Goal: Information Seeking & Learning: Learn about a topic

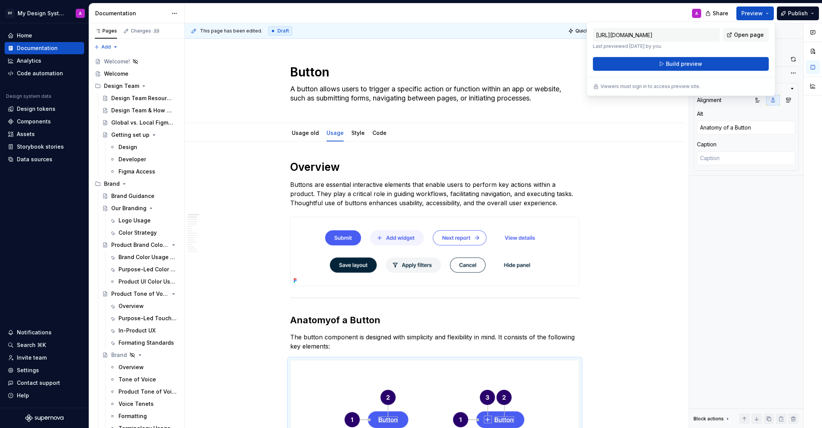
scroll to position [892, 0]
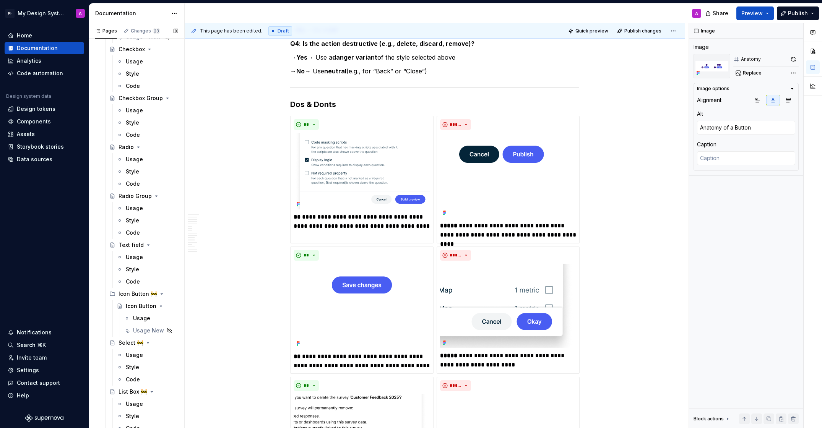
scroll to position [1225, 0]
click at [138, 327] on div "Usage New" at bounding box center [140, 330] width 14 height 8
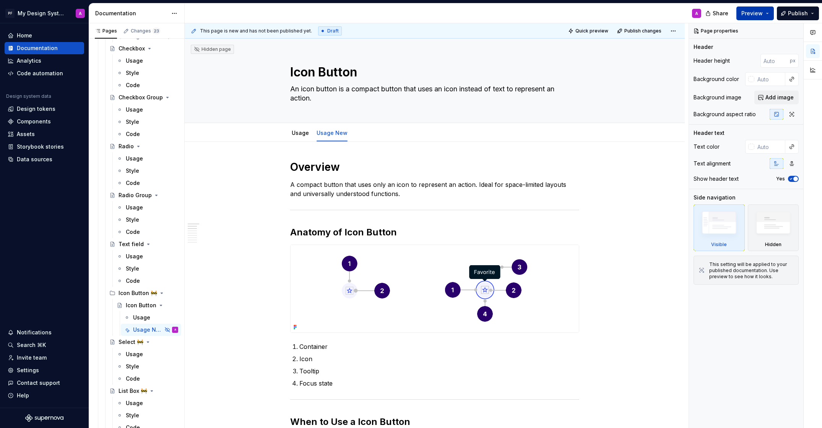
click at [749, 12] on span "Preview" at bounding box center [752, 14] width 21 height 8
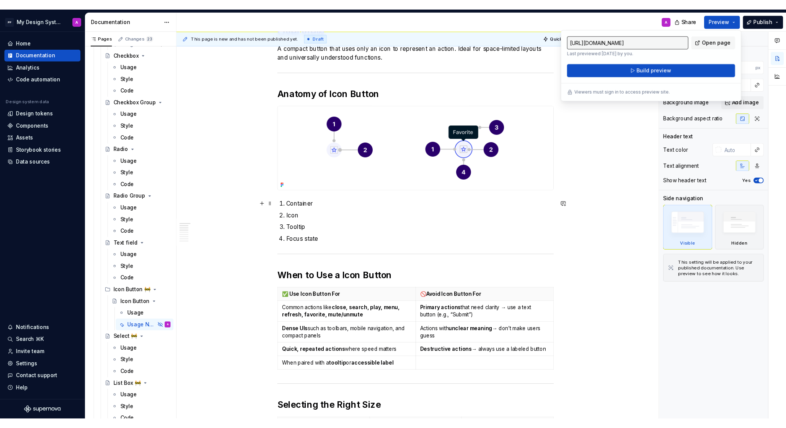
scroll to position [142, 0]
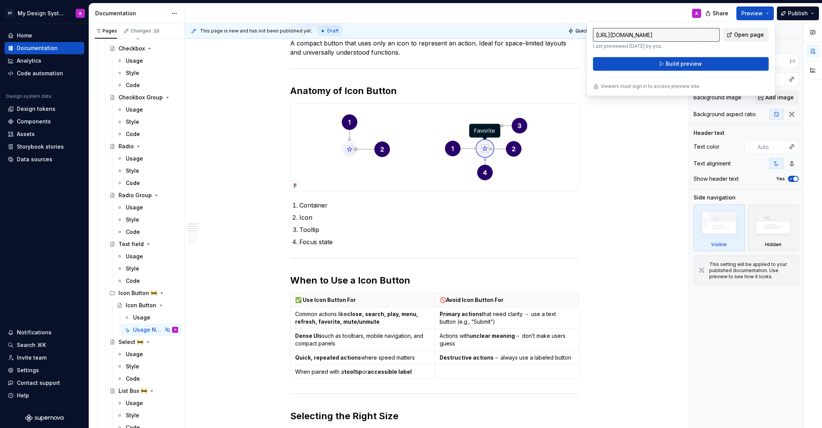
click at [747, 31] on span "Open page" at bounding box center [749, 35] width 30 height 8
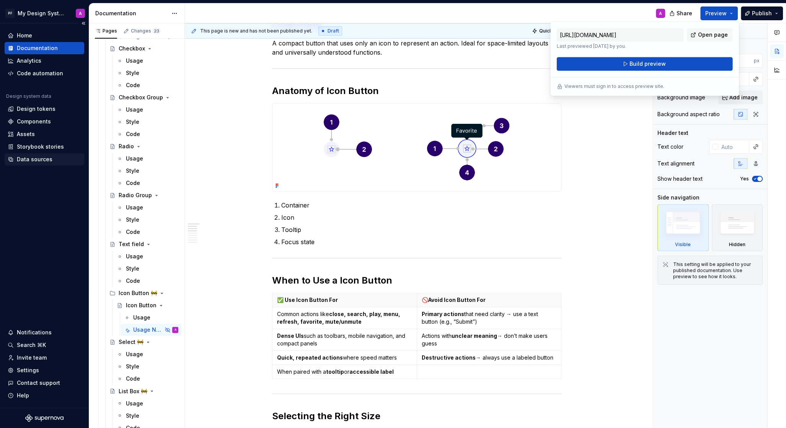
click at [37, 159] on div "Data sources" at bounding box center [35, 160] width 36 height 8
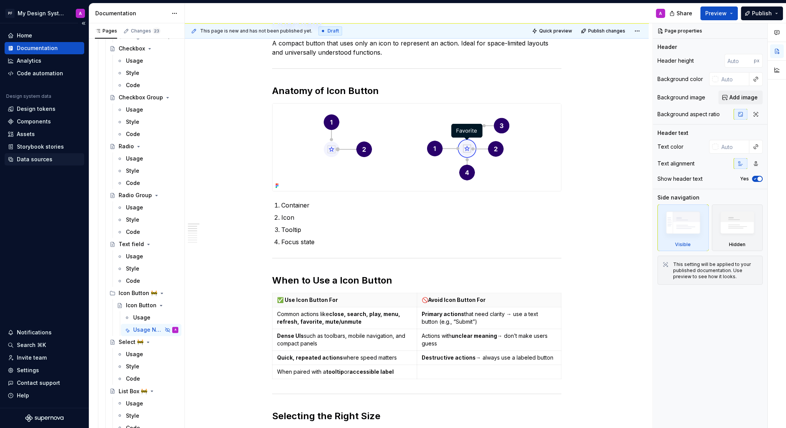
click at [37, 159] on div "Data sources" at bounding box center [35, 160] width 36 height 8
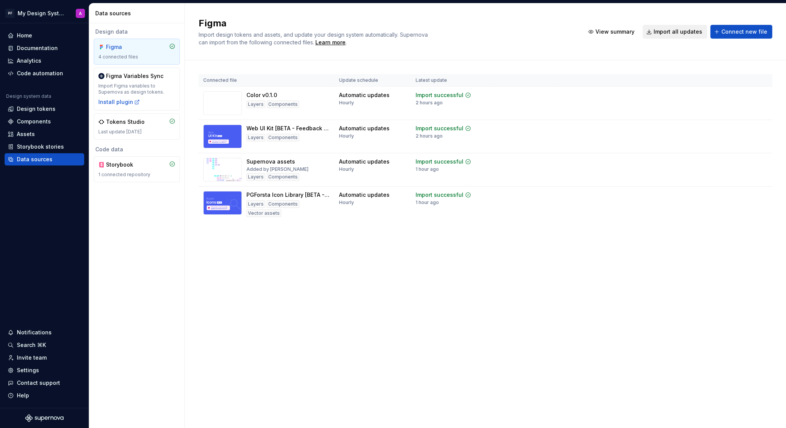
click at [683, 30] on span "Import all updates" at bounding box center [677, 32] width 49 height 8
click at [46, 44] on div "Documentation" at bounding box center [37, 48] width 41 height 8
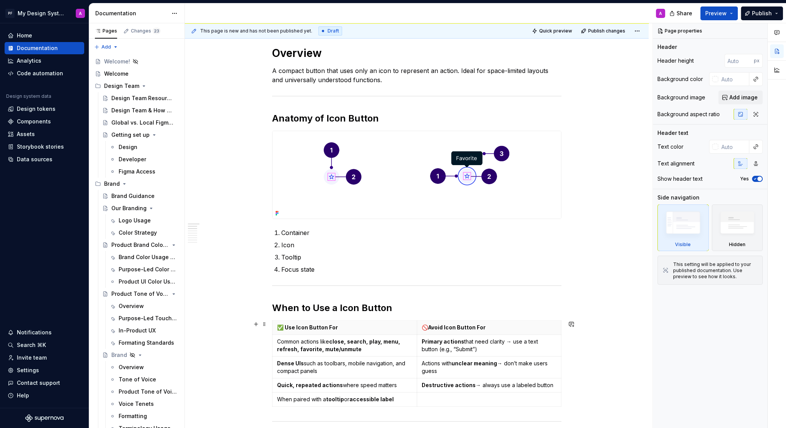
scroll to position [125, 0]
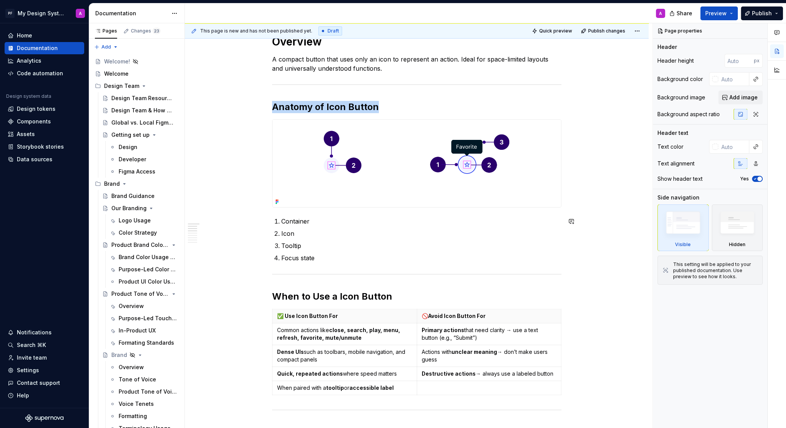
click at [512, 198] on img at bounding box center [416, 164] width 288 height 88
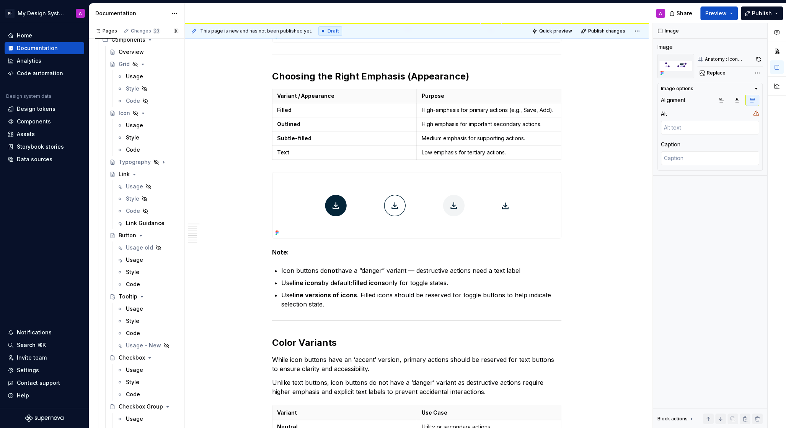
scroll to position [930, 0]
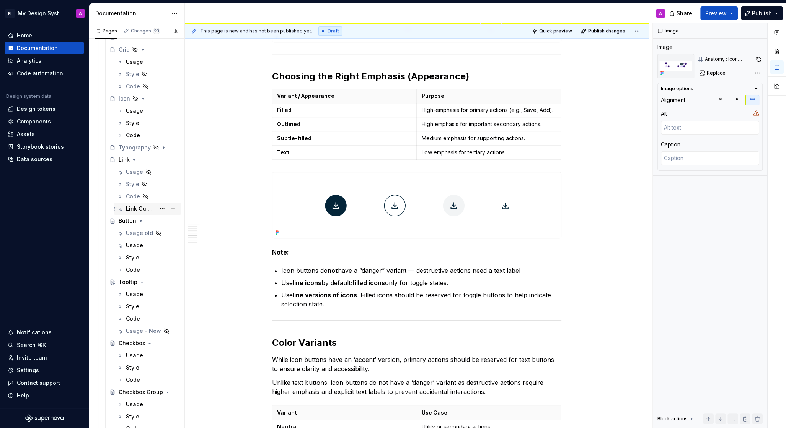
click at [134, 206] on div "Link Guidance" at bounding box center [140, 209] width 29 height 8
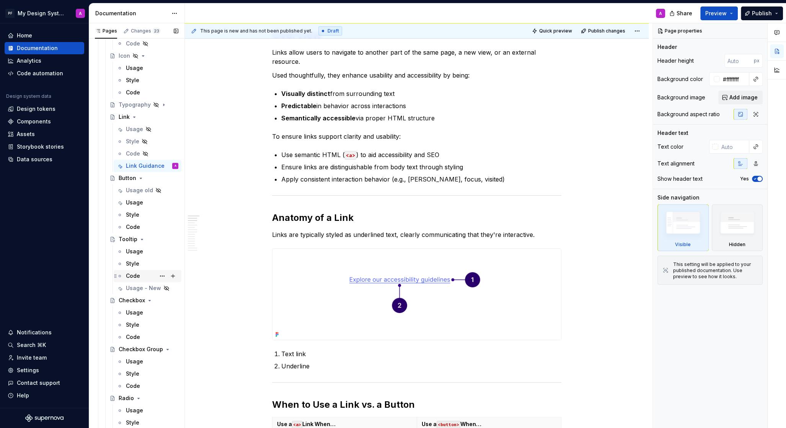
scroll to position [991, 0]
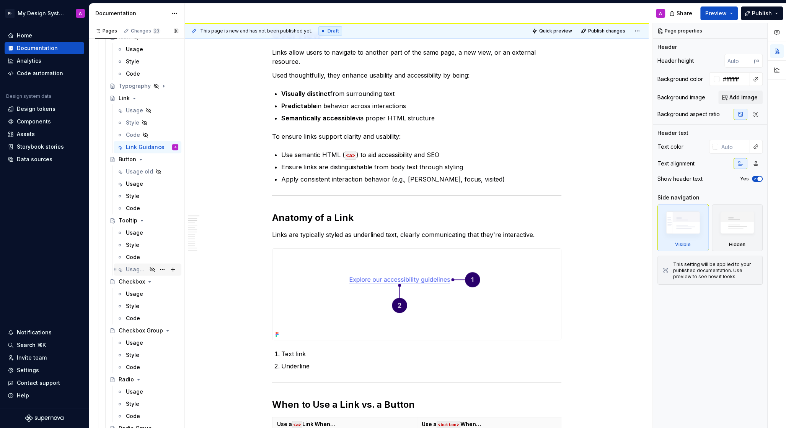
click at [140, 270] on div "Usage - New" at bounding box center [136, 270] width 21 height 8
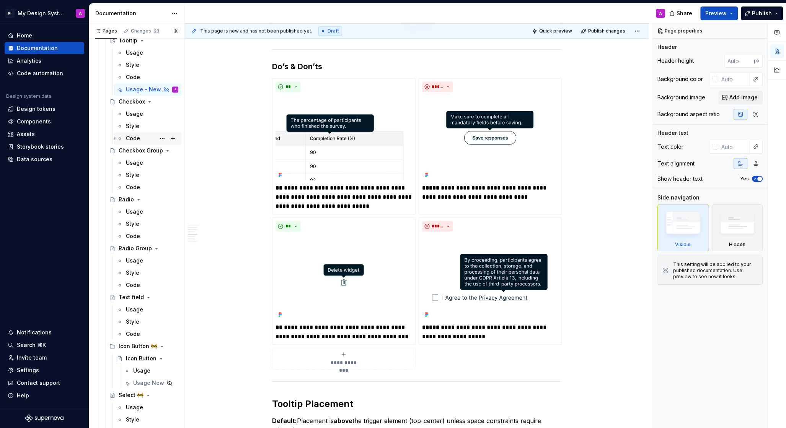
scroll to position [1206, 0]
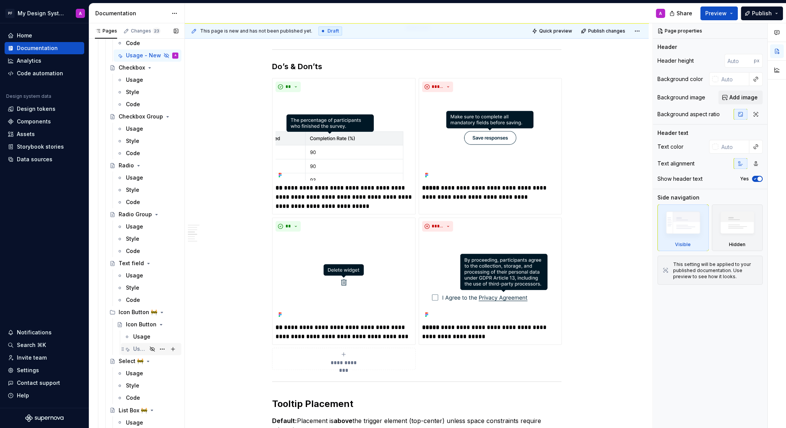
click at [137, 347] on div "Usage New" at bounding box center [140, 349] width 14 height 8
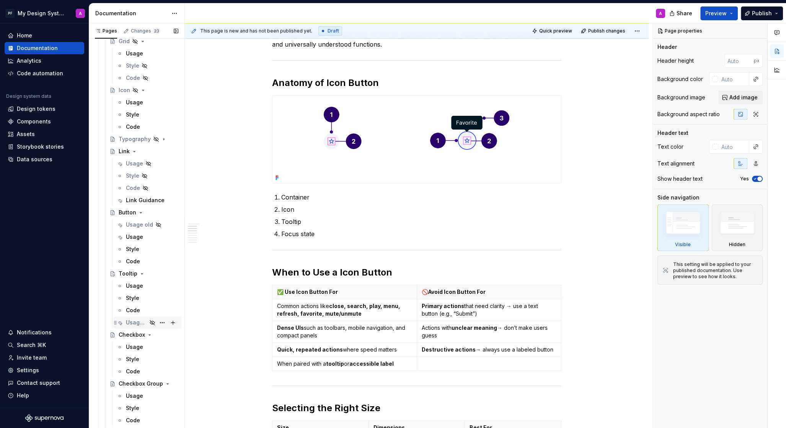
scroll to position [937, 0]
click at [131, 258] on div "Code" at bounding box center [152, 262] width 52 height 11
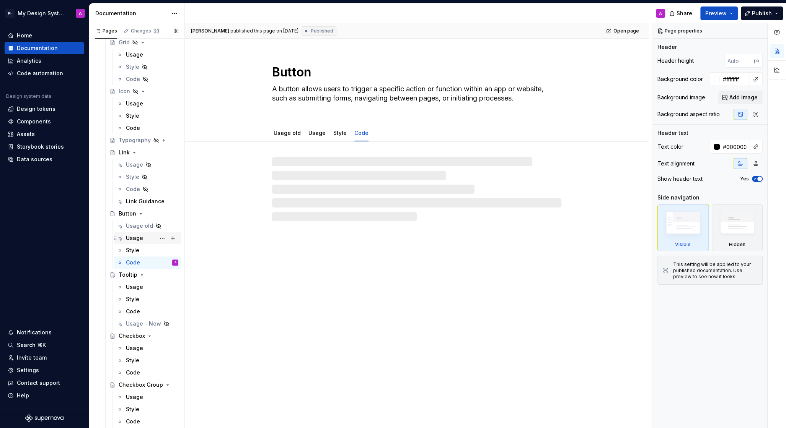
click at [129, 238] on div "Usage" at bounding box center [134, 238] width 17 height 8
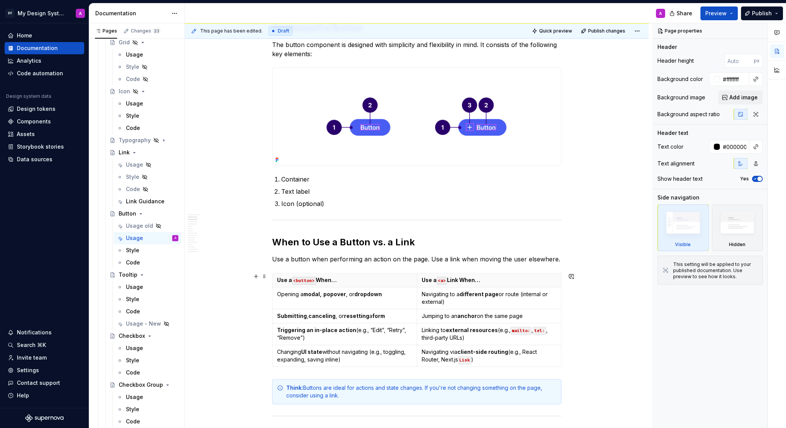
scroll to position [297, 0]
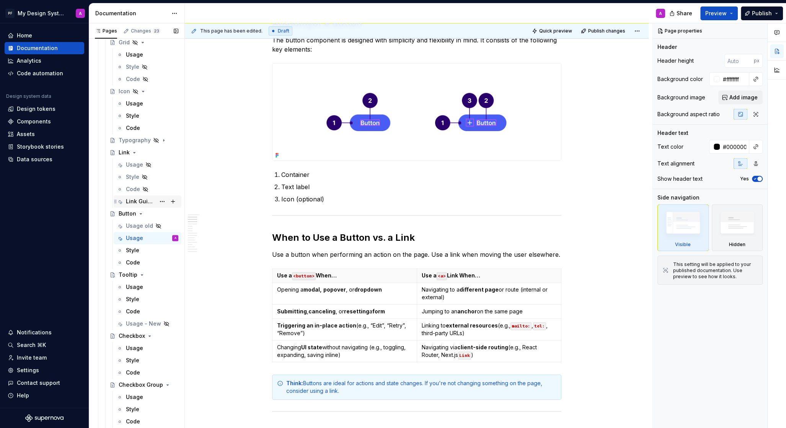
click at [135, 200] on div "Link Guidance" at bounding box center [140, 202] width 29 height 8
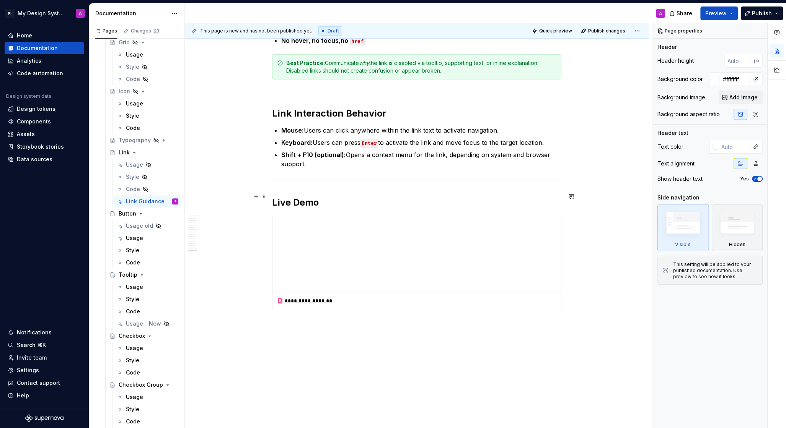
scroll to position [2692, 0]
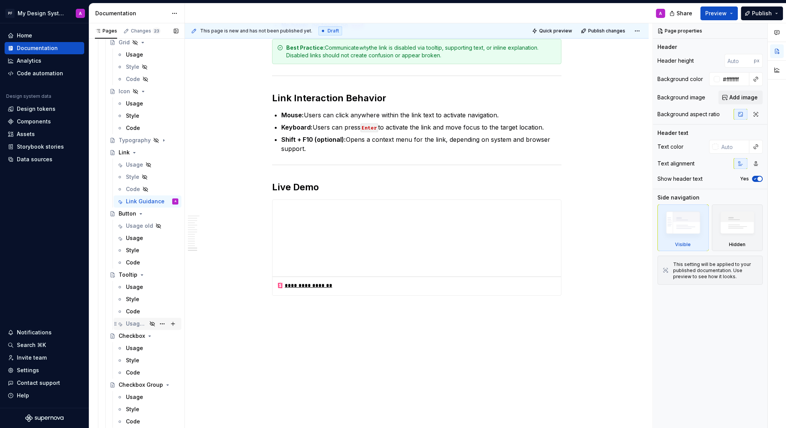
click at [145, 324] on div "Usage - New" at bounding box center [136, 324] width 21 height 8
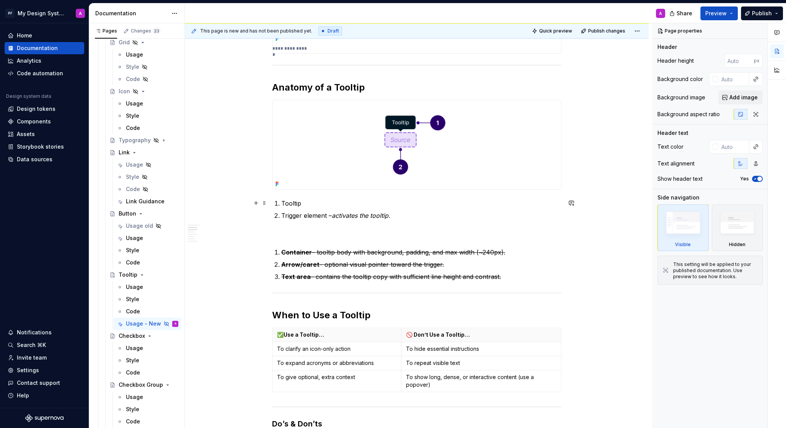
scroll to position [321, 0]
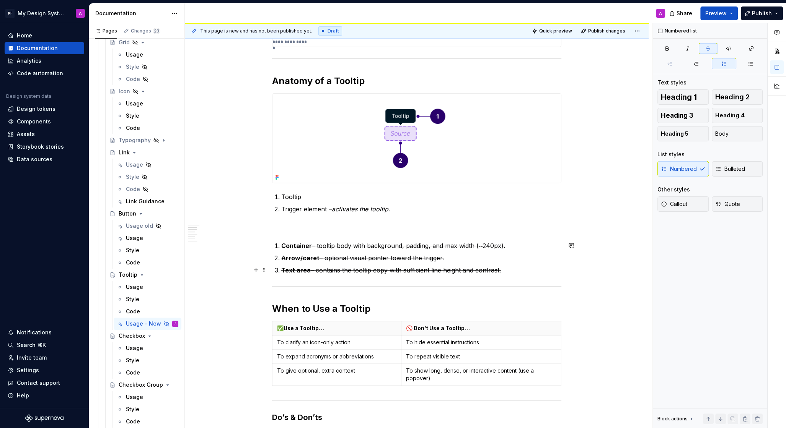
type textarea "*"
drag, startPoint x: 511, startPoint y: 273, endPoint x: 280, endPoint y: 236, distance: 233.2
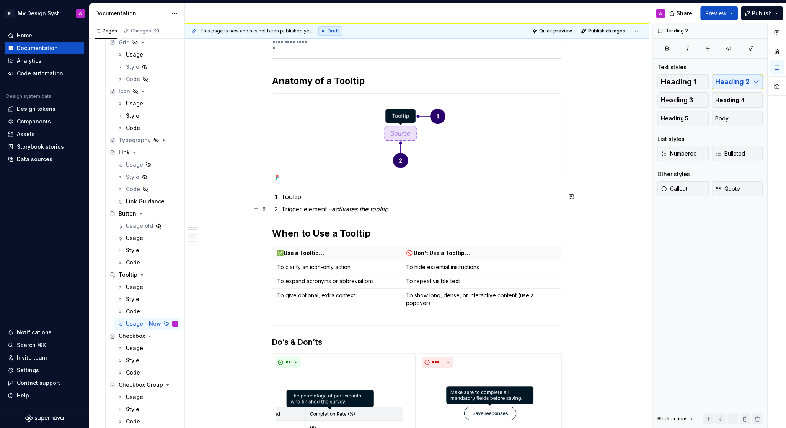
click at [404, 205] on p "Trigger element – activates the tooltip." at bounding box center [421, 209] width 280 height 9
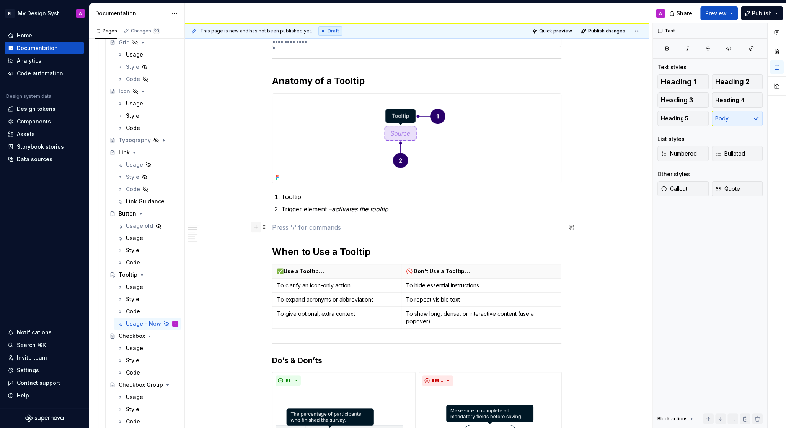
click at [258, 229] on button "button" at bounding box center [256, 227] width 11 height 11
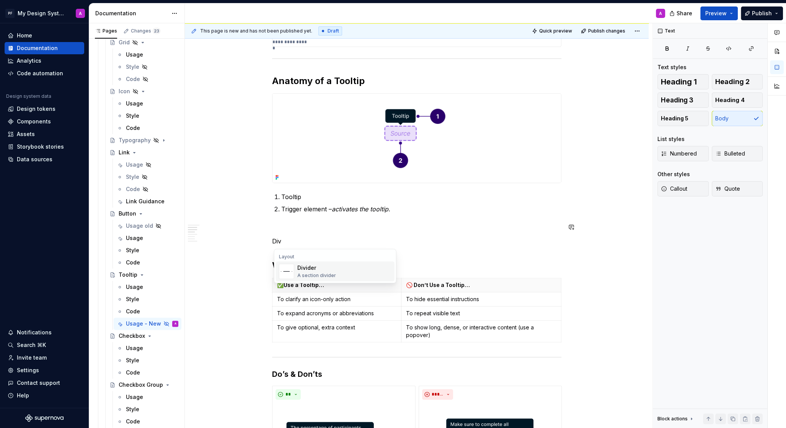
click at [297, 272] on div "Divider" at bounding box center [316, 268] width 39 height 8
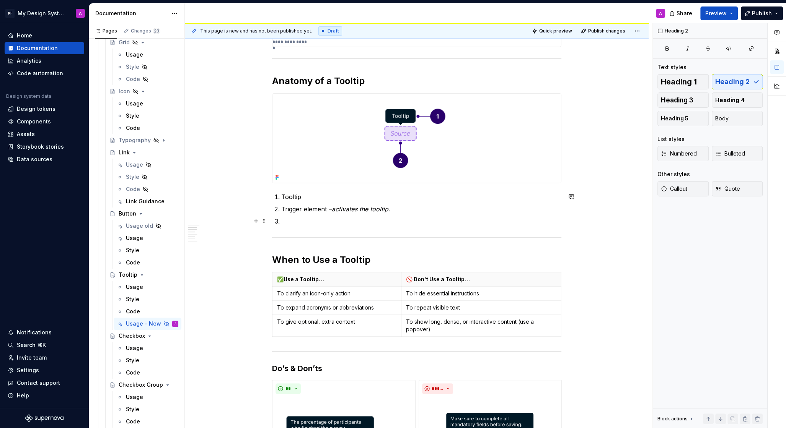
click at [297, 221] on p at bounding box center [421, 221] width 280 height 9
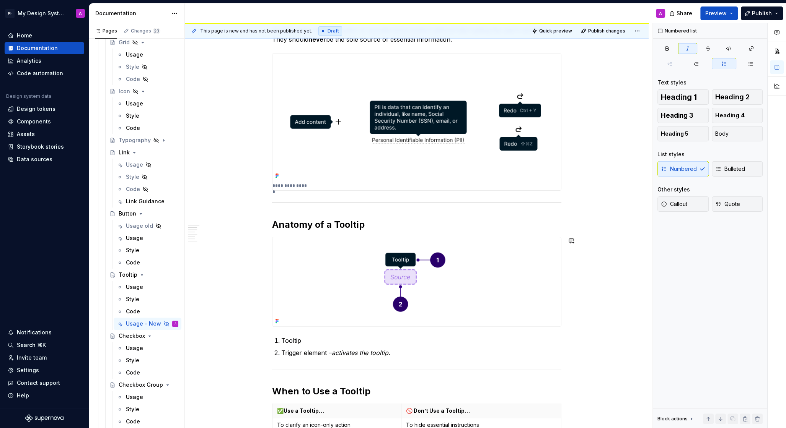
scroll to position [0, 0]
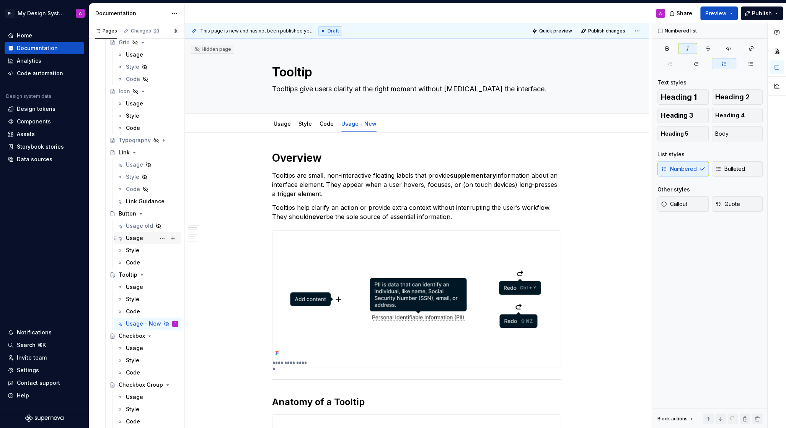
click at [132, 234] on div "Usage" at bounding box center [134, 238] width 17 height 8
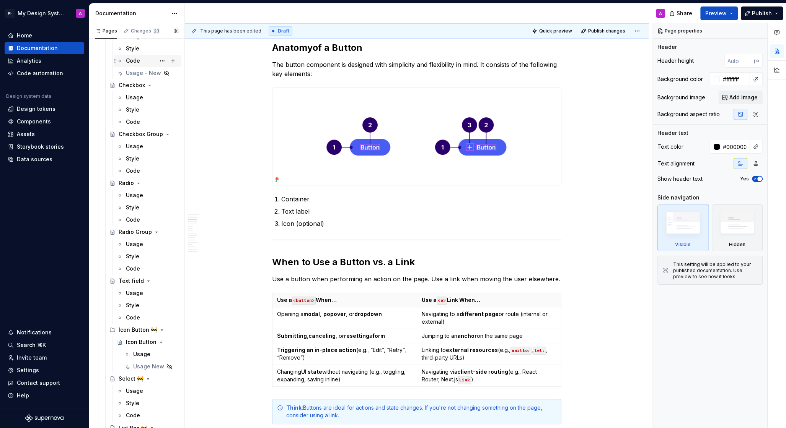
scroll to position [1191, 0]
click at [137, 361] on div "Usage New" at bounding box center [140, 364] width 14 height 8
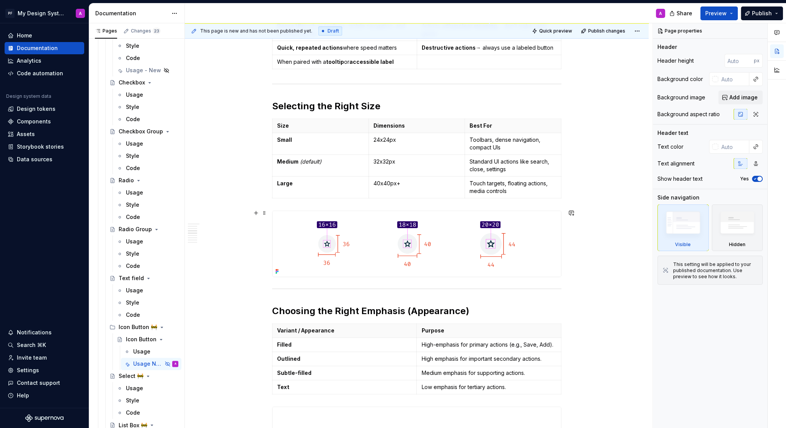
scroll to position [516, 0]
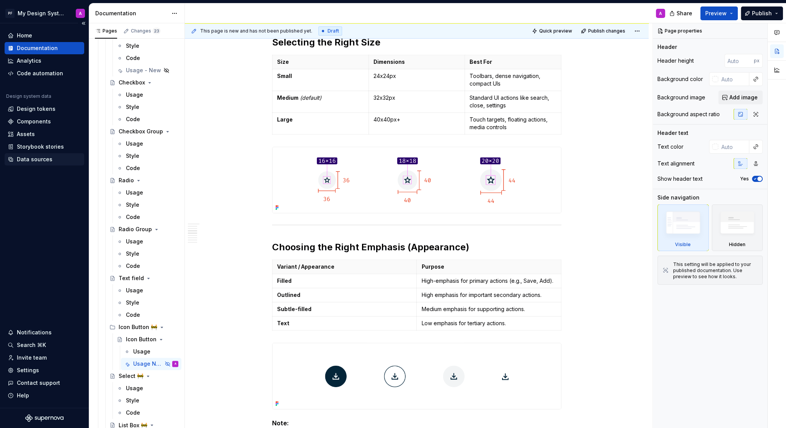
click at [39, 159] on div "Data sources" at bounding box center [35, 160] width 36 height 8
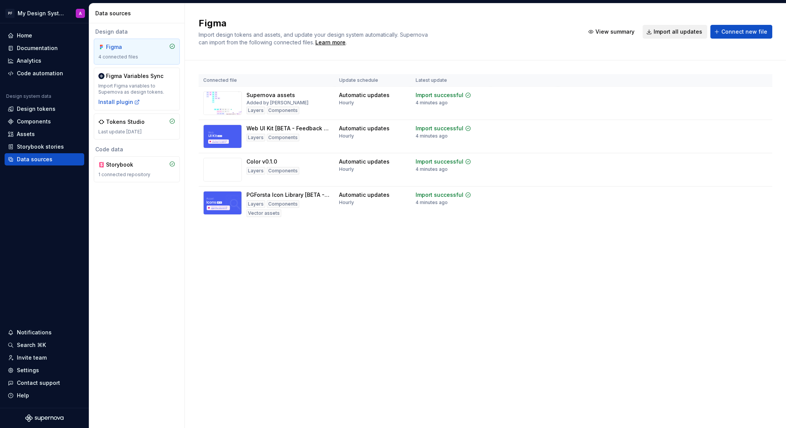
click at [665, 31] on span "Import all updates" at bounding box center [677, 32] width 49 height 8
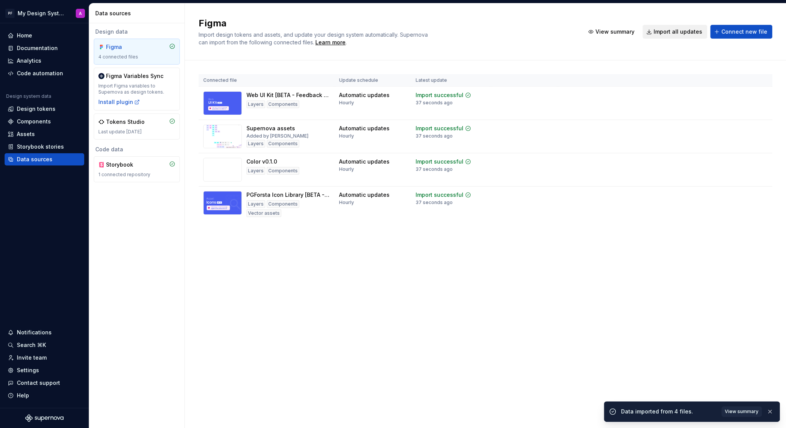
click at [662, 33] on span "Import all updates" at bounding box center [677, 32] width 49 height 8
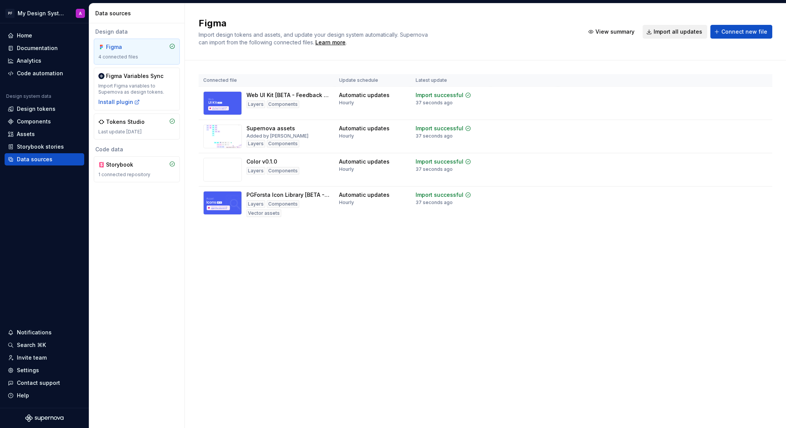
click at [662, 33] on span "Import all updates" at bounding box center [677, 32] width 49 height 8
click at [31, 46] on div "Documentation" at bounding box center [37, 48] width 41 height 8
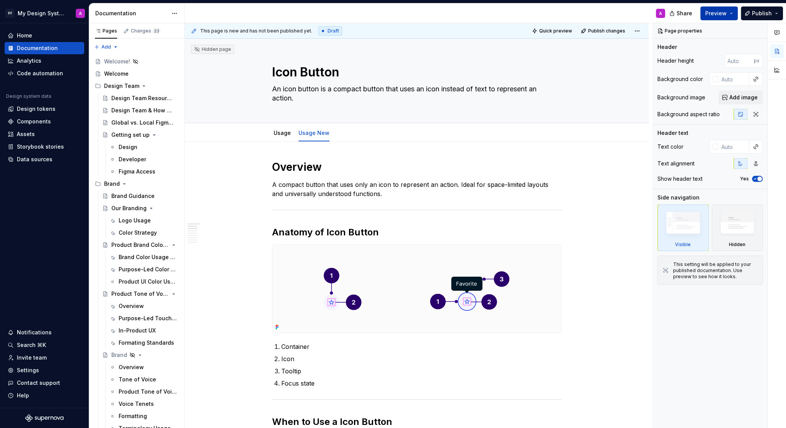
click at [711, 11] on span "Preview" at bounding box center [715, 14] width 21 height 8
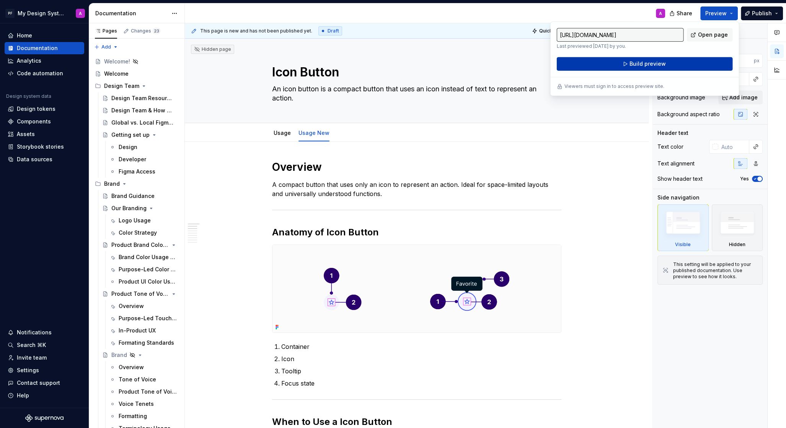
click at [646, 67] on span "Build preview" at bounding box center [647, 64] width 36 height 8
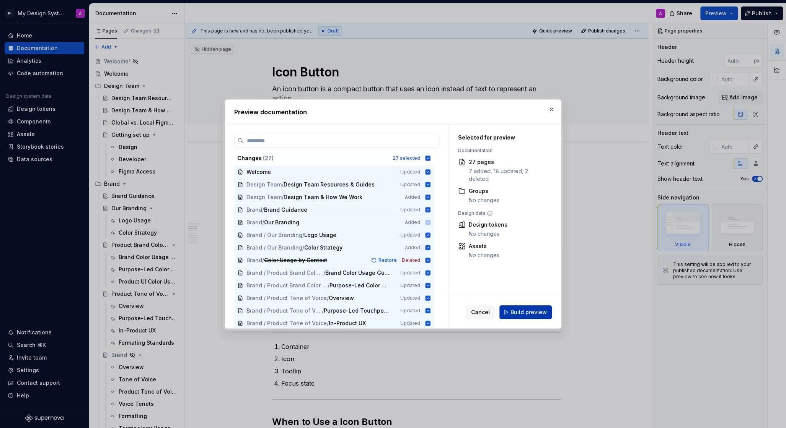
click at [537, 316] on span "Build preview" at bounding box center [528, 313] width 36 height 8
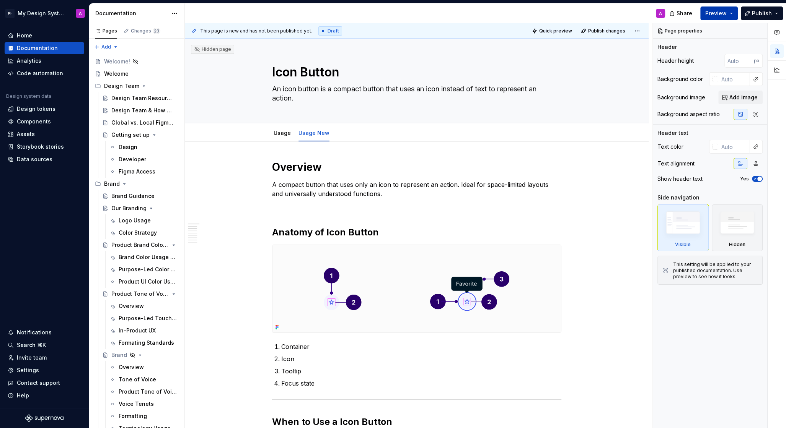
click at [718, 16] on span "Preview" at bounding box center [715, 14] width 21 height 8
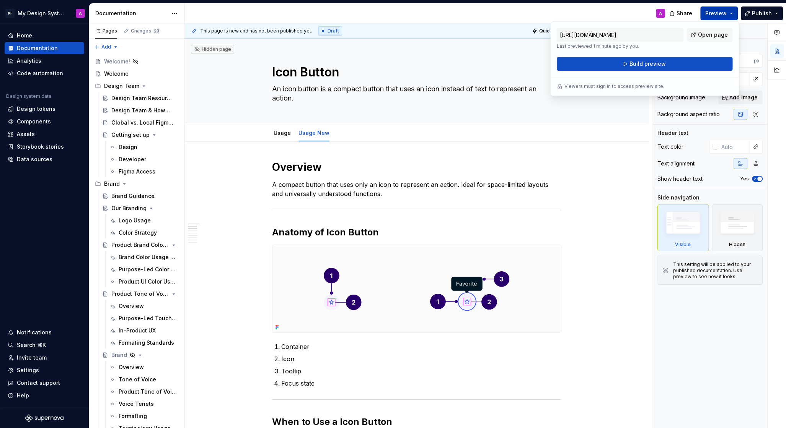
click at [707, 33] on span "Open page" at bounding box center [713, 35] width 30 height 8
click at [34, 159] on div "Data sources" at bounding box center [35, 160] width 36 height 8
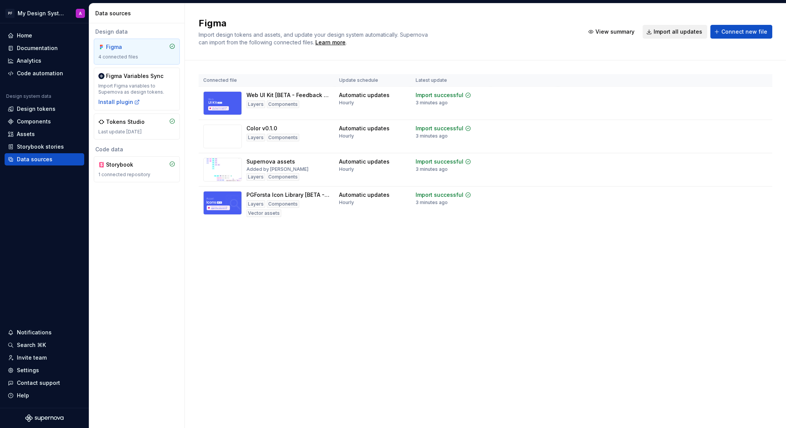
click at [665, 31] on span "Import all updates" at bounding box center [677, 32] width 49 height 8
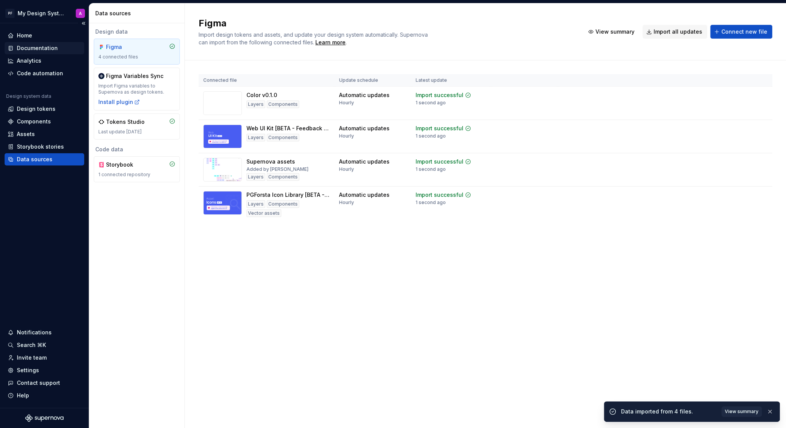
click at [45, 47] on div "Documentation" at bounding box center [37, 48] width 41 height 8
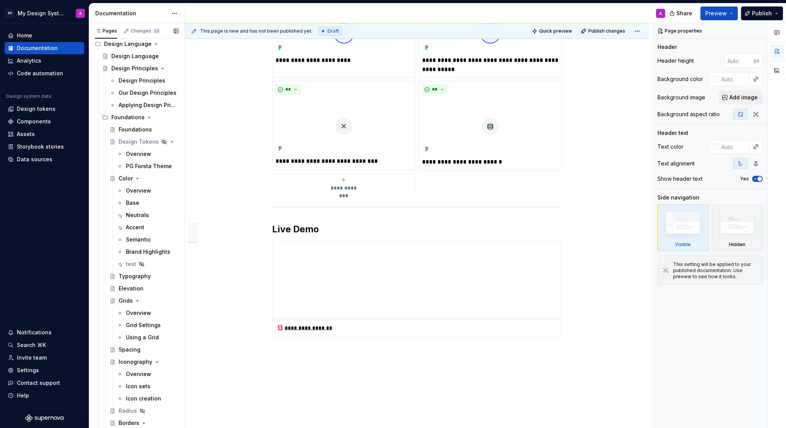
scroll to position [488, 0]
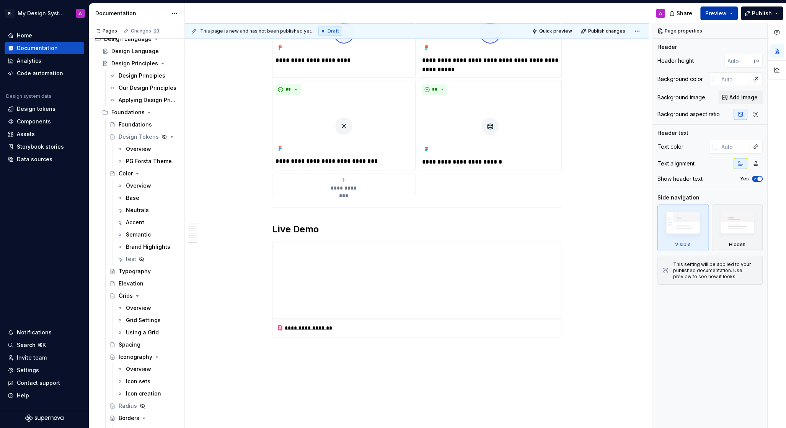
click at [717, 15] on span "Preview" at bounding box center [715, 14] width 21 height 8
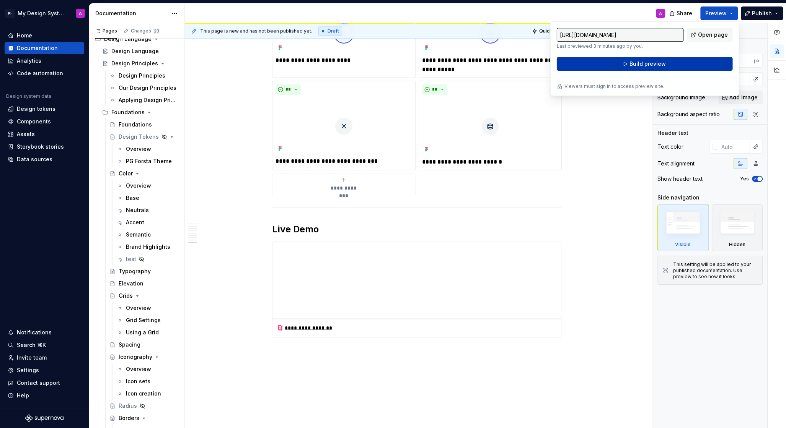
click at [630, 66] on span "Build preview" at bounding box center [647, 64] width 36 height 8
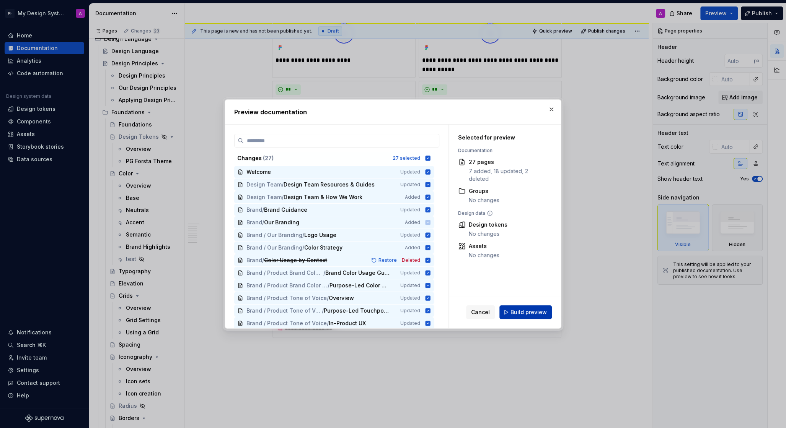
click at [526, 310] on span "Build preview" at bounding box center [528, 313] width 36 height 8
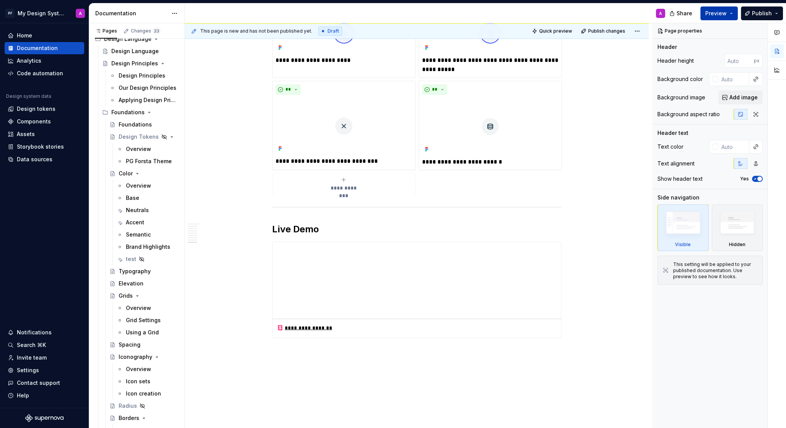
click at [716, 15] on span "Preview" at bounding box center [715, 14] width 21 height 8
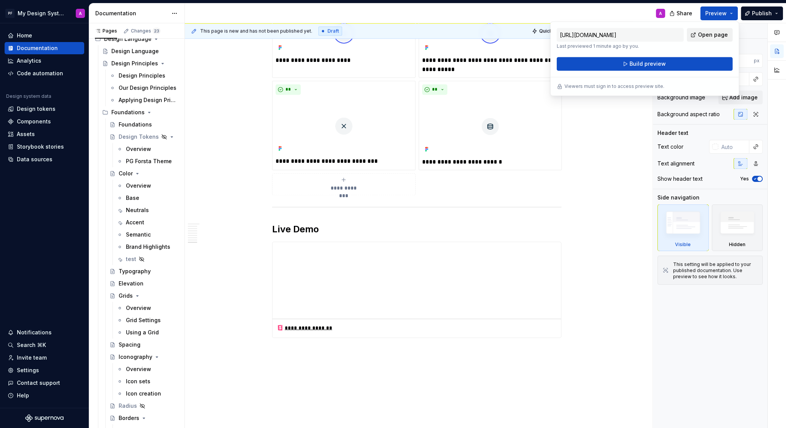
click at [715, 35] on span "Open page" at bounding box center [713, 35] width 30 height 8
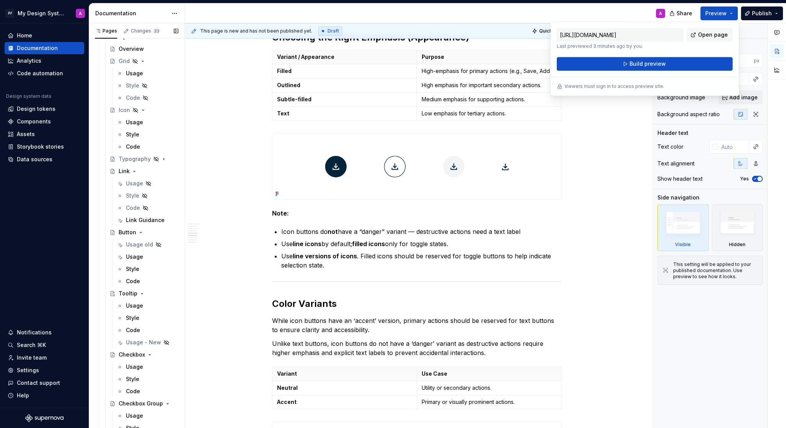
scroll to position [951, 0]
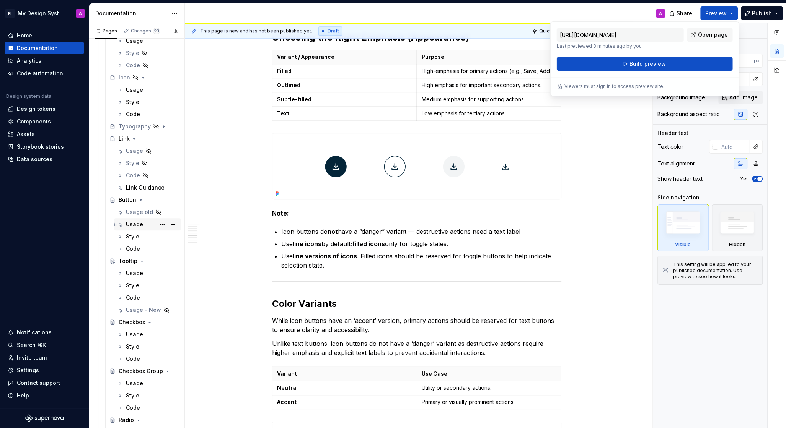
click at [131, 222] on div "Usage" at bounding box center [134, 225] width 17 height 8
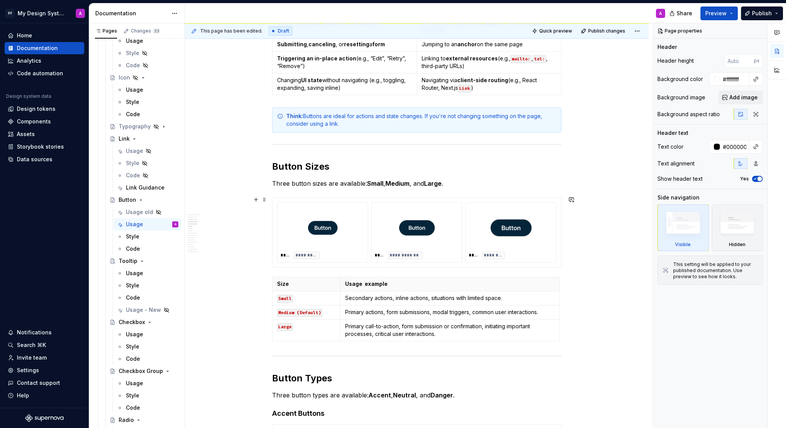
scroll to position [595, 0]
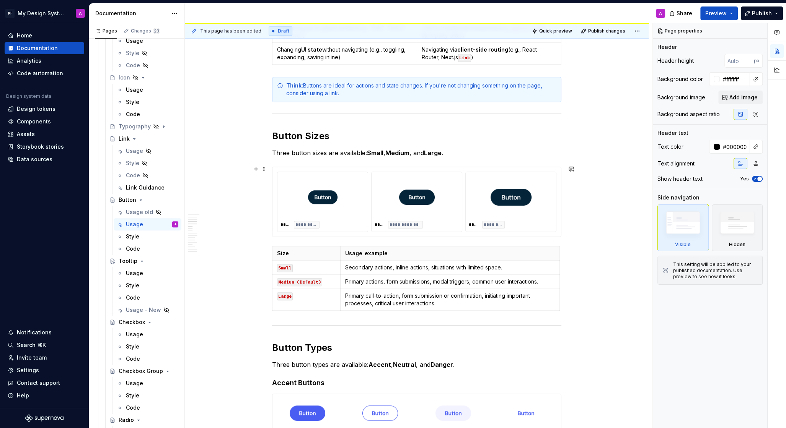
click at [289, 167] on div "**********" at bounding box center [416, 202] width 289 height 70
type textarea "*"
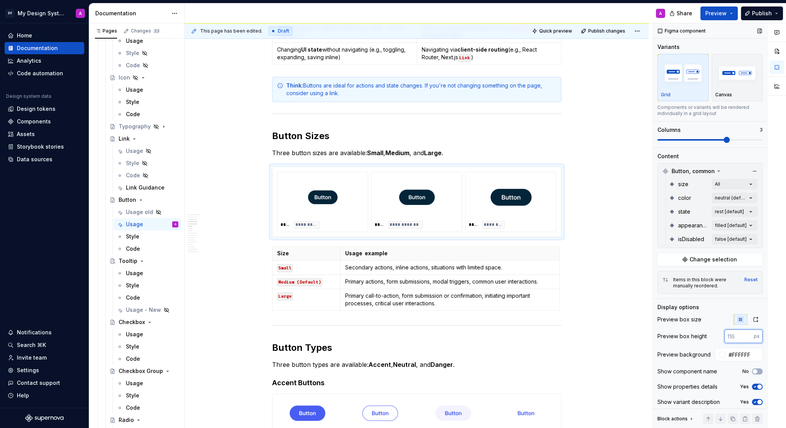
click at [742, 335] on input "number" at bounding box center [738, 337] width 29 height 14
type input "120"
click at [754, 321] on icon "button" at bounding box center [755, 319] width 4 height 5
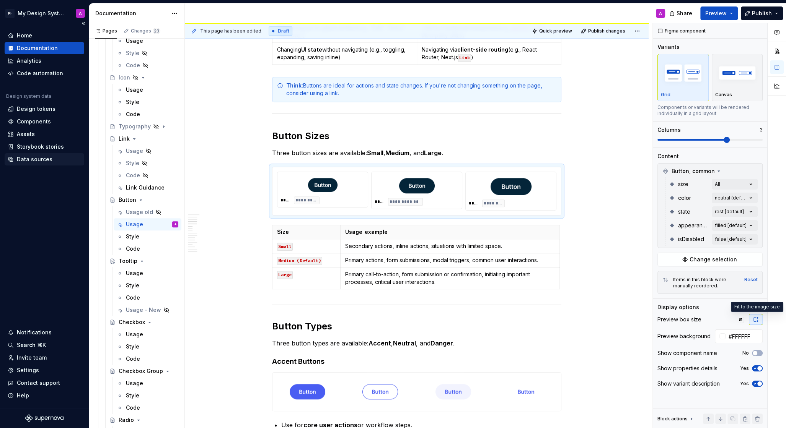
click at [28, 163] on div "Data sources" at bounding box center [35, 160] width 36 height 8
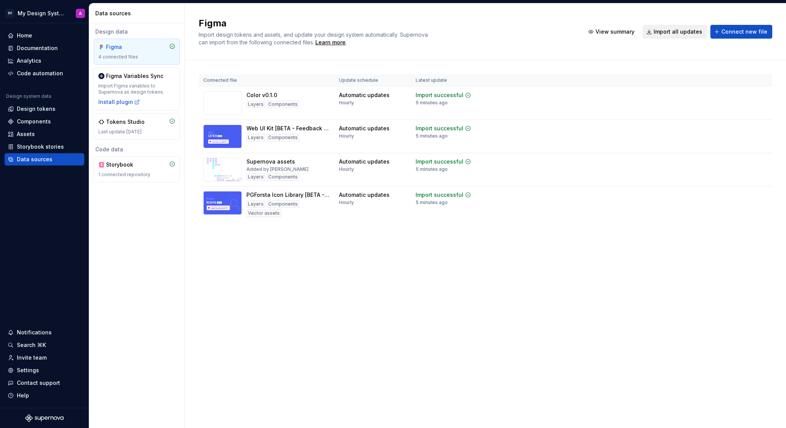
click at [687, 31] on span "Import all updates" at bounding box center [677, 32] width 49 height 8
click at [44, 48] on div "Documentation" at bounding box center [37, 48] width 41 height 8
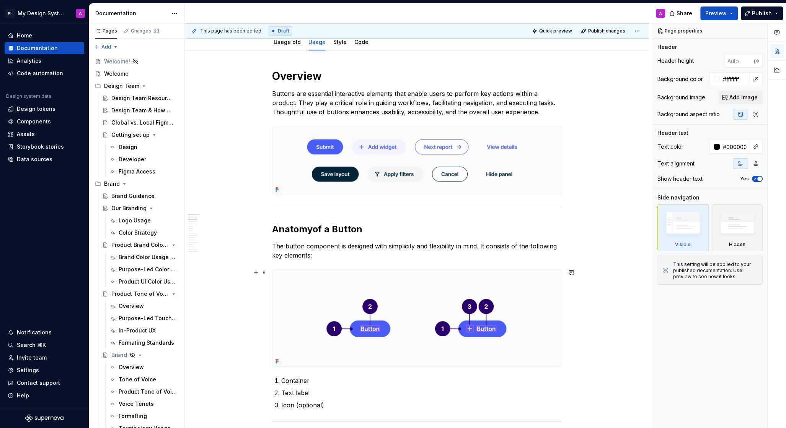
scroll to position [148, 0]
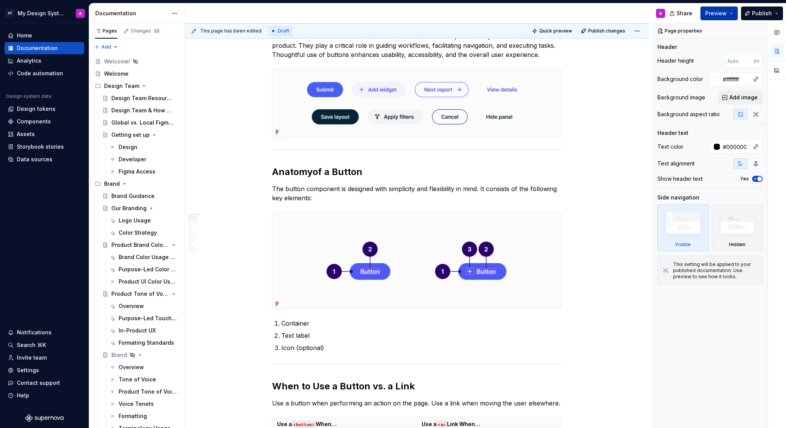
click at [715, 15] on span "Preview" at bounding box center [715, 14] width 21 height 8
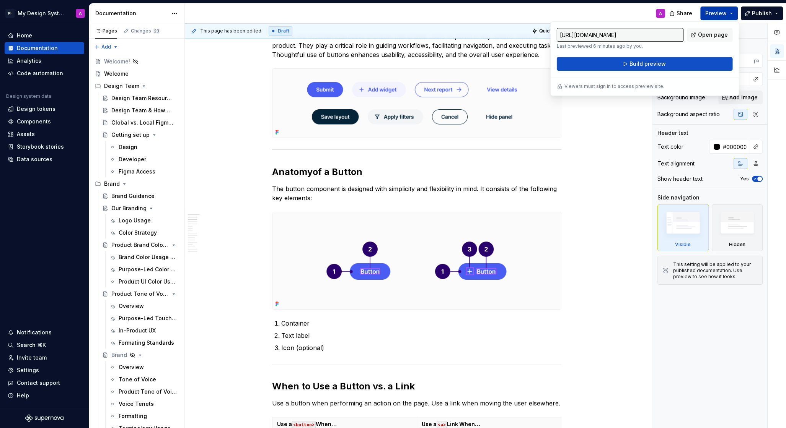
click at [659, 63] on span "Build preview" at bounding box center [647, 64] width 36 height 8
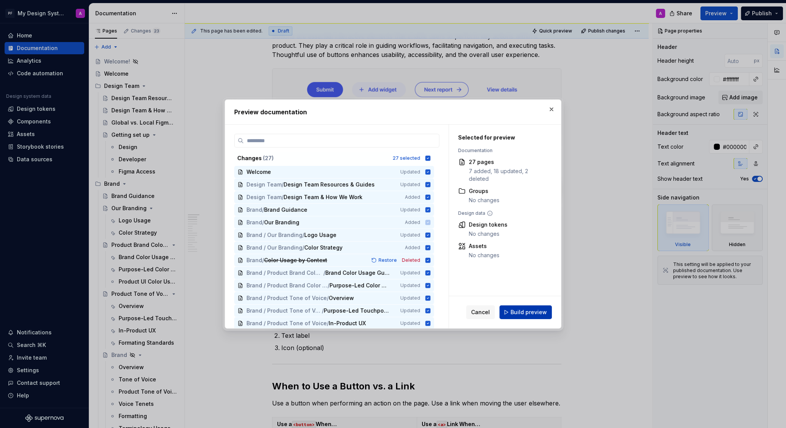
click at [516, 316] on span "Build preview" at bounding box center [528, 313] width 36 height 8
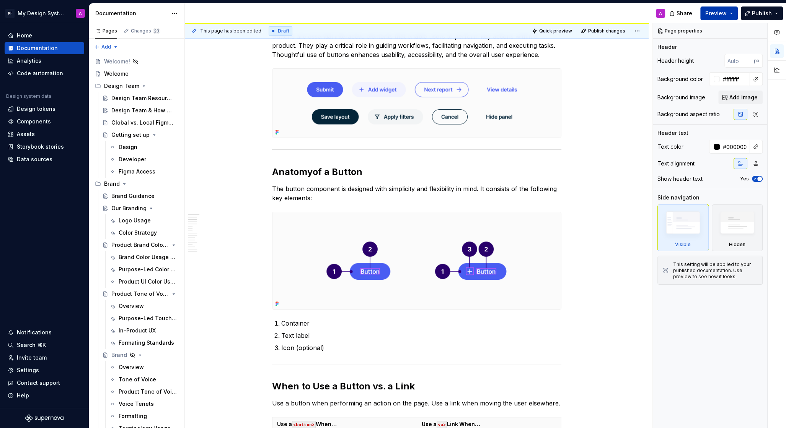
click at [718, 17] on button "Preview" at bounding box center [718, 14] width 37 height 14
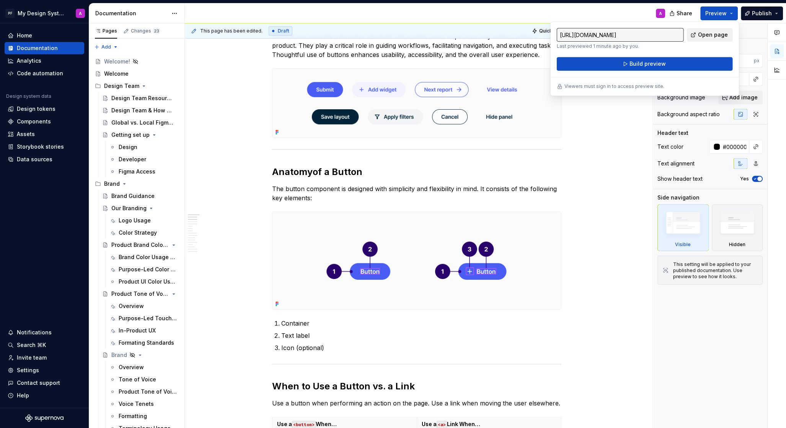
click at [707, 35] on span "Open page" at bounding box center [713, 35] width 30 height 8
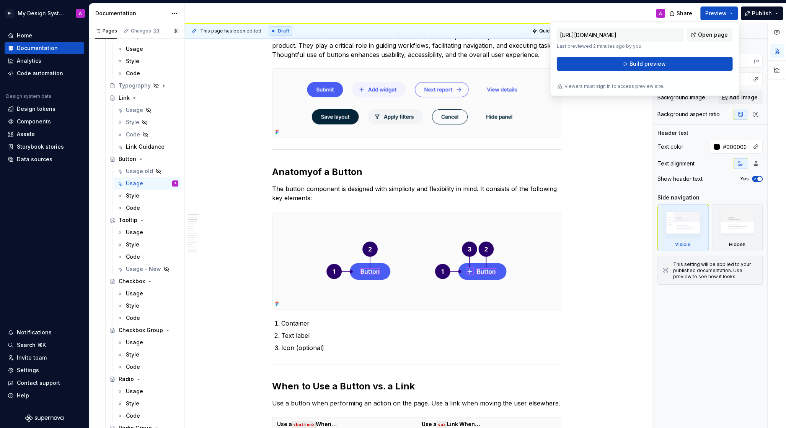
scroll to position [993, 0]
click at [140, 265] on div "Usage - New" at bounding box center [136, 268] width 21 height 8
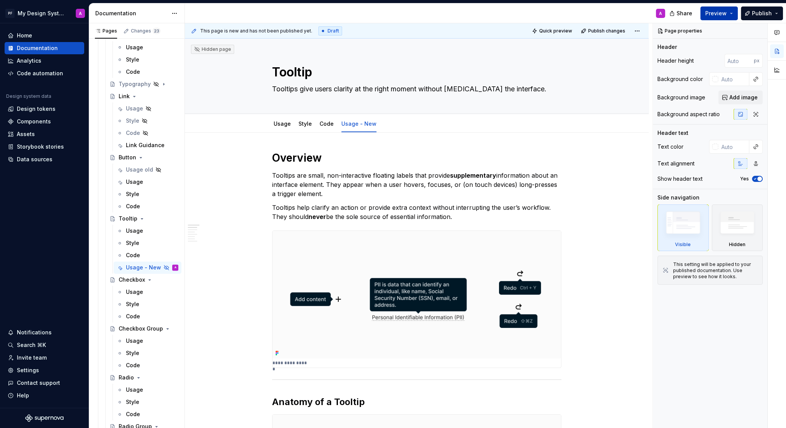
click at [716, 14] on span "Preview" at bounding box center [715, 14] width 21 height 8
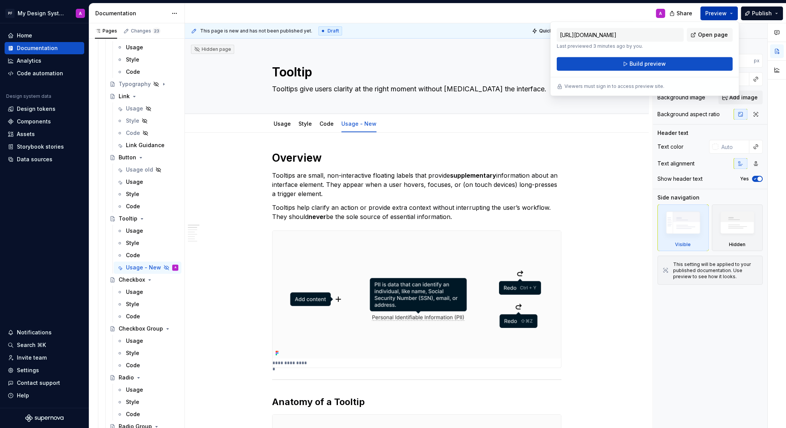
click at [668, 64] on button "Build preview" at bounding box center [644, 64] width 176 height 14
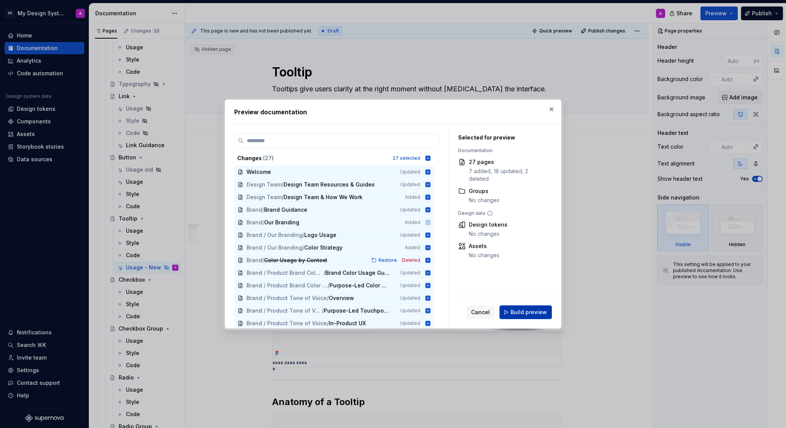
click at [528, 316] on button "Build preview" at bounding box center [525, 313] width 52 height 14
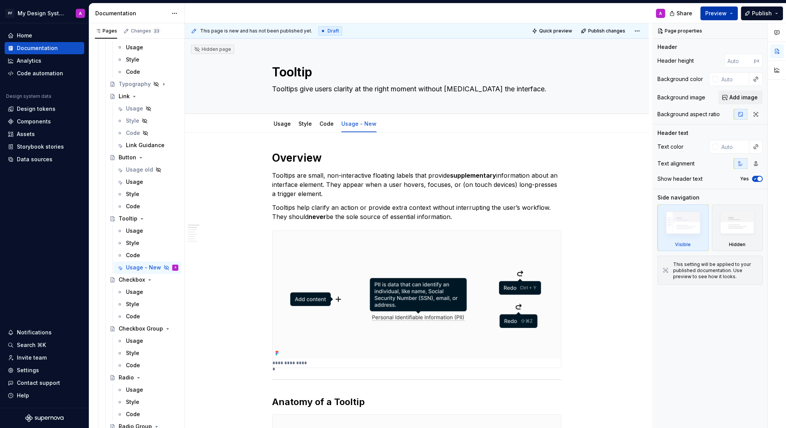
click at [710, 16] on span "Preview" at bounding box center [715, 14] width 21 height 8
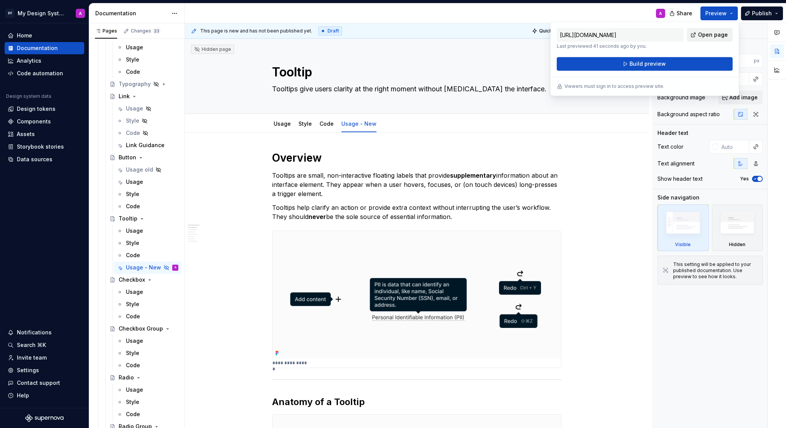
click at [708, 36] on span "Open page" at bounding box center [713, 35] width 30 height 8
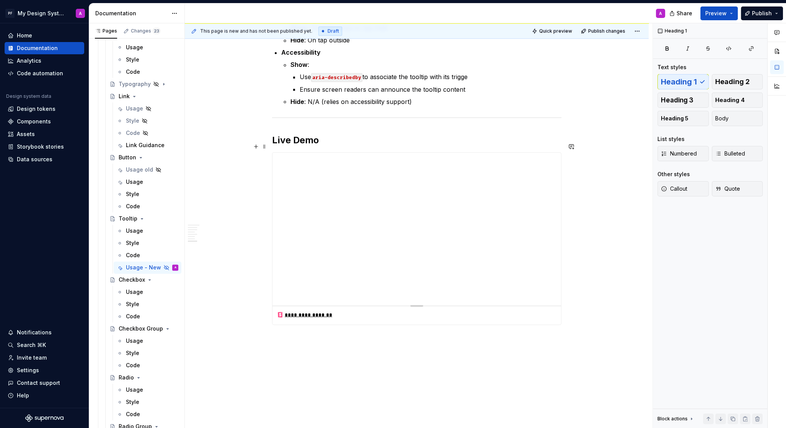
scroll to position [1504, 0]
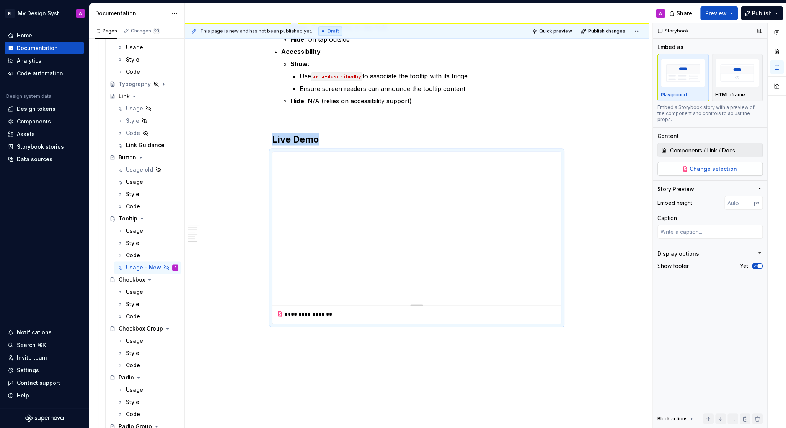
click at [682, 162] on button "Change selection" at bounding box center [709, 169] width 105 height 14
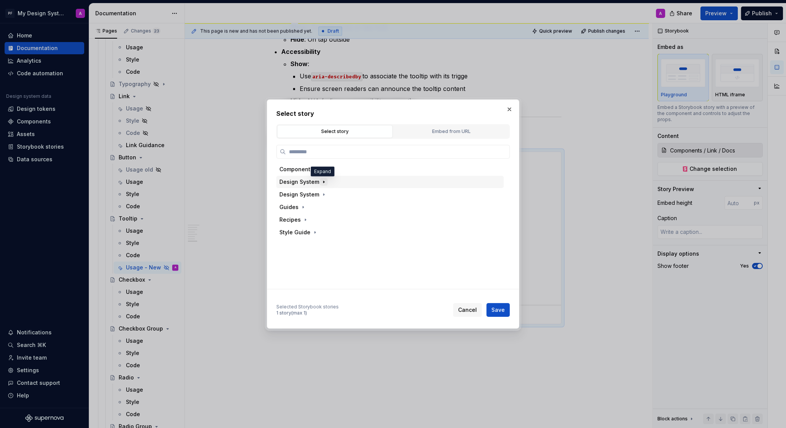
click at [324, 181] on icon "button" at bounding box center [324, 182] width 6 height 6
click at [323, 206] on icon "button" at bounding box center [324, 207] width 6 height 6
click at [328, 196] on icon "button" at bounding box center [330, 195] width 6 height 6
click at [313, 220] on icon "button" at bounding box center [312, 220] width 6 height 6
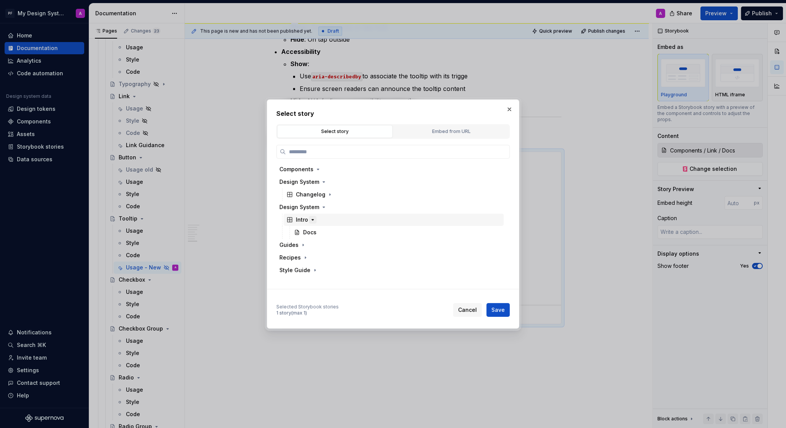
click at [313, 220] on icon "button" at bounding box center [312, 220] width 6 height 6
click at [469, 307] on span "Cancel" at bounding box center [467, 310] width 19 height 8
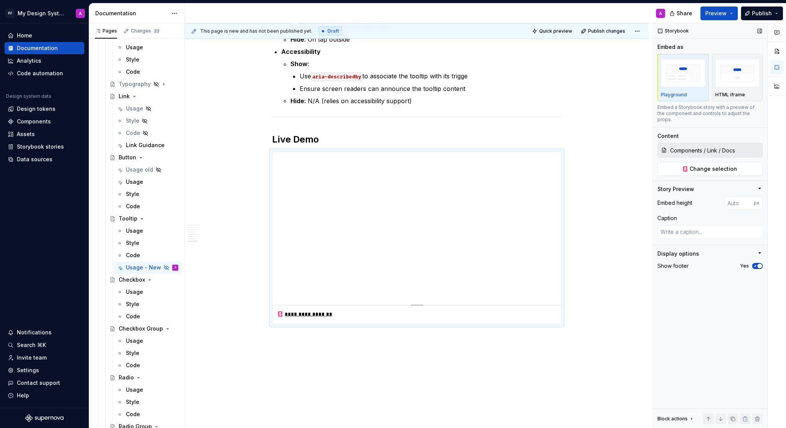
click at [722, 146] on input "Components / Link / Docs" at bounding box center [714, 150] width 95 height 14
click at [689, 166] on button "Change selection" at bounding box center [709, 169] width 105 height 14
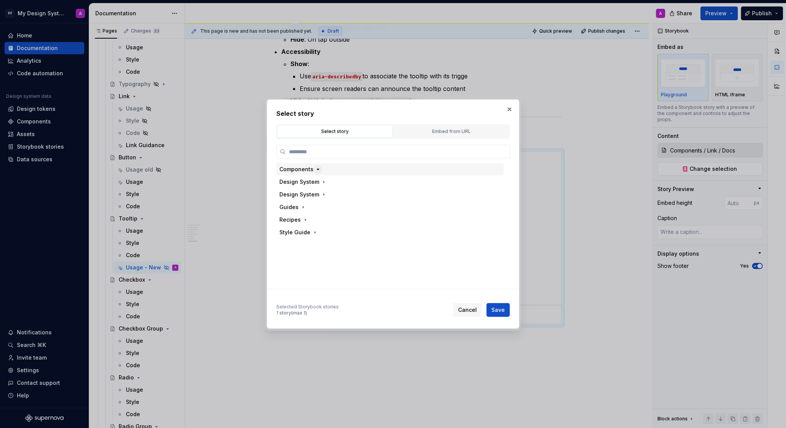
click at [315, 170] on icon "button" at bounding box center [318, 169] width 6 height 6
click at [321, 233] on button "button" at bounding box center [319, 233] width 8 height 8
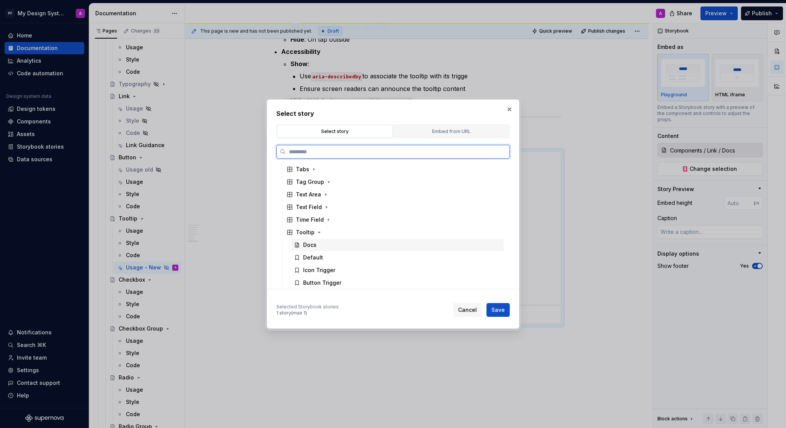
click at [316, 246] on div "Docs" at bounding box center [309, 245] width 13 height 8
click at [496, 307] on span "Save" at bounding box center [497, 310] width 13 height 8
type textarea "*"
type input "Components / Tooltip / Docs"
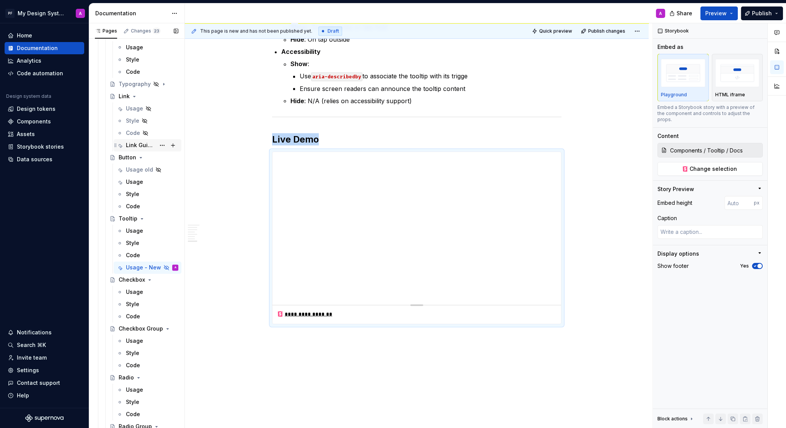
click at [145, 146] on div "Link Guidance" at bounding box center [140, 146] width 29 height 8
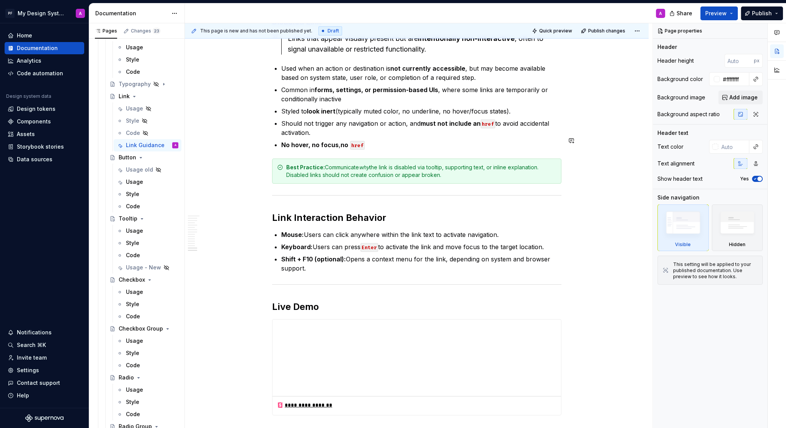
scroll to position [2595, 0]
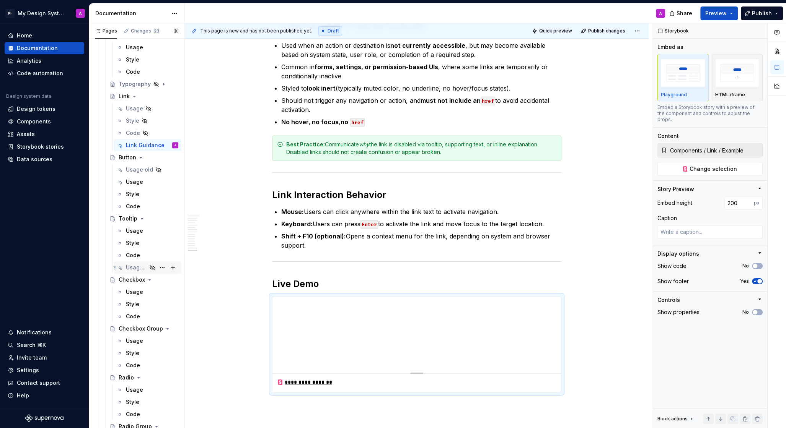
click at [137, 267] on div "Usage - New" at bounding box center [136, 268] width 21 height 8
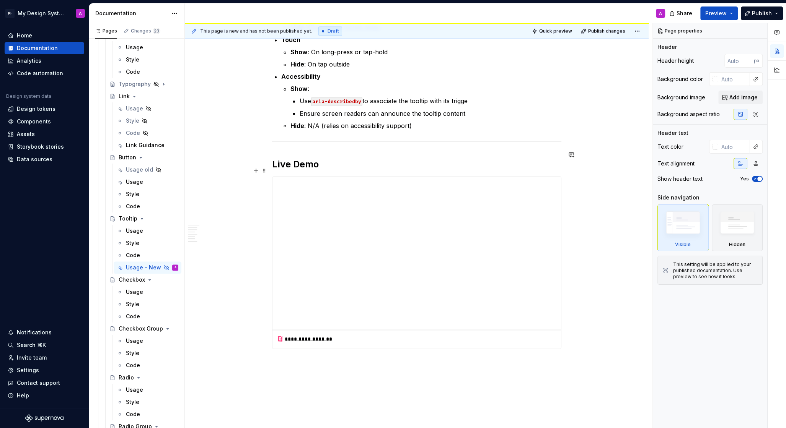
scroll to position [1545, 0]
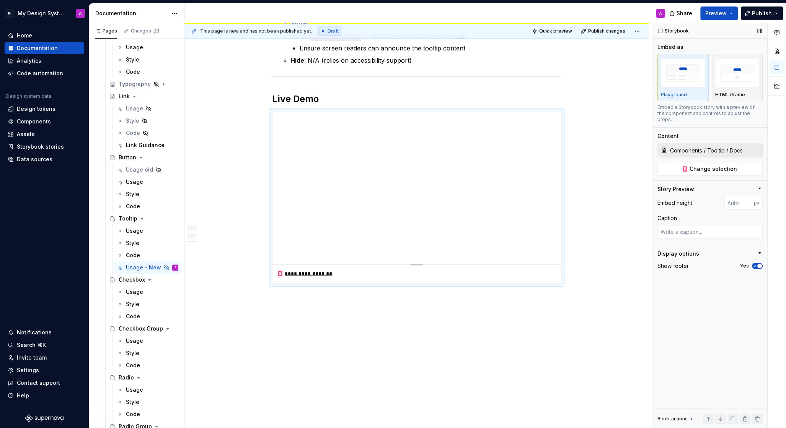
click at [759, 253] on icon "button" at bounding box center [759, 253] width 2 height 1
click at [759, 252] on icon "button" at bounding box center [759, 253] width 1 height 2
click at [759, 185] on icon "button" at bounding box center [759, 188] width 6 height 6
click at [265, 104] on span at bounding box center [264, 105] width 6 height 11
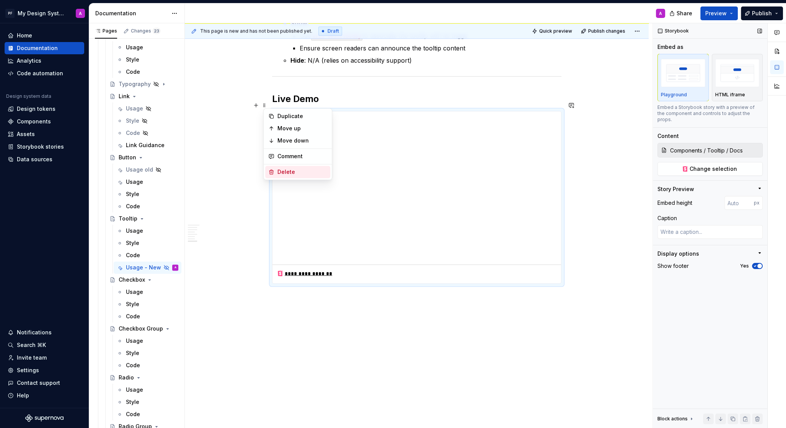
click at [301, 170] on div "Delete" at bounding box center [302, 172] width 50 height 8
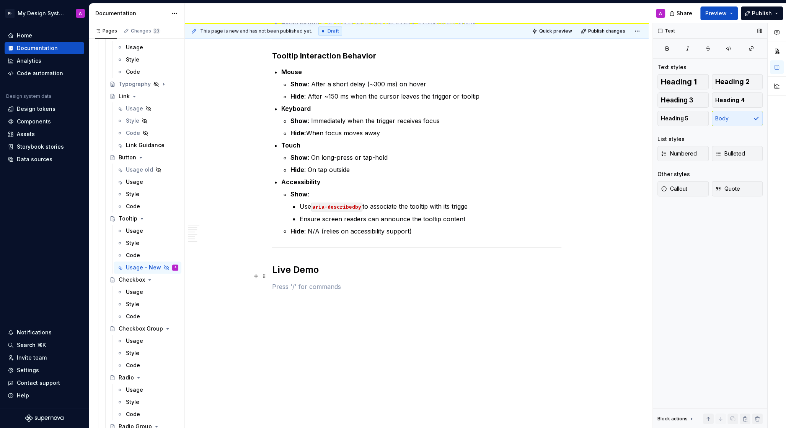
scroll to position [1363, 0]
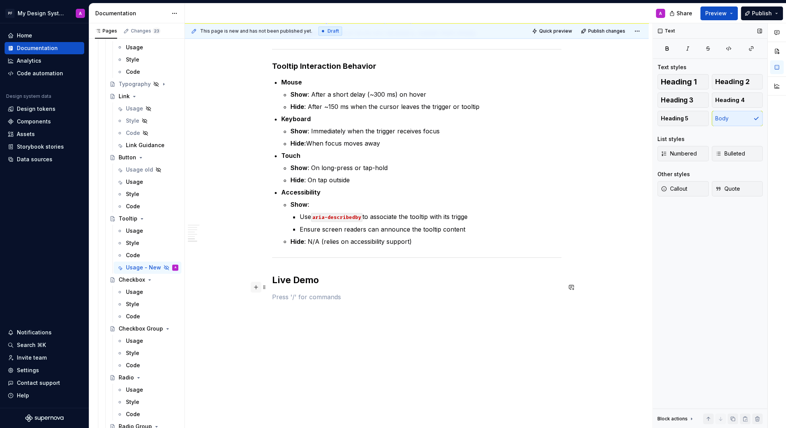
click at [259, 285] on button "button" at bounding box center [256, 287] width 11 height 11
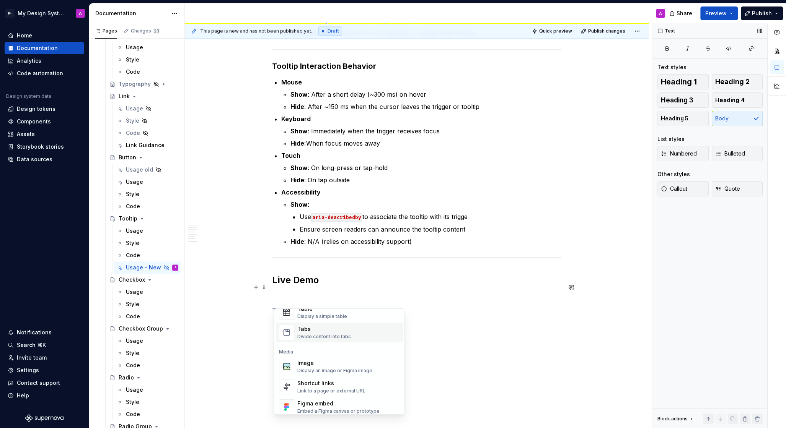
scroll to position [306, 0]
click at [335, 405] on div "Storybook" at bounding box center [326, 408] width 59 height 8
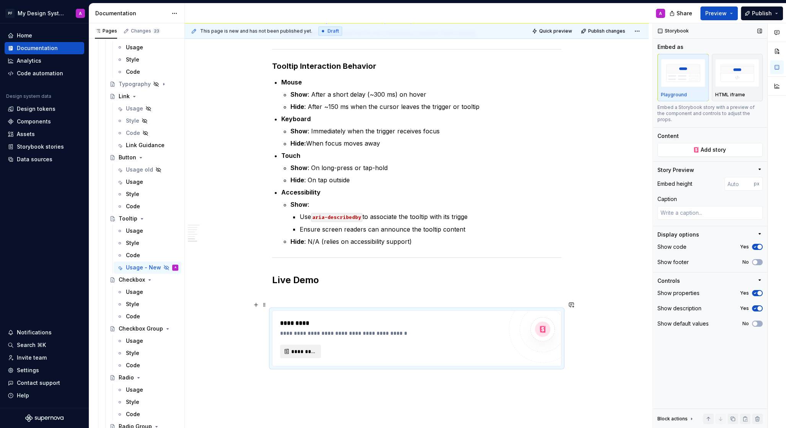
click at [308, 348] on span "*********" at bounding box center [303, 352] width 25 height 8
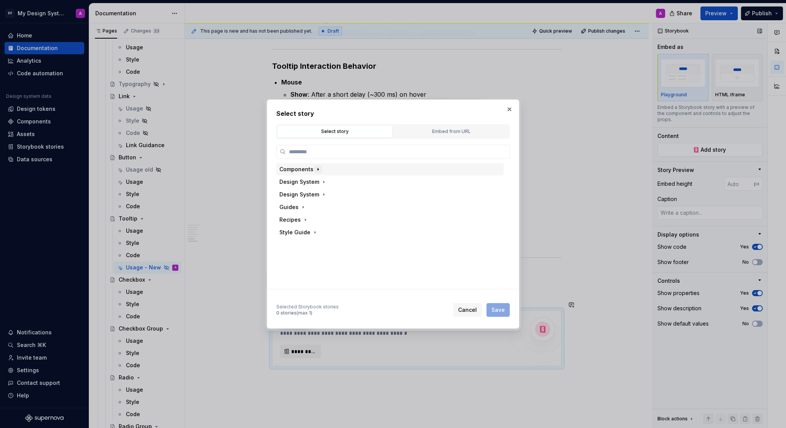
click at [315, 171] on icon "button" at bounding box center [318, 169] width 6 height 6
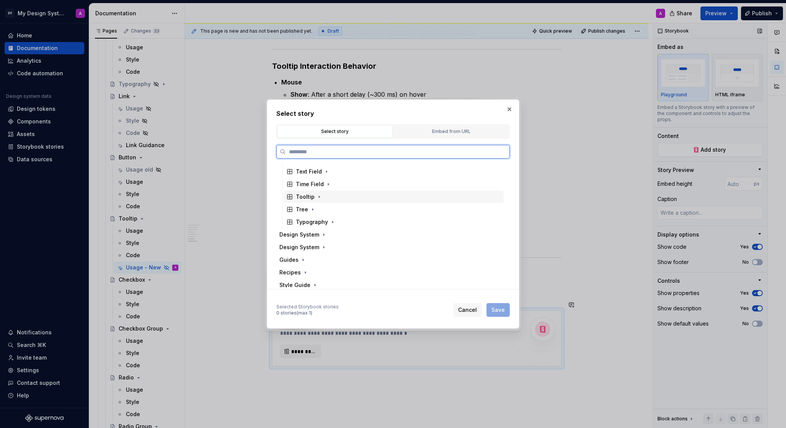
click at [306, 197] on div "Tooltip" at bounding box center [305, 197] width 19 height 8
click at [316, 208] on div "Docs" at bounding box center [397, 209] width 213 height 12
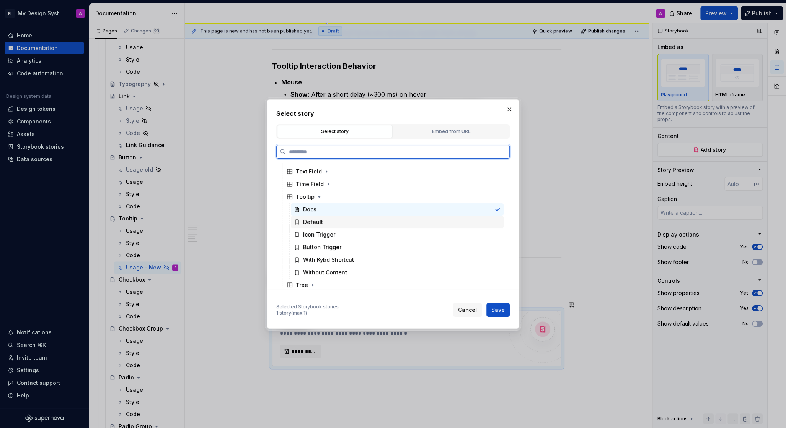
click at [354, 224] on div "Default" at bounding box center [397, 222] width 213 height 12
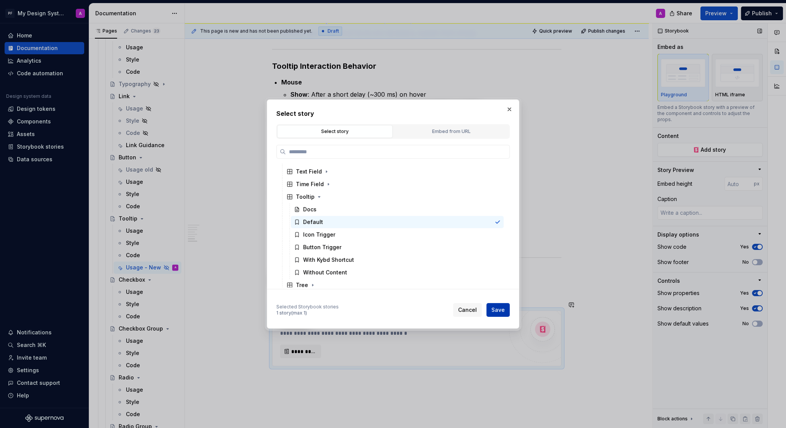
click at [494, 314] on button "Save" at bounding box center [497, 310] width 23 height 14
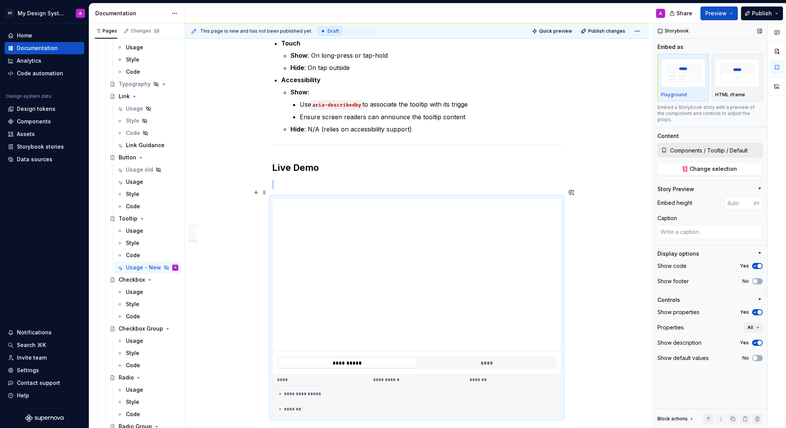
scroll to position [1477, 0]
click at [758, 310] on span "button" at bounding box center [759, 312] width 5 height 5
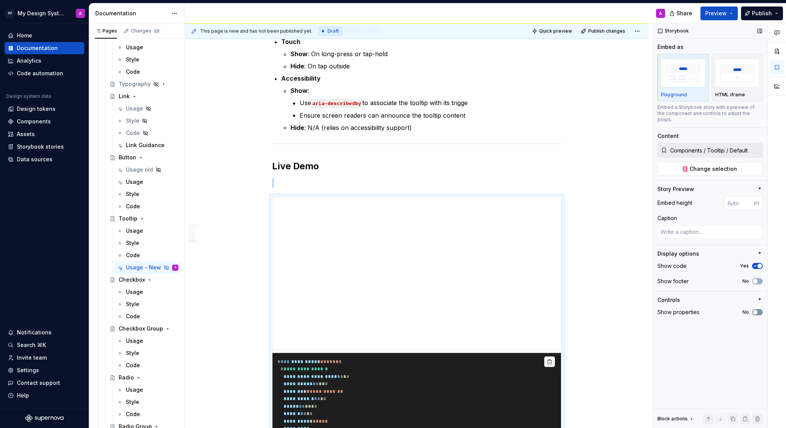
scroll to position [1553, 0]
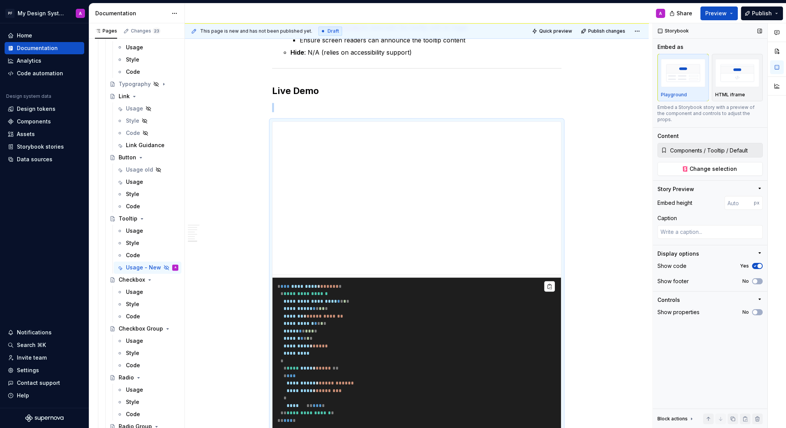
click at [758, 264] on span "button" at bounding box center [759, 266] width 5 height 5
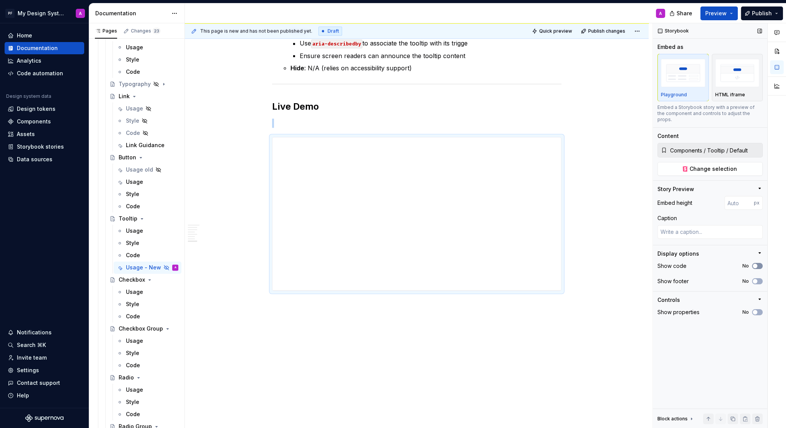
scroll to position [1526, 0]
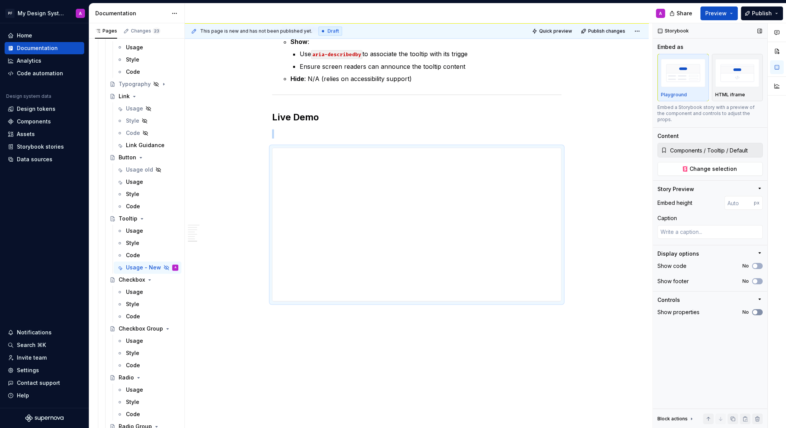
click at [756, 310] on span "button" at bounding box center [754, 312] width 5 height 5
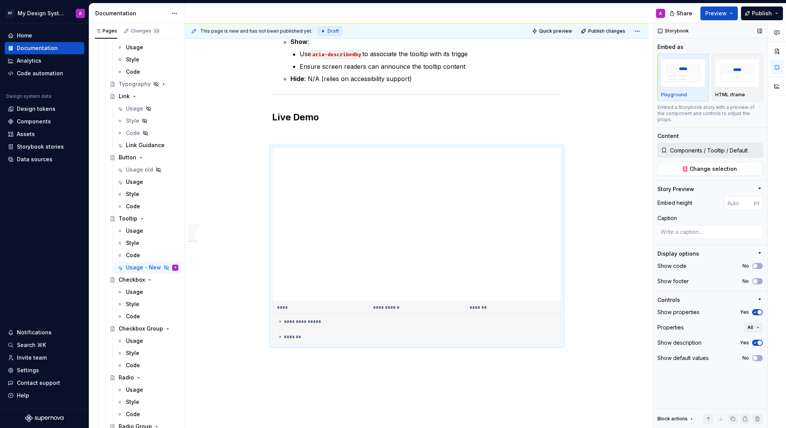
click at [758, 338] on div "Show description Yes" at bounding box center [709, 343] width 105 height 11
click at [757, 341] on span "button" at bounding box center [759, 343] width 5 height 5
click at [756, 310] on icon "button" at bounding box center [755, 312] width 6 height 5
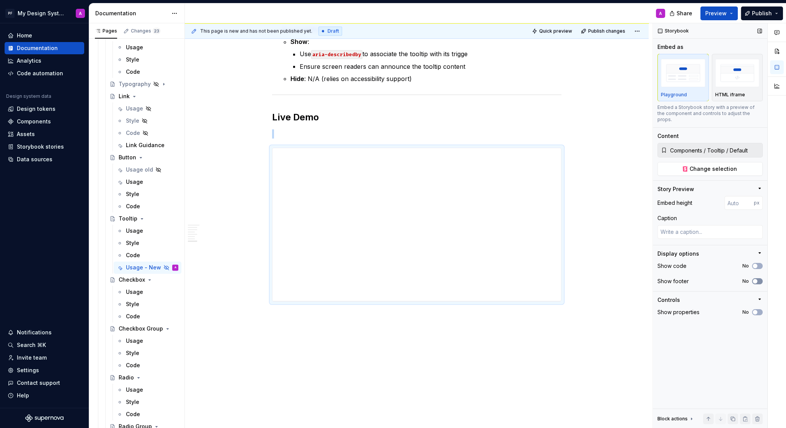
click at [758, 278] on button "No" at bounding box center [757, 281] width 11 height 6
type textarea "*"
click at [743, 197] on input "number" at bounding box center [738, 203] width 29 height 14
type input "200"
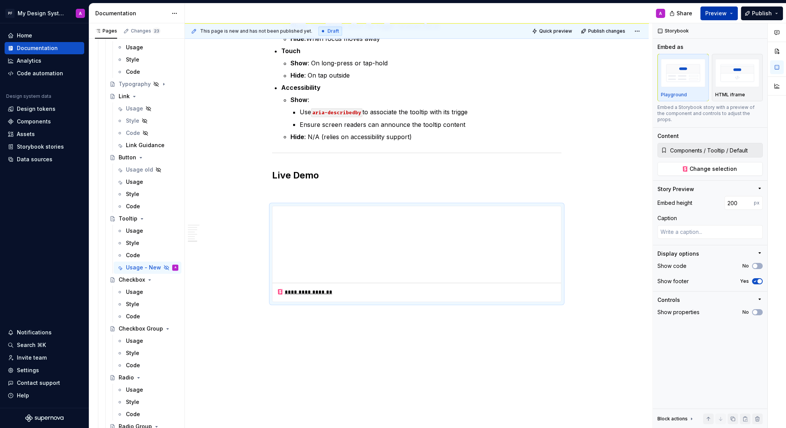
click at [719, 13] on span "Preview" at bounding box center [715, 14] width 21 height 8
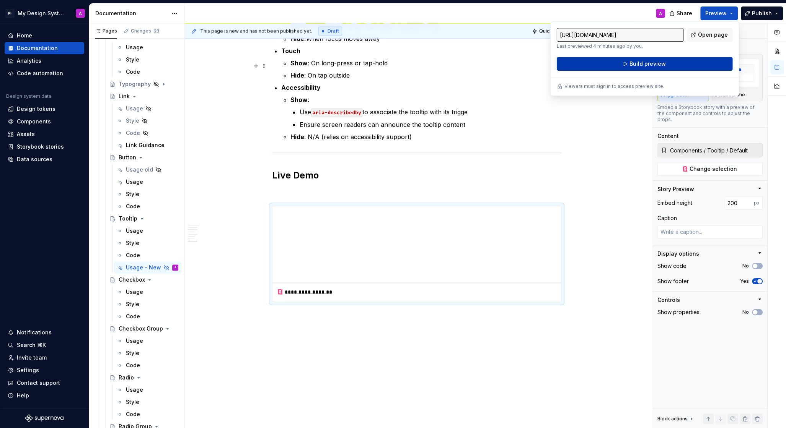
click at [637, 65] on span "Build preview" at bounding box center [647, 64] width 36 height 8
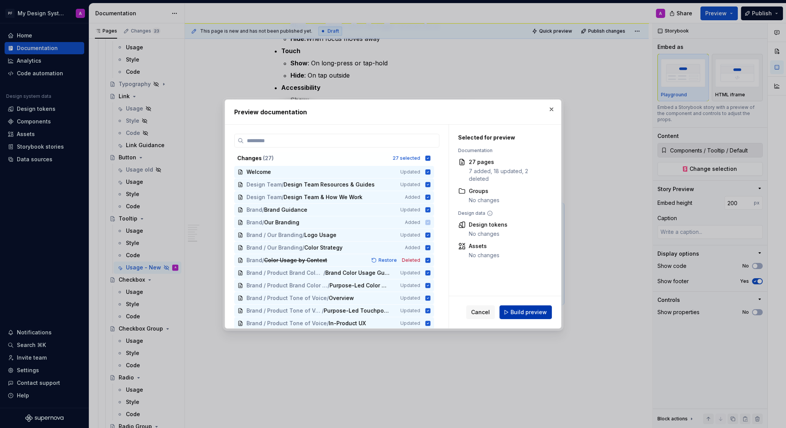
click at [530, 311] on span "Build preview" at bounding box center [528, 313] width 36 height 8
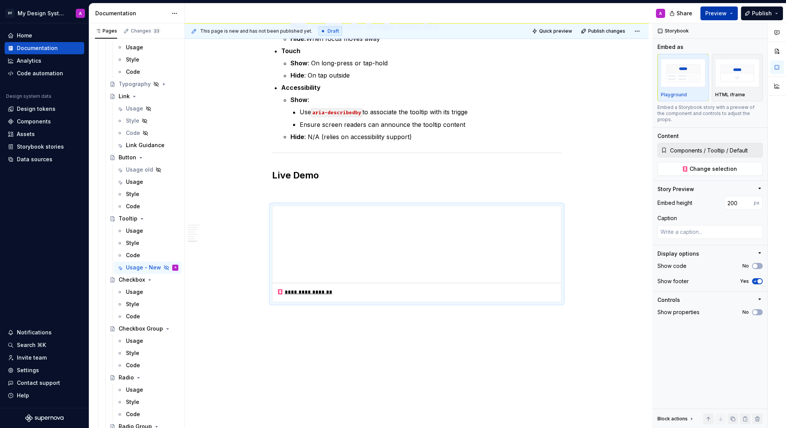
click at [722, 13] on span "Preview" at bounding box center [715, 14] width 21 height 8
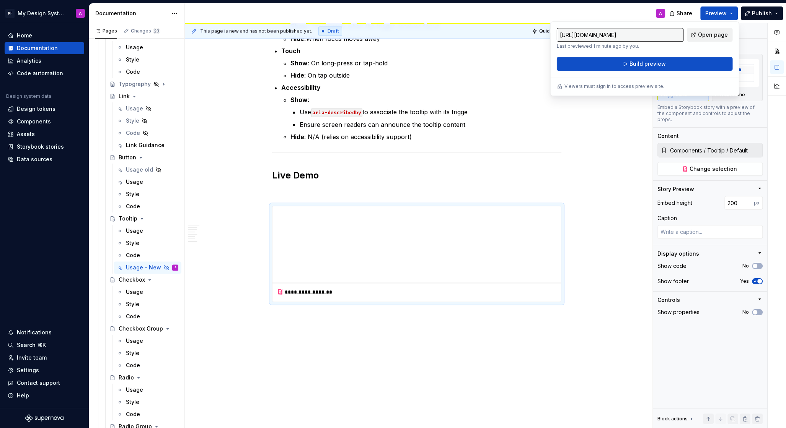
click at [708, 36] on span "Open page" at bounding box center [713, 35] width 30 height 8
click at [279, 187] on p at bounding box center [416, 191] width 289 height 9
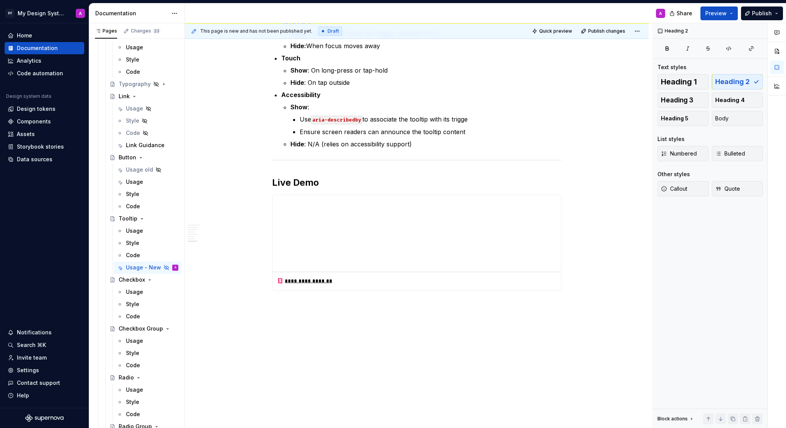
scroll to position [1450, 0]
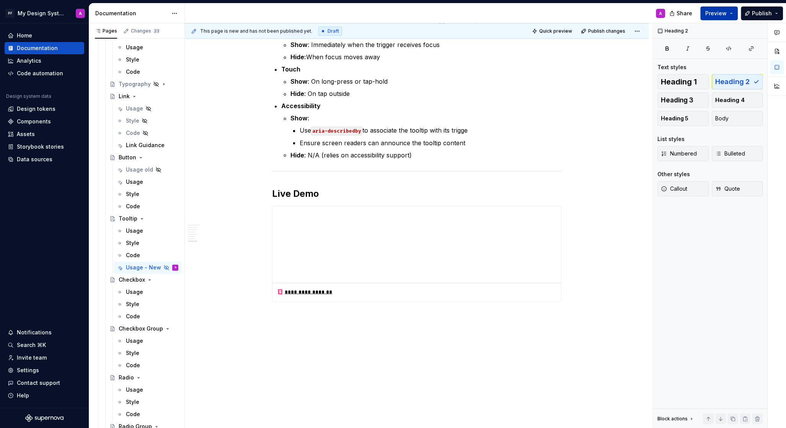
click at [720, 13] on span "Preview" at bounding box center [715, 14] width 21 height 8
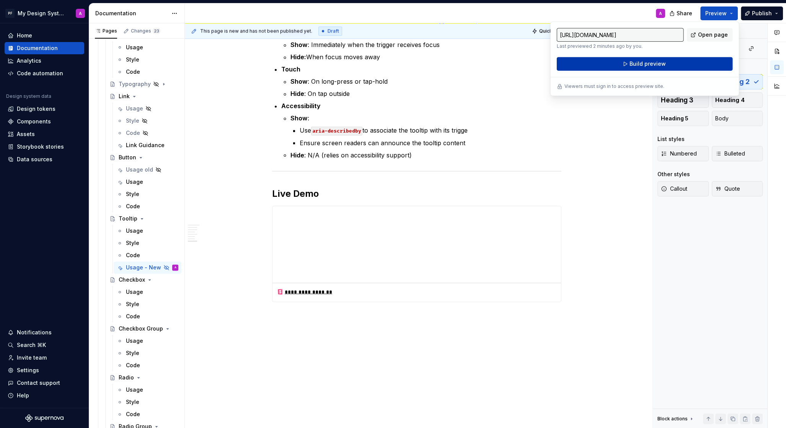
click at [641, 63] on span "Build preview" at bounding box center [647, 64] width 36 height 8
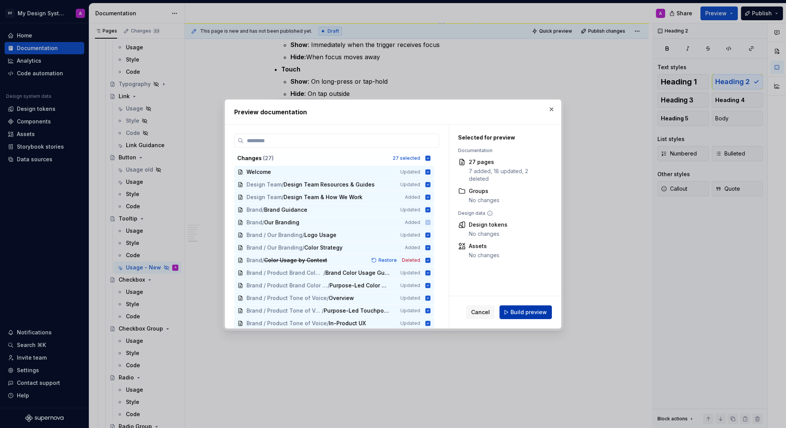
click at [525, 309] on span "Build preview" at bounding box center [528, 313] width 36 height 8
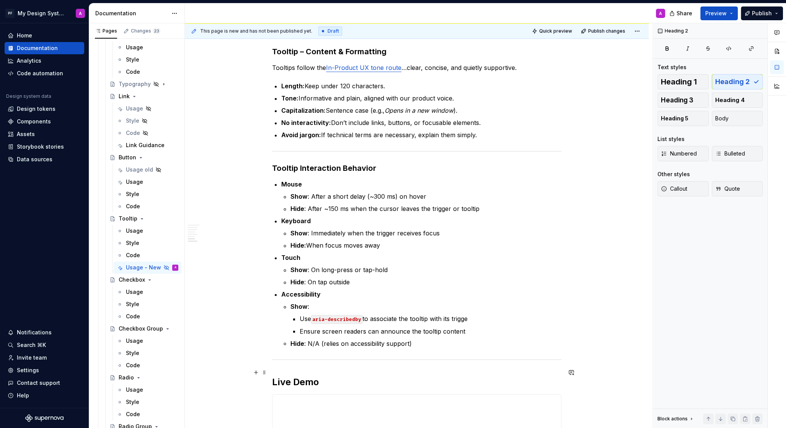
scroll to position [1250, 0]
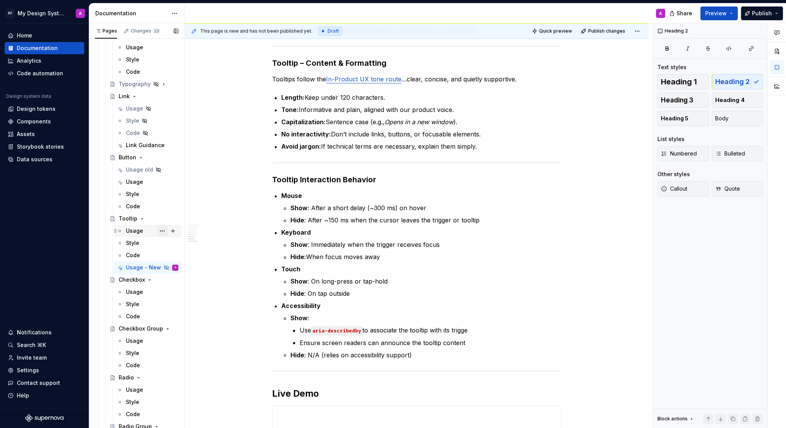
click at [161, 230] on button "Page tree" at bounding box center [162, 231] width 11 height 11
click at [185, 273] on div "Hide tab" at bounding box center [208, 272] width 75 height 8
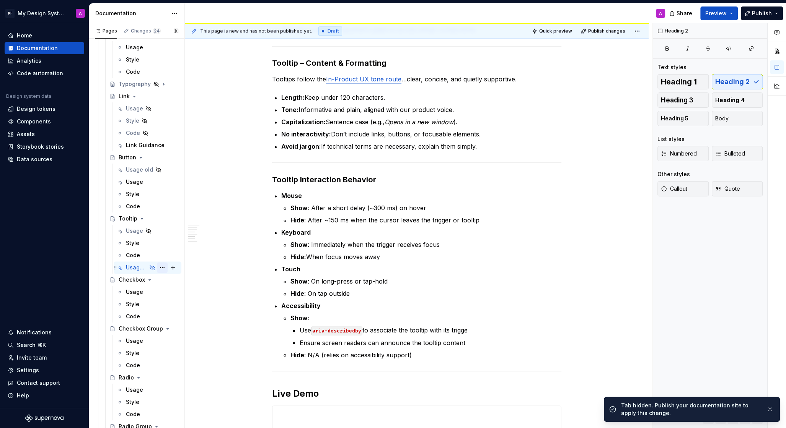
click at [164, 267] on button "Page tree" at bounding box center [162, 267] width 11 height 11
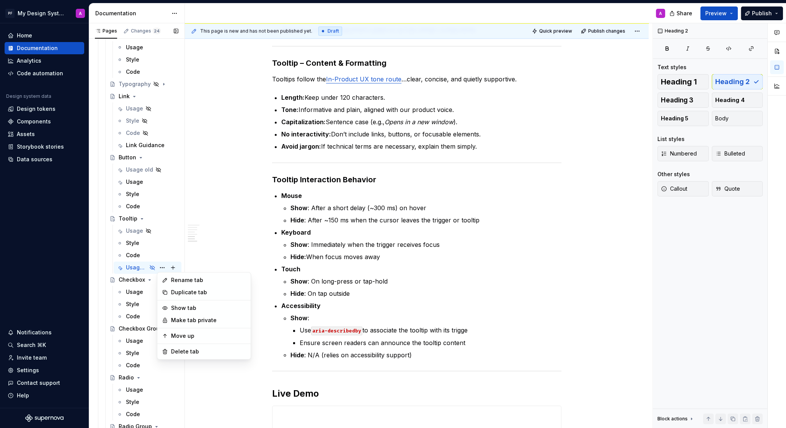
click at [145, 229] on div "Pages Changes 24 Add Accessibility guide for tree Page tree. Navigate the tree …" at bounding box center [137, 227] width 96 height 408
click at [159, 231] on button "Page tree" at bounding box center [162, 231] width 11 height 11
type textarea "*"
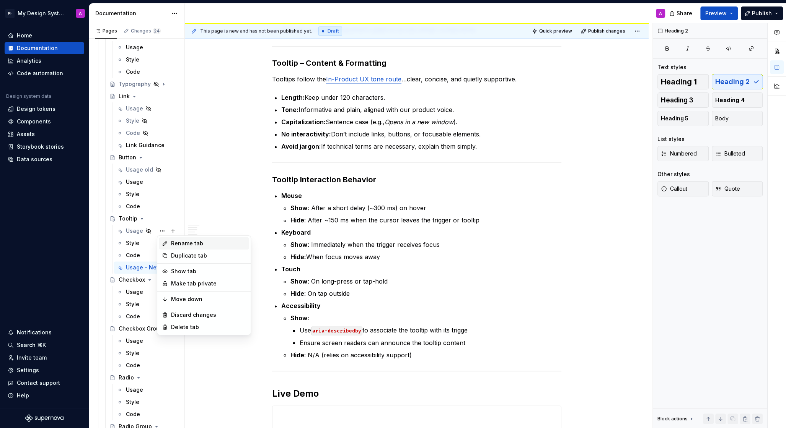
click at [172, 244] on div "Rename tab" at bounding box center [208, 244] width 75 height 8
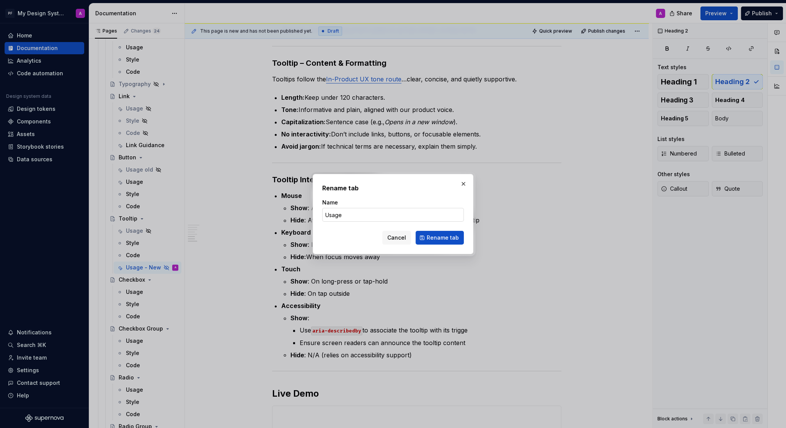
click at [356, 219] on input "Usage" at bounding box center [393, 215] width 142 height 14
type input "Usage old"
click at [430, 236] on span "Rename tab" at bounding box center [442, 238] width 32 height 8
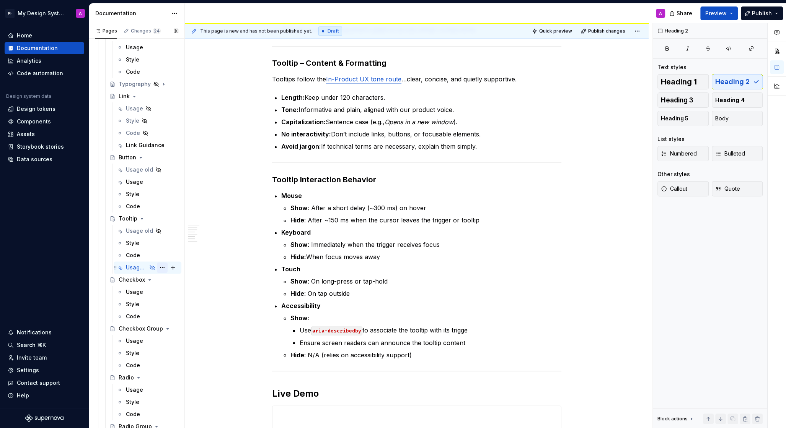
click at [162, 267] on button "Page tree" at bounding box center [162, 267] width 11 height 11
type textarea "*"
click at [177, 280] on div "Rename tab" at bounding box center [208, 281] width 75 height 8
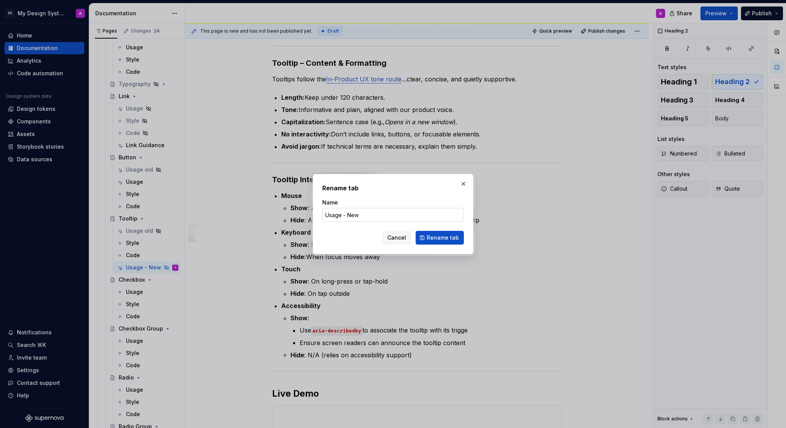
click at [364, 215] on input "Usage - New" at bounding box center [393, 215] width 142 height 14
type input "Usage"
click at [444, 241] on span "Rename tab" at bounding box center [442, 238] width 32 height 8
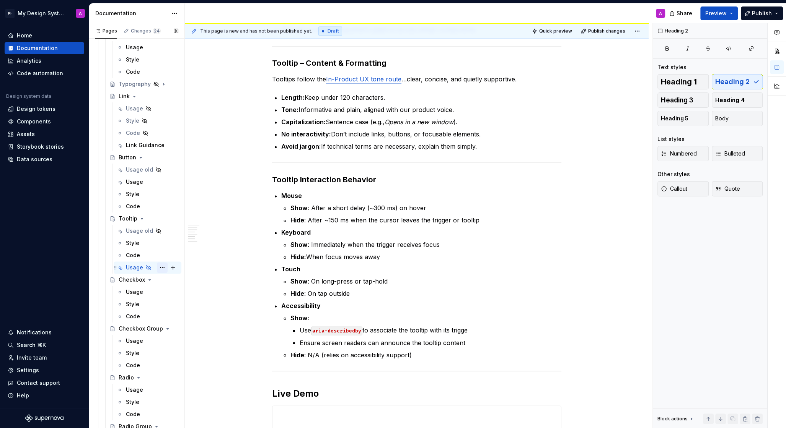
click at [160, 268] on button "Page tree" at bounding box center [162, 267] width 11 height 11
click at [189, 306] on div "Show tab" at bounding box center [208, 308] width 75 height 8
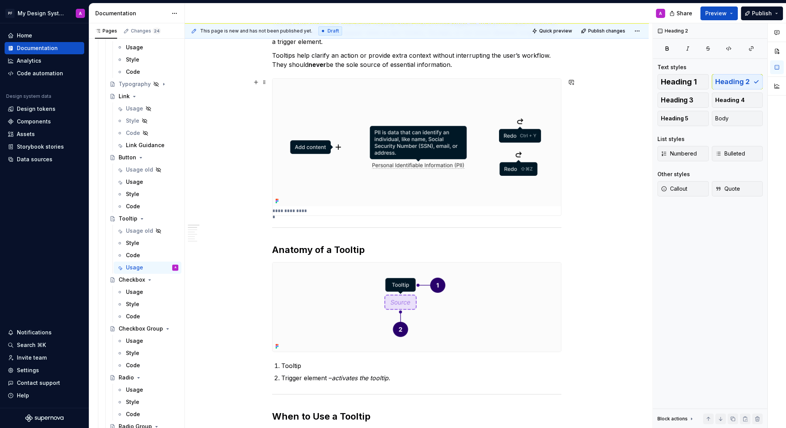
scroll to position [0, 0]
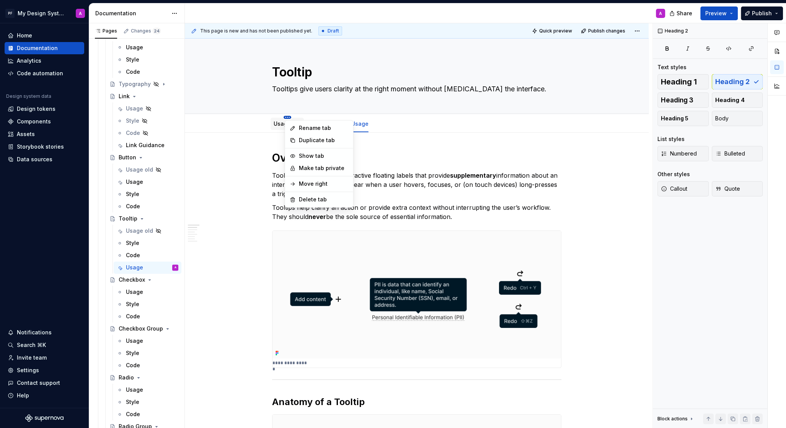
click at [343, 116] on html "PF My Design System A Home Documentation Analytics Code automation Design syste…" at bounding box center [393, 214] width 786 height 428
click at [262, 127] on html "PF My Design System A Home Documentation Analytics Code automation Design syste…" at bounding box center [393, 214] width 786 height 428
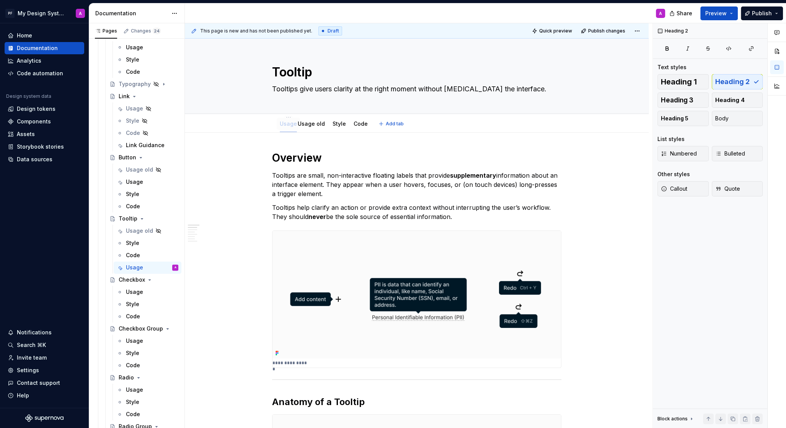
drag, startPoint x: 360, startPoint y: 125, endPoint x: 289, endPoint y: 126, distance: 71.5
drag, startPoint x: 308, startPoint y: 124, endPoint x: 392, endPoint y: 124, distance: 84.5
click at [131, 169] on div "Usage old" at bounding box center [136, 170] width 21 height 8
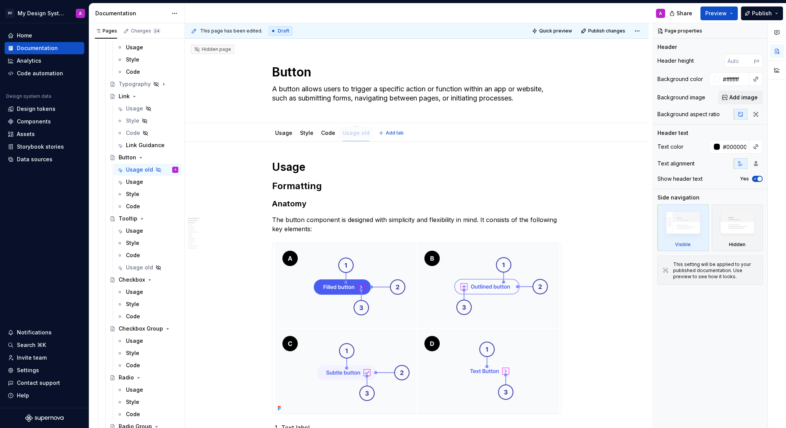
drag, startPoint x: 292, startPoint y: 133, endPoint x: 369, endPoint y: 130, distance: 77.3
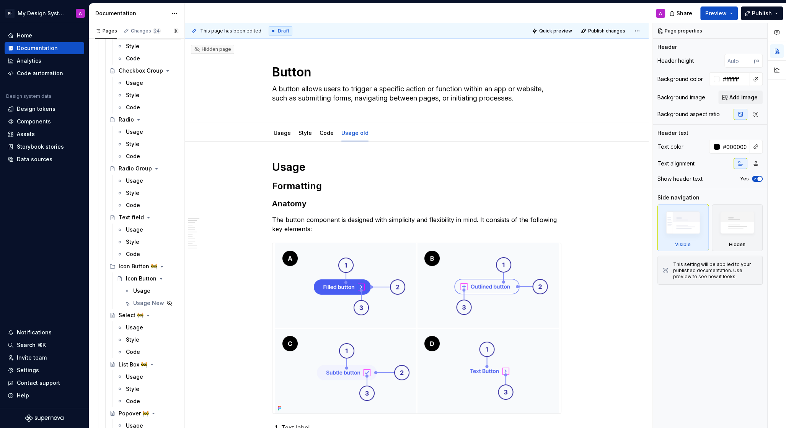
scroll to position [1261, 0]
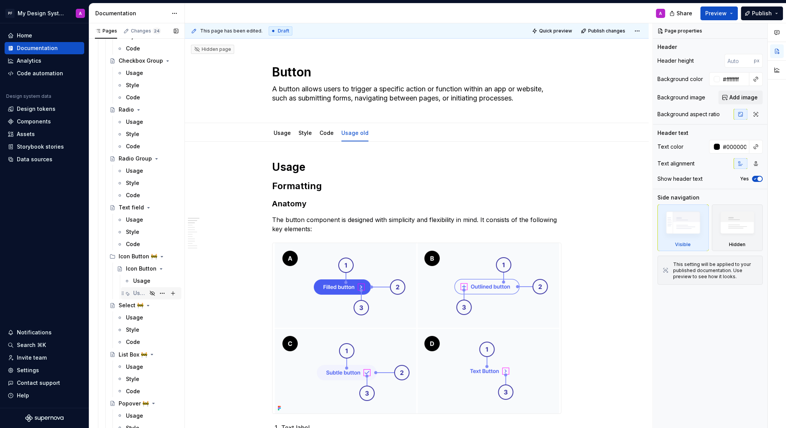
click at [135, 292] on div "Usage New" at bounding box center [140, 294] width 14 height 8
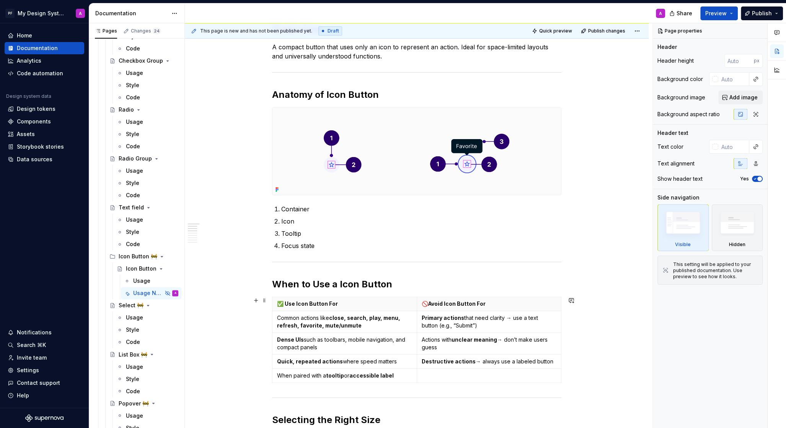
scroll to position [139, 0]
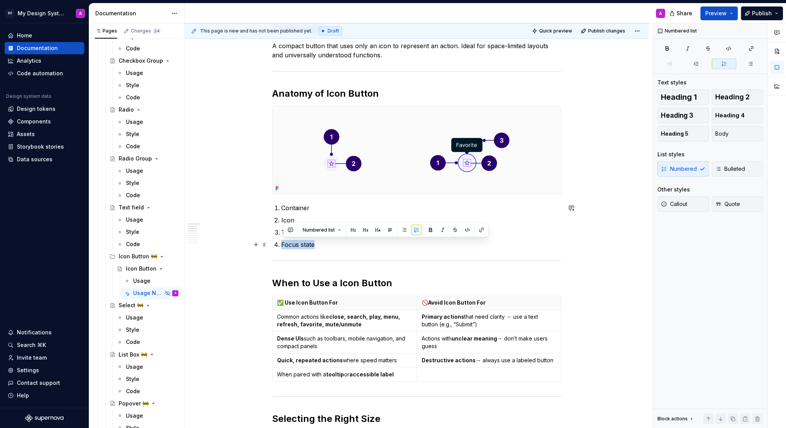
drag, startPoint x: 319, startPoint y: 246, endPoint x: 270, endPoint y: 246, distance: 49.0
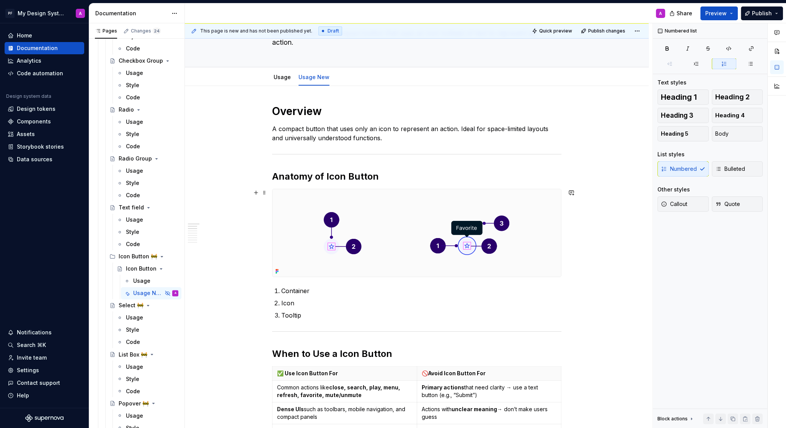
scroll to position [0, 0]
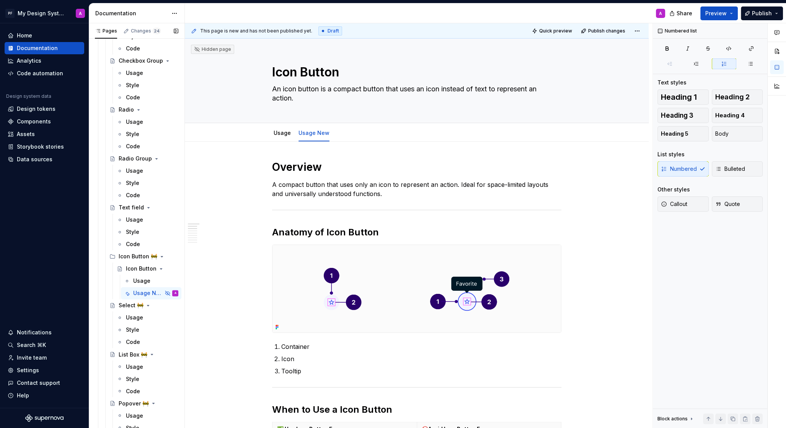
click at [0, 0] on button "Page tree" at bounding box center [0, 0] width 0 height 0
type textarea "*"
click at [183, 296] on div "Rename tab" at bounding box center [208, 294] width 75 height 8
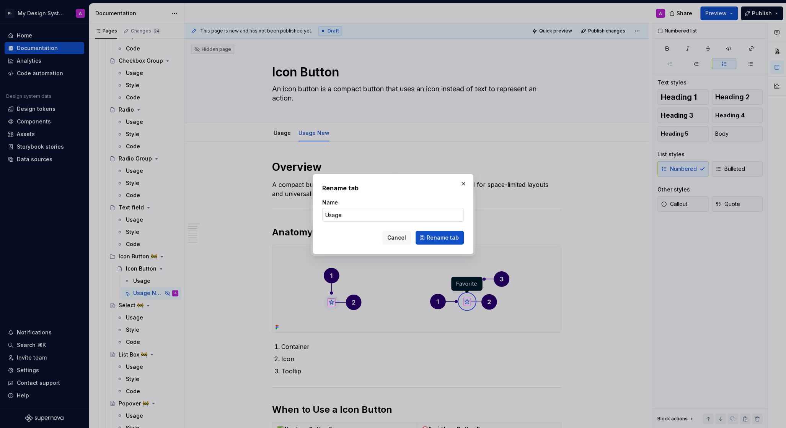
click at [349, 214] on input "Usage" at bounding box center [393, 215] width 142 height 14
type input "Usage old"
click at [430, 236] on span "Rename tab" at bounding box center [442, 238] width 32 height 8
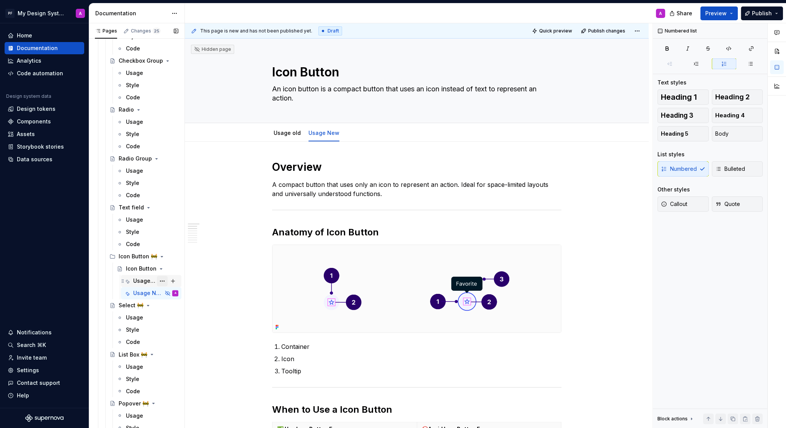
click at [162, 280] on button "Page tree" at bounding box center [162, 281] width 11 height 11
click at [181, 320] on div "Hide tab" at bounding box center [208, 322] width 75 height 8
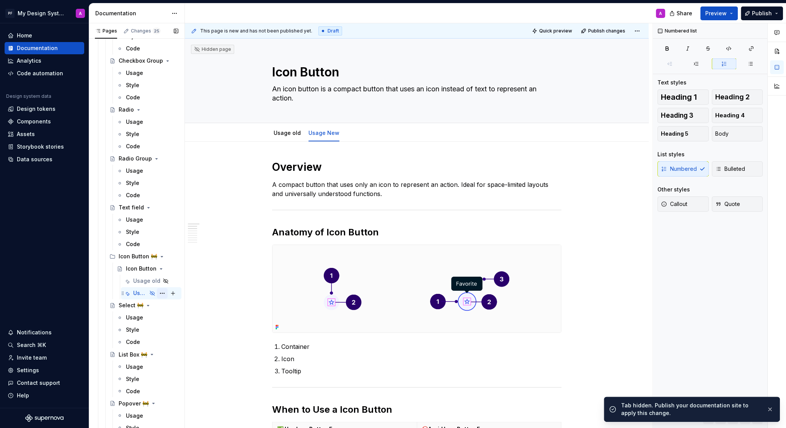
click at [164, 293] on button "Page tree" at bounding box center [162, 293] width 11 height 11
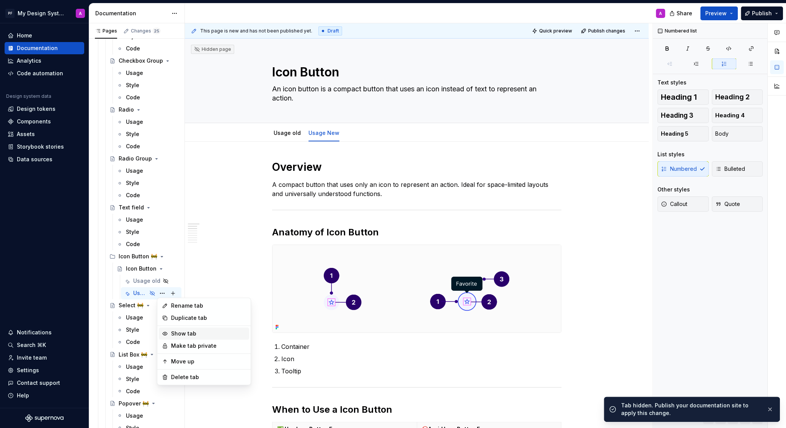
click at [193, 328] on div "Show tab" at bounding box center [204, 334] width 90 height 12
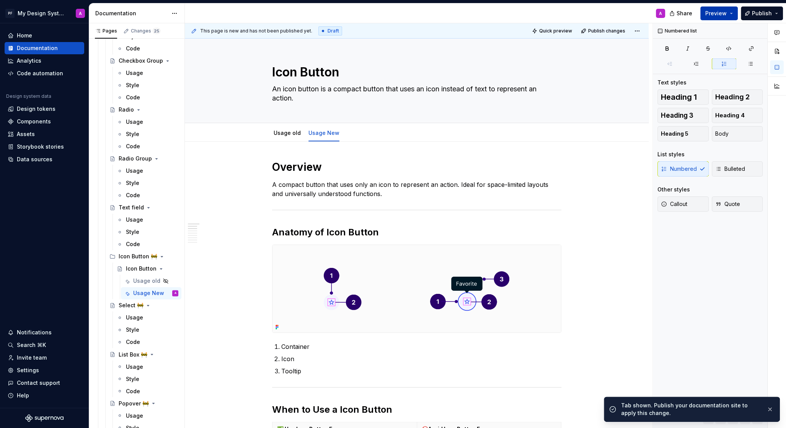
click at [717, 16] on span "Preview" at bounding box center [715, 14] width 21 height 8
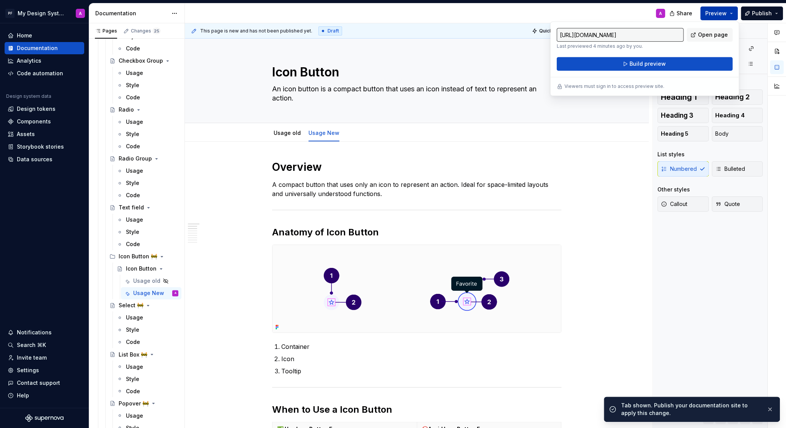
click at [629, 62] on button "Build preview" at bounding box center [644, 64] width 176 height 14
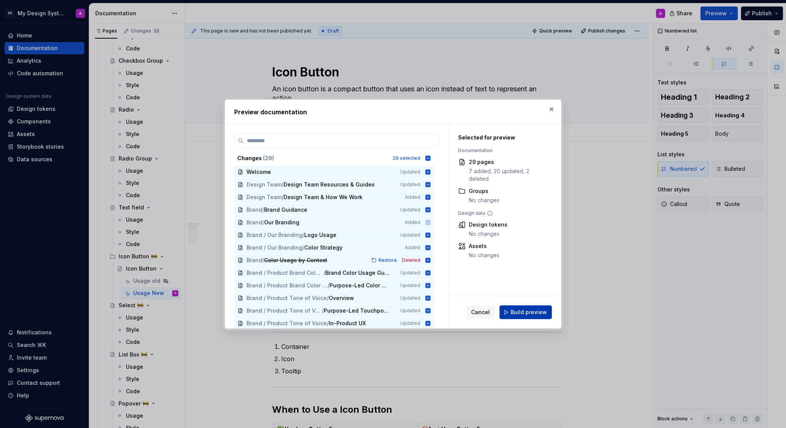
click at [519, 316] on span "Build preview" at bounding box center [528, 313] width 36 height 8
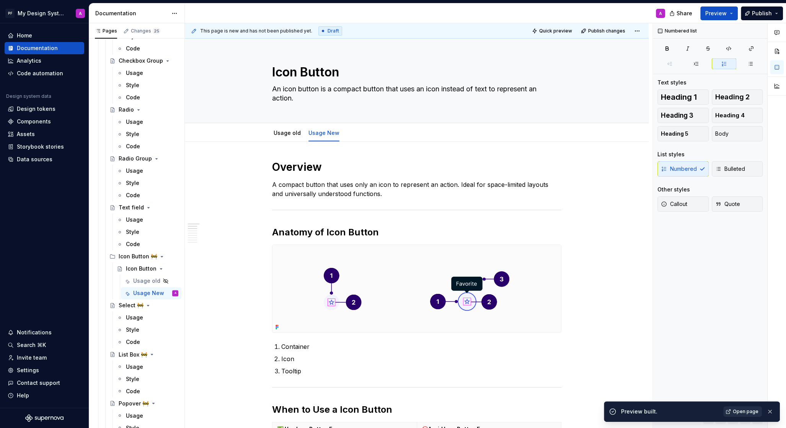
click at [742, 410] on span "Open page" at bounding box center [745, 412] width 26 height 6
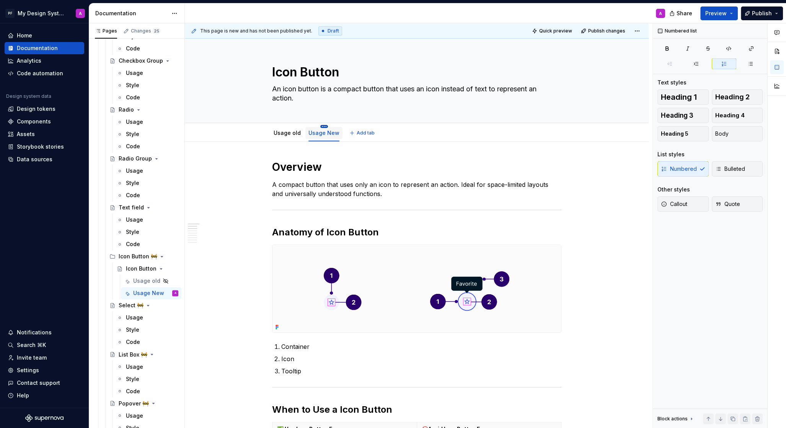
click at [324, 126] on html "PF My Design System A Home Documentation Analytics Code automation Design syste…" at bounding box center [393, 214] width 786 height 428
type textarea "*"
click at [364, 139] on div "Rename tab" at bounding box center [359, 137] width 50 height 8
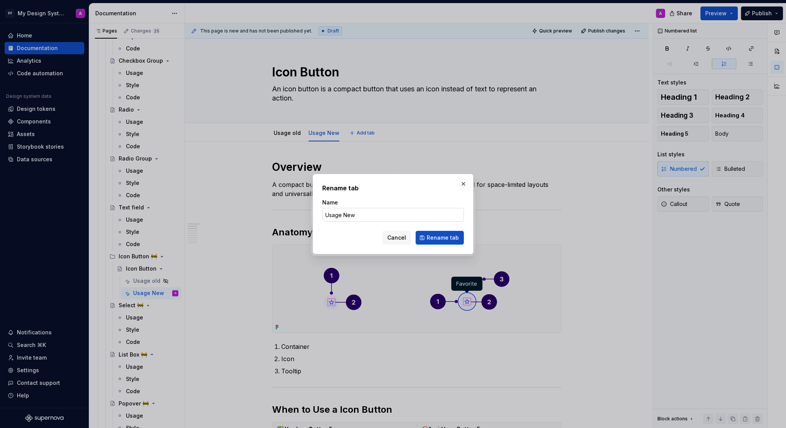
click at [358, 215] on input "Usage New" at bounding box center [393, 215] width 142 height 14
type input "Usage"
click at [439, 239] on span "Rename tab" at bounding box center [442, 238] width 32 height 8
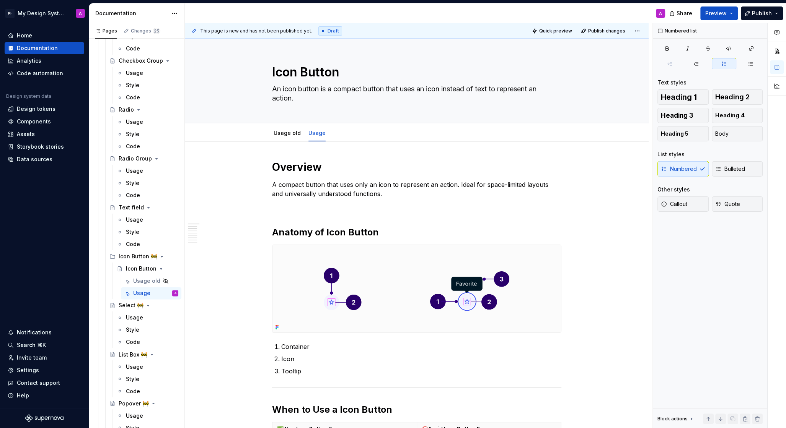
click at [719, 6] on div "Share Preview Publish" at bounding box center [728, 13] width 115 height 20
click at [717, 11] on span "Preview" at bounding box center [715, 14] width 21 height 8
type textarea "*"
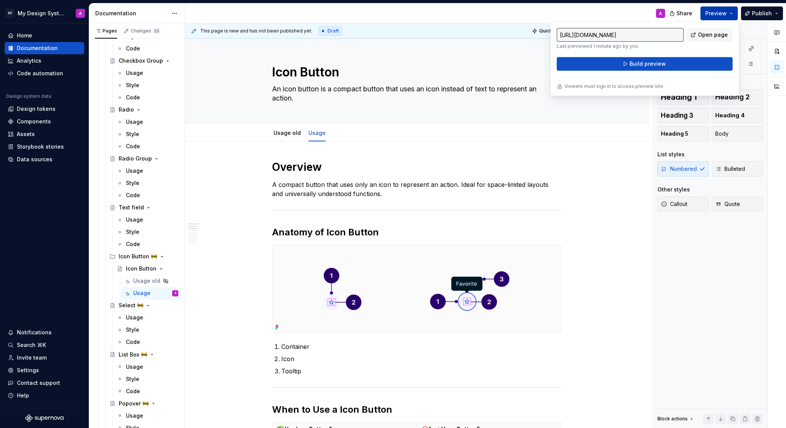
type input "[URL][DOMAIN_NAME]"
click at [659, 66] on span "Build preview" at bounding box center [647, 64] width 36 height 8
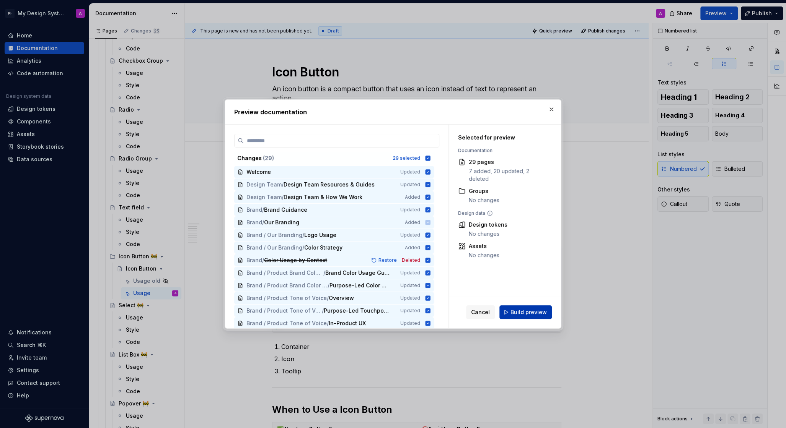
click at [524, 311] on span "Build preview" at bounding box center [528, 313] width 36 height 8
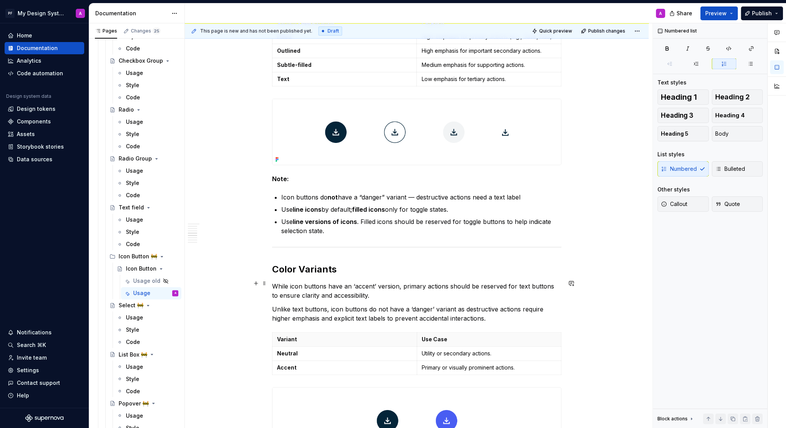
scroll to position [825, 0]
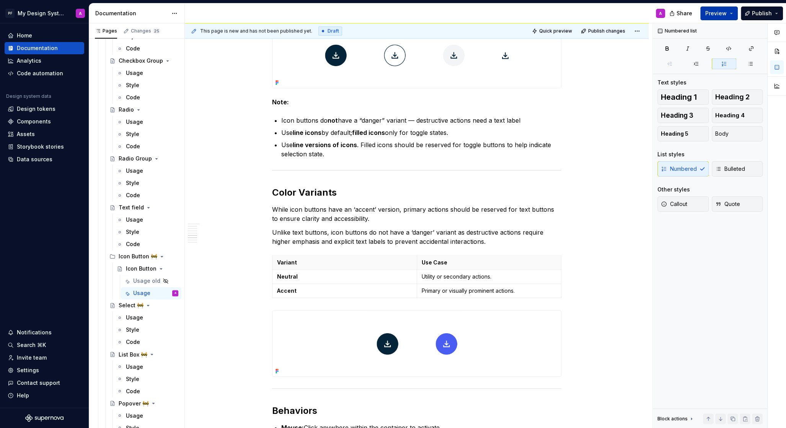
click at [713, 15] on span "Preview" at bounding box center [715, 14] width 21 height 8
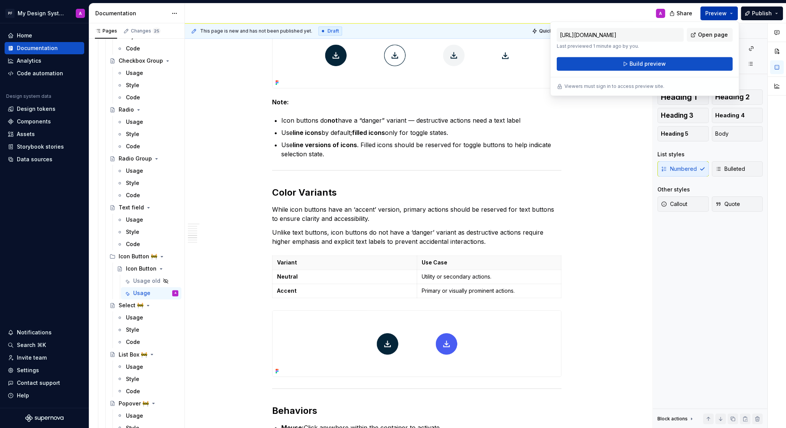
click at [700, 34] on span "Open page" at bounding box center [713, 35] width 30 height 8
type textarea "*"
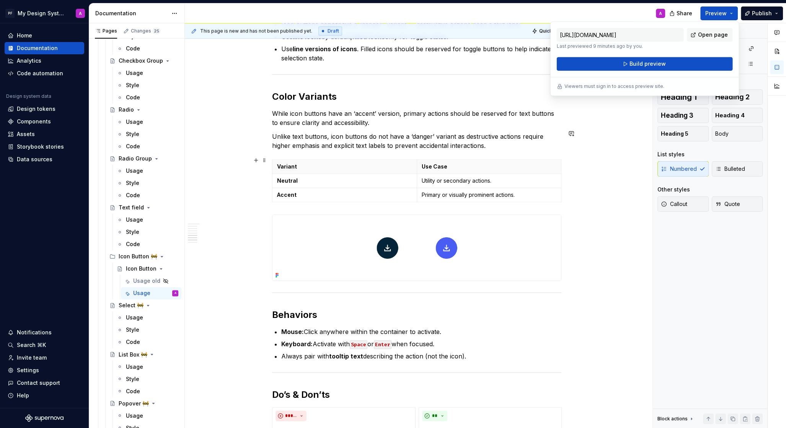
scroll to position [983, 0]
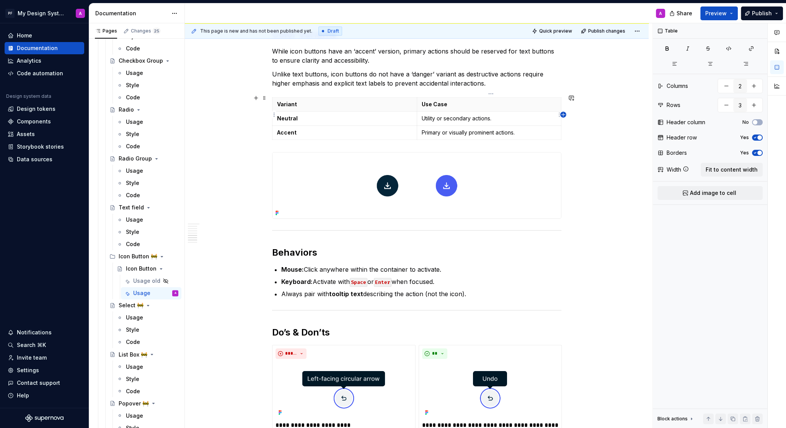
click at [562, 117] on icon "button" at bounding box center [563, 115] width 6 height 6
type input "3"
click at [557, 101] on p at bounding box center [557, 105] width 4 height 8
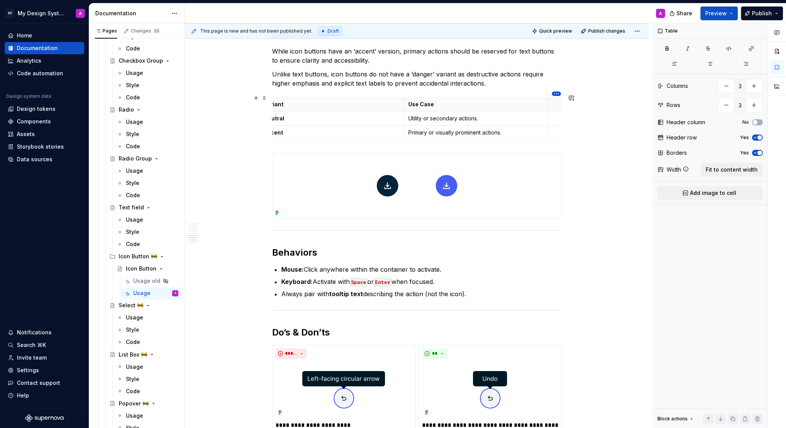
click at [558, 94] on html "PF My Design System A Home Documentation Analytics Code automation Design syste…" at bounding box center [393, 214] width 786 height 428
click at [578, 131] on div "Move column left" at bounding box center [591, 130] width 50 height 8
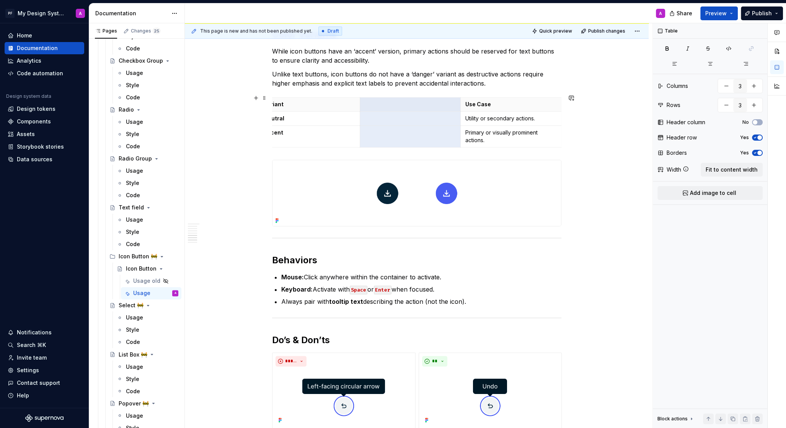
scroll to position [0, 0]
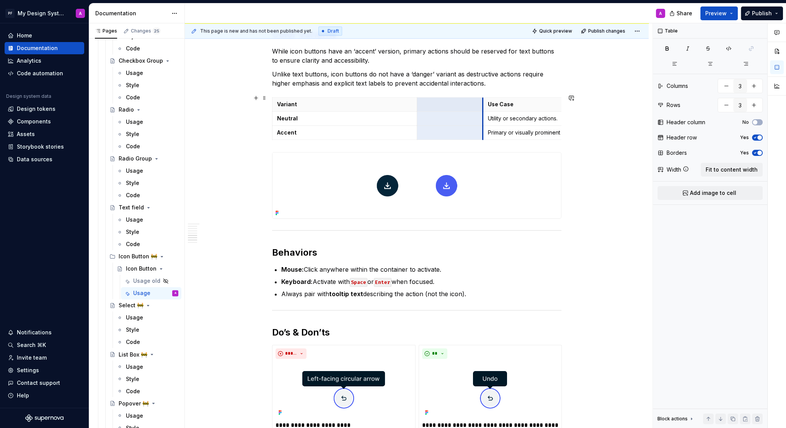
drag, startPoint x: 476, startPoint y: 101, endPoint x: 441, endPoint y: 101, distance: 34.8
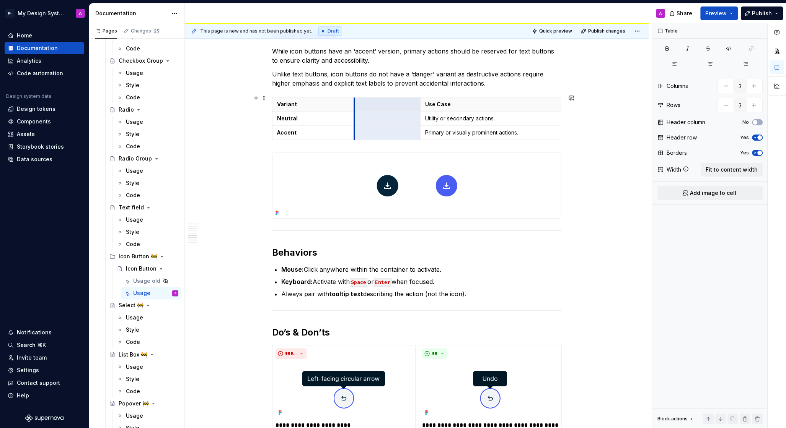
drag, startPoint x: 418, startPoint y: 101, endPoint x: 355, endPoint y: 101, distance: 62.7
drag, startPoint x: 421, startPoint y: 104, endPoint x: 417, endPoint y: 104, distance: 4.2
click at [384, 115] on p at bounding box center [385, 119] width 52 height 8
click at [384, 129] on p at bounding box center [385, 133] width 52 height 8
click at [613, 196] on div "Overview A compact button that uses only an icon to represent an action. Ideal …" at bounding box center [417, 0] width 464 height 1682
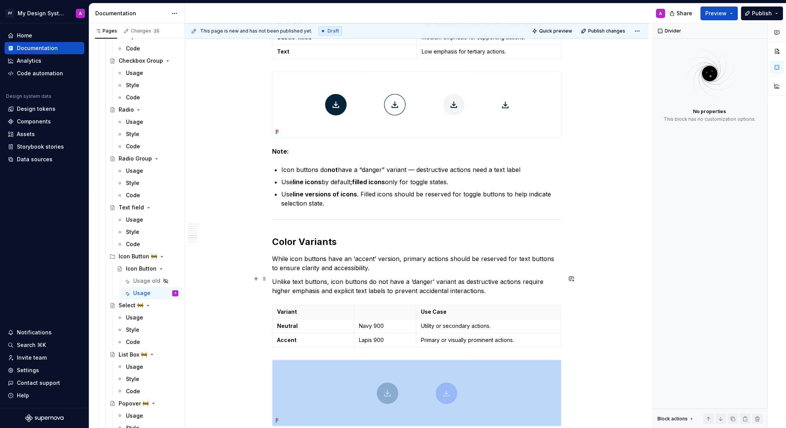
scroll to position [755, 0]
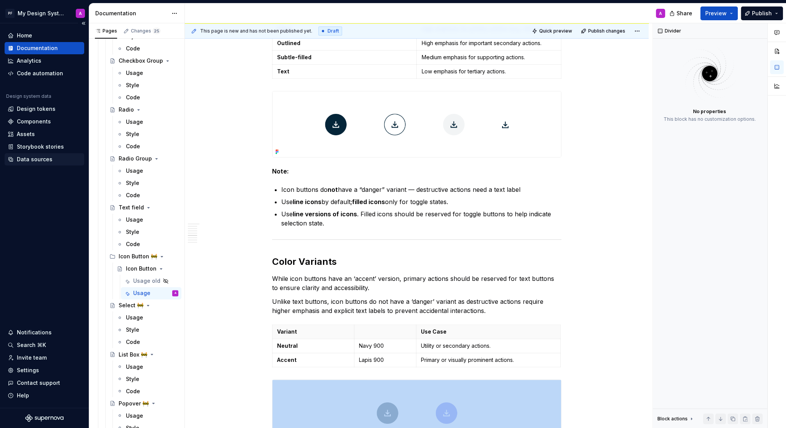
click at [41, 158] on div "Data sources" at bounding box center [35, 160] width 36 height 8
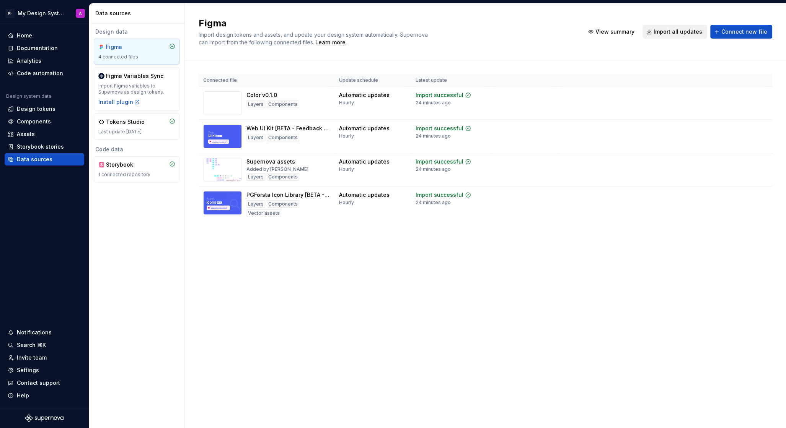
click at [683, 33] on span "Import all updates" at bounding box center [677, 32] width 49 height 8
click at [682, 32] on span "Import all updates" at bounding box center [677, 32] width 49 height 8
click at [28, 45] on div "Documentation" at bounding box center [37, 48] width 41 height 8
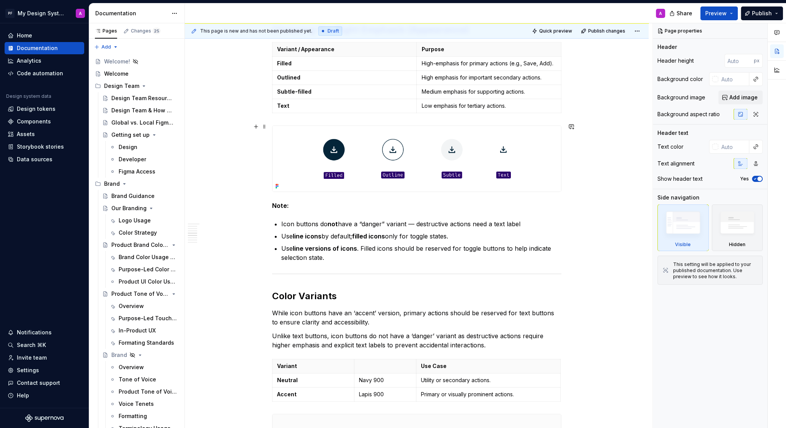
scroll to position [712, 0]
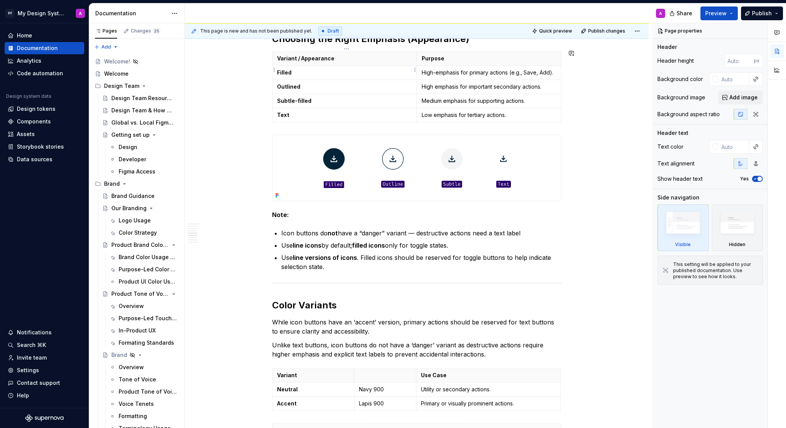
type textarea "*"
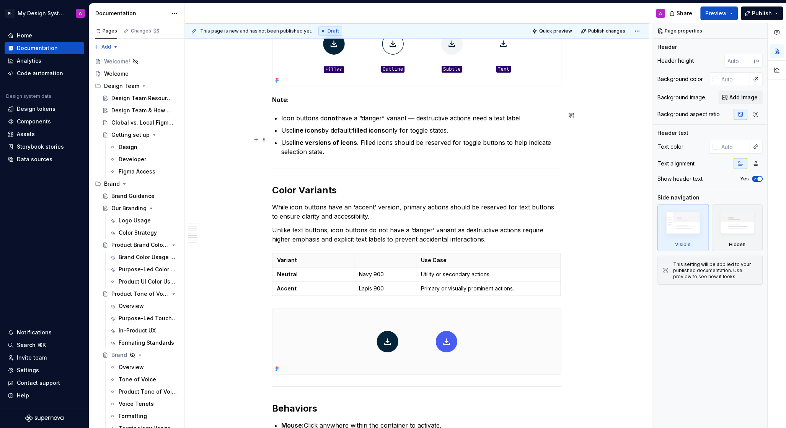
scroll to position [851, 0]
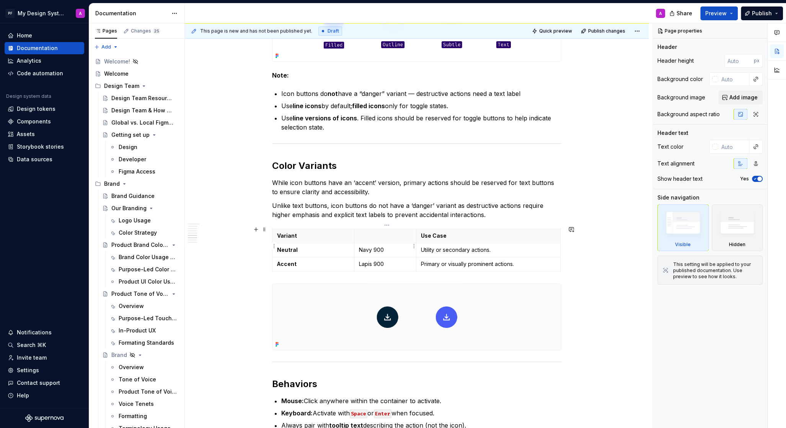
click at [389, 247] on p "Navy 900" at bounding box center [385, 250] width 52 height 8
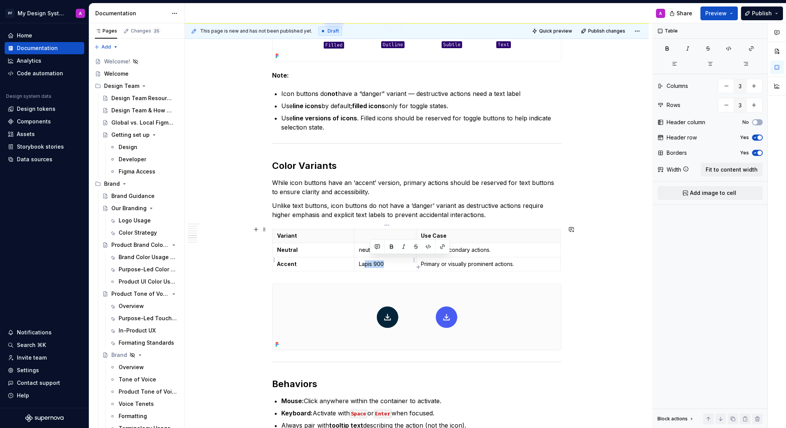
drag, startPoint x: 392, startPoint y: 261, endPoint x: 366, endPoint y: 261, distance: 25.6
click at [366, 261] on p "Lapis 900" at bounding box center [385, 264] width 52 height 8
click at [372, 234] on p at bounding box center [385, 236] width 52 height 8
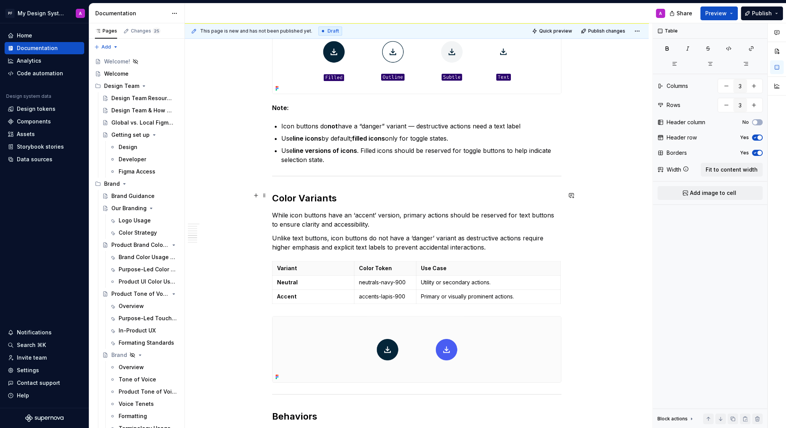
scroll to position [787, 0]
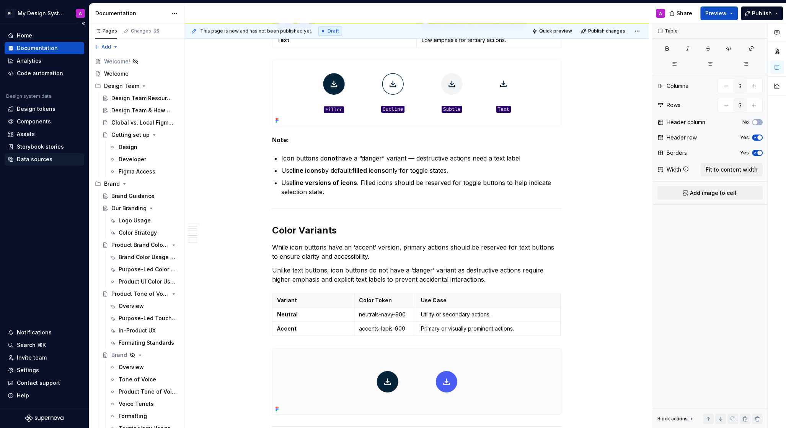
click at [36, 158] on div "Data sources" at bounding box center [35, 160] width 36 height 8
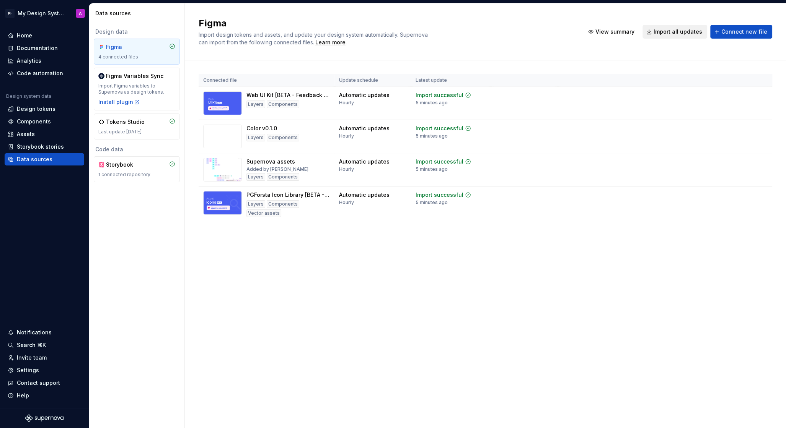
click at [684, 31] on span "Import all updates" at bounding box center [677, 32] width 49 height 8
click at [682, 30] on span "Import all updates" at bounding box center [677, 32] width 49 height 8
click at [681, 31] on span "Import all updates" at bounding box center [677, 32] width 49 height 8
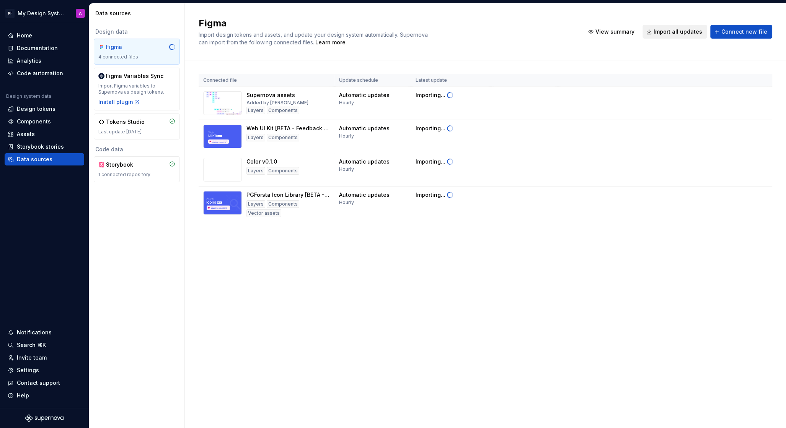
click at [689, 31] on span "Import all updates" at bounding box center [677, 32] width 49 height 8
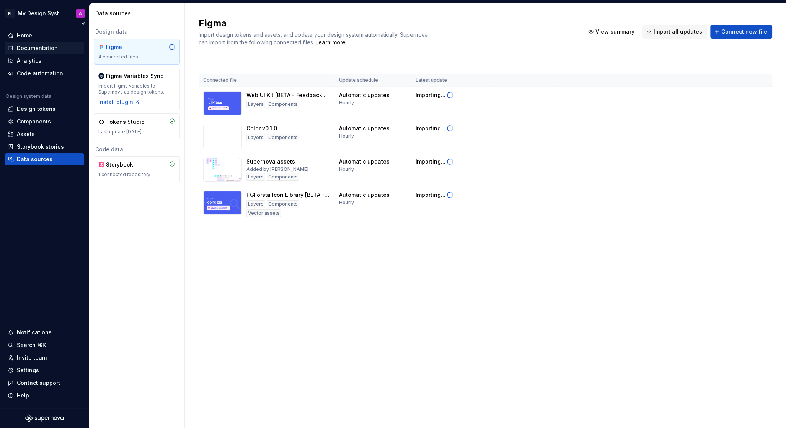
click at [21, 48] on div "Documentation" at bounding box center [37, 48] width 41 height 8
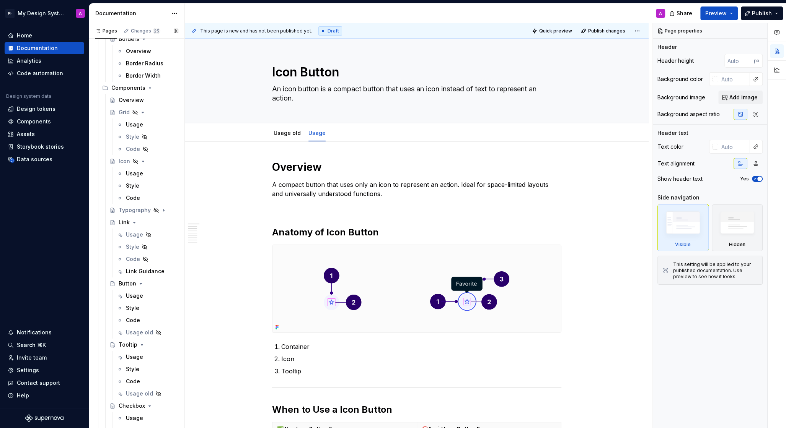
scroll to position [882, 0]
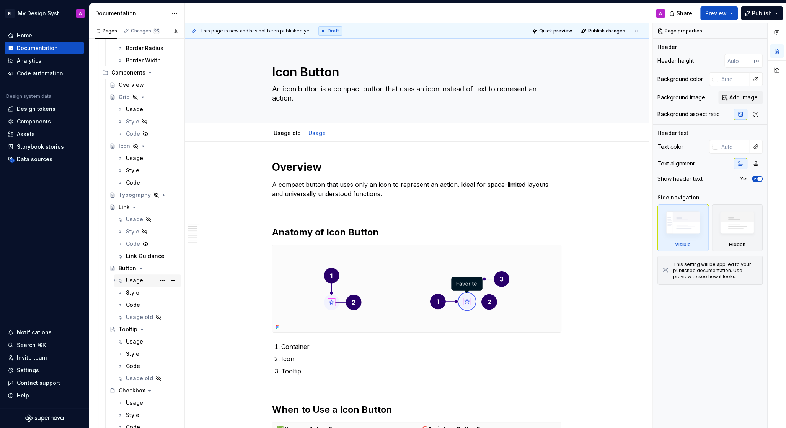
click at [133, 281] on div "Usage" at bounding box center [134, 281] width 17 height 8
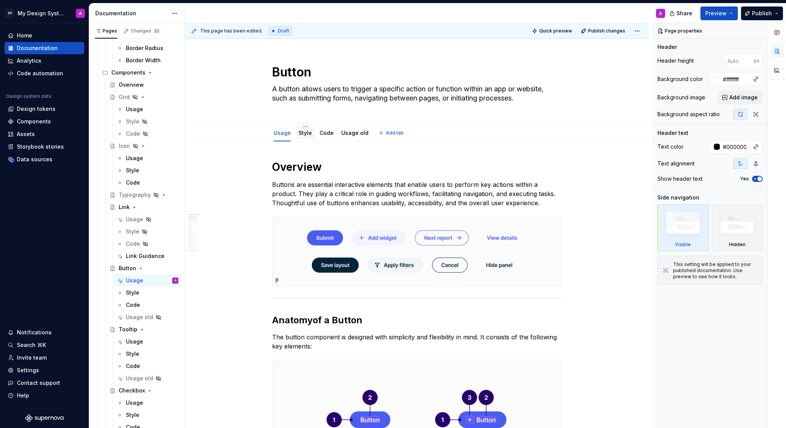
click at [305, 131] on link "Style" at bounding box center [304, 133] width 13 height 7
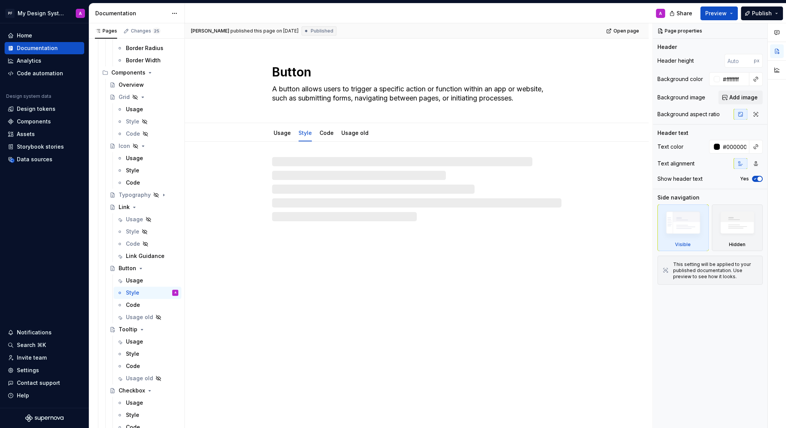
type textarea "*"
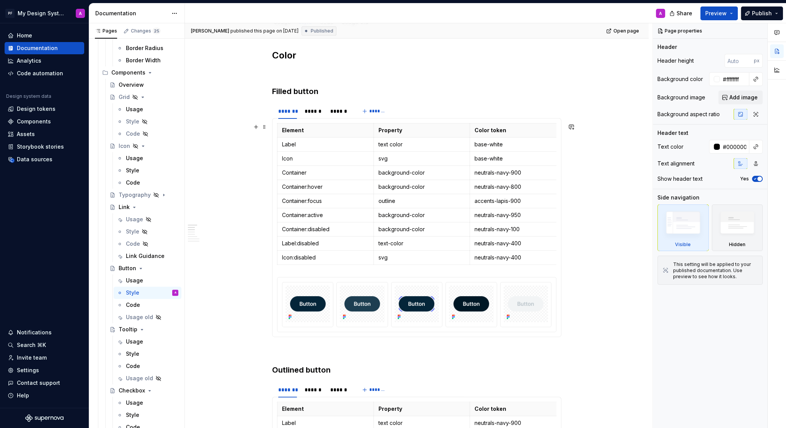
scroll to position [173, 0]
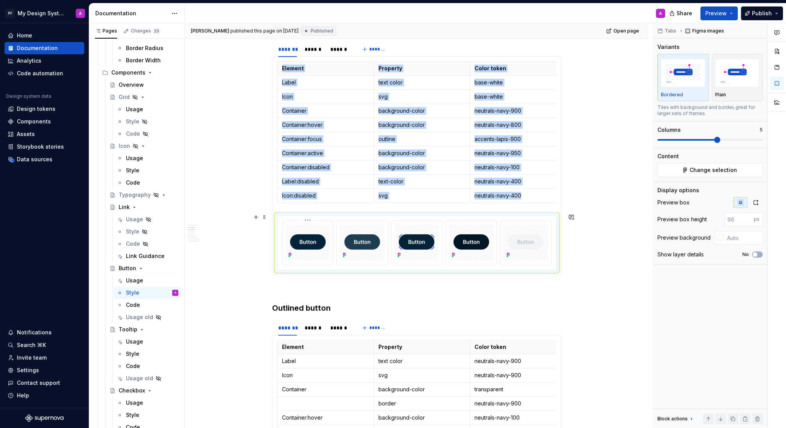
click at [293, 221] on div at bounding box center [307, 243] width 50 height 44
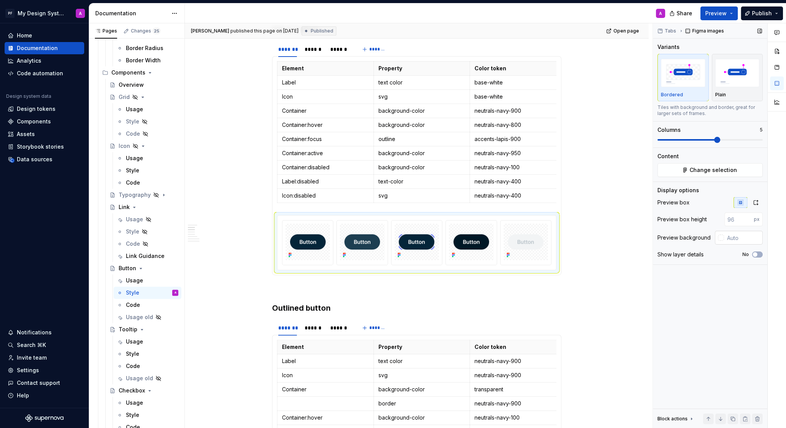
click at [728, 238] on input "text" at bounding box center [743, 238] width 39 height 14
type input "#FFFFFF"
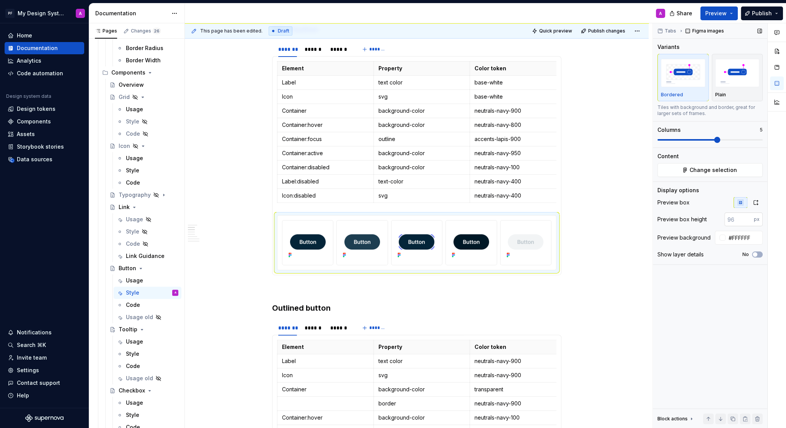
click at [739, 220] on input "number" at bounding box center [738, 220] width 29 height 14
type input "100"
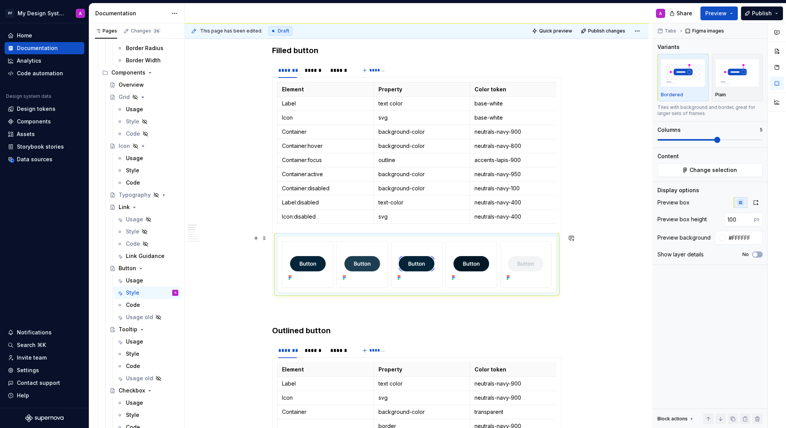
scroll to position [136, 0]
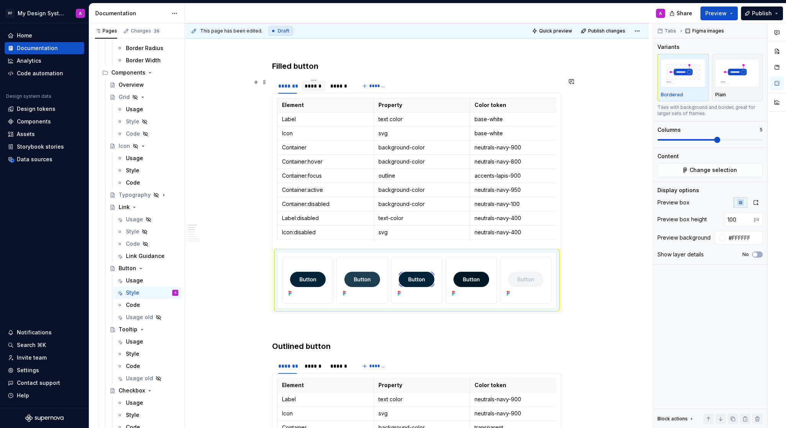
click at [314, 89] on div "******" at bounding box center [313, 86] width 24 height 11
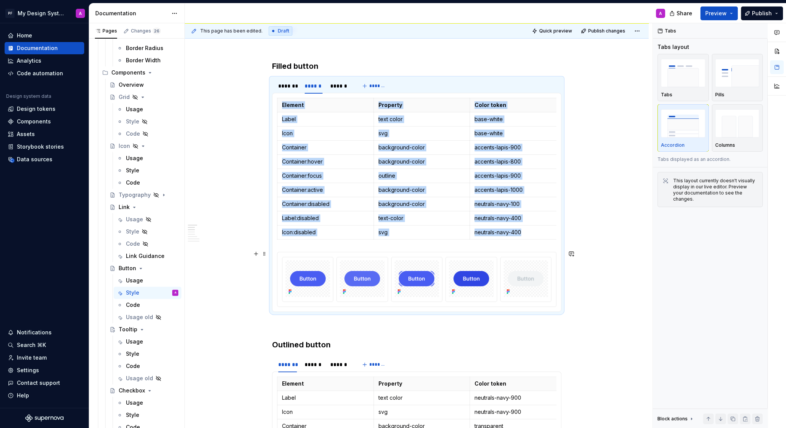
click at [284, 252] on div at bounding box center [416, 279] width 278 height 54
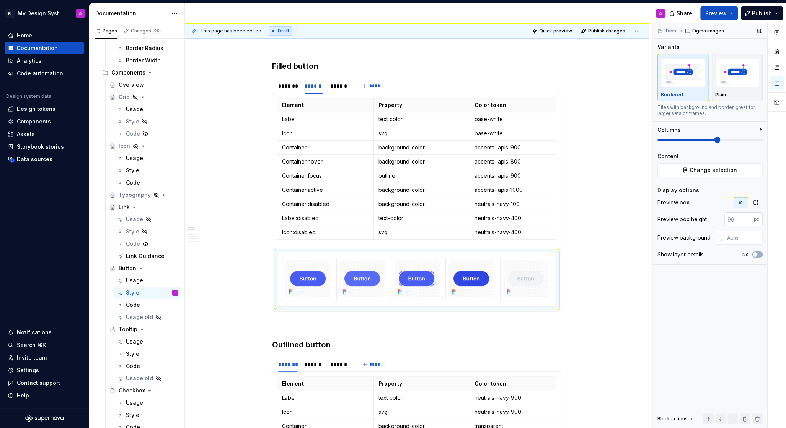
click at [735, 215] on input "number" at bounding box center [738, 220] width 29 height 14
type input "100"
click at [747, 240] on input "text" at bounding box center [743, 238] width 39 height 14
type input "#FFFFFF"
click at [342, 86] on div "******" at bounding box center [339, 86] width 19 height 8
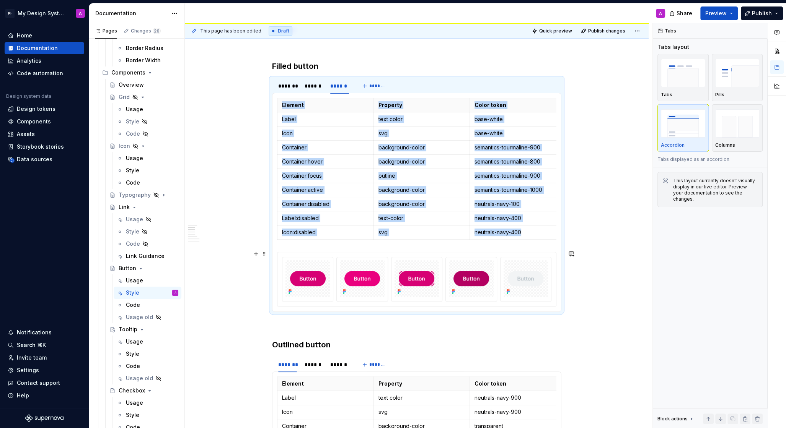
click at [281, 260] on div at bounding box center [416, 279] width 278 height 54
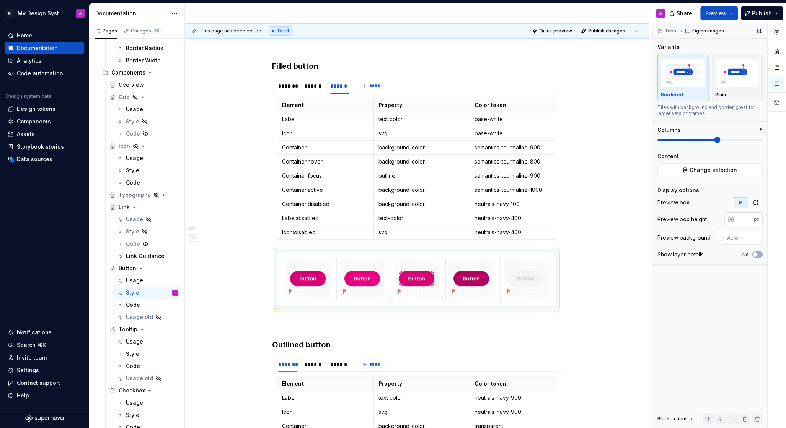
click at [740, 223] on input "number" at bounding box center [738, 220] width 29 height 14
type input "100"
click at [739, 239] on input "text" at bounding box center [743, 238] width 39 height 14
type input "#FFFFFF"
type textarea "*"
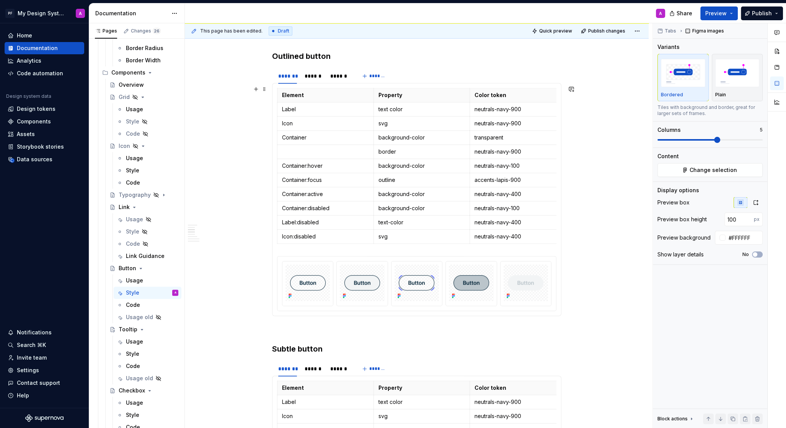
scroll to position [426, 0]
click at [284, 262] on div at bounding box center [307, 284] width 50 height 44
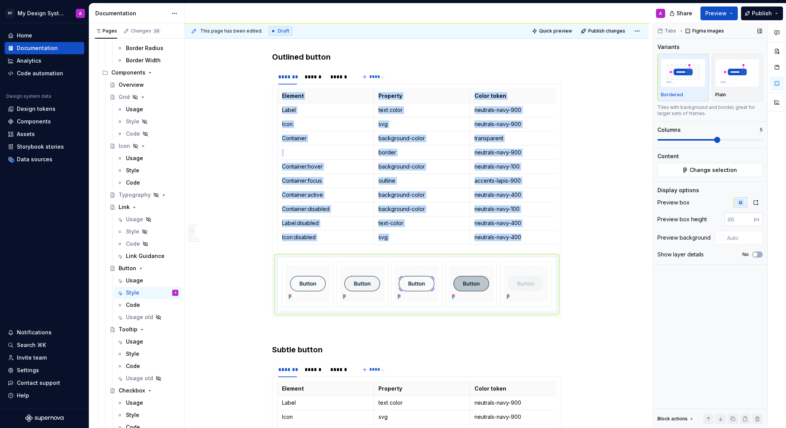
click at [739, 220] on input "number" at bounding box center [738, 220] width 29 height 14
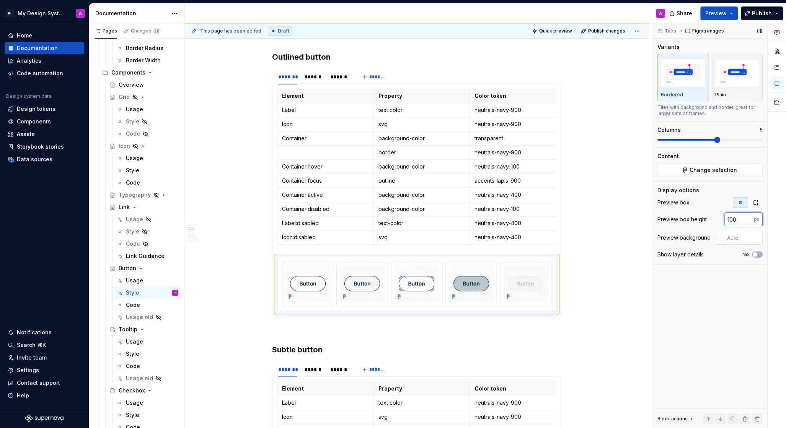
type input "100"
click at [737, 244] on input "text" at bounding box center [743, 238] width 39 height 14
type input "#FFFFFF"
click at [319, 75] on div "******" at bounding box center [313, 77] width 18 height 8
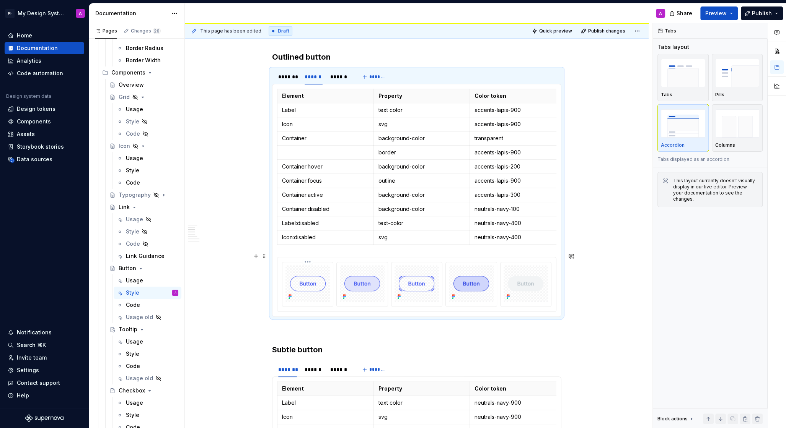
click at [286, 262] on div at bounding box center [307, 284] width 51 height 45
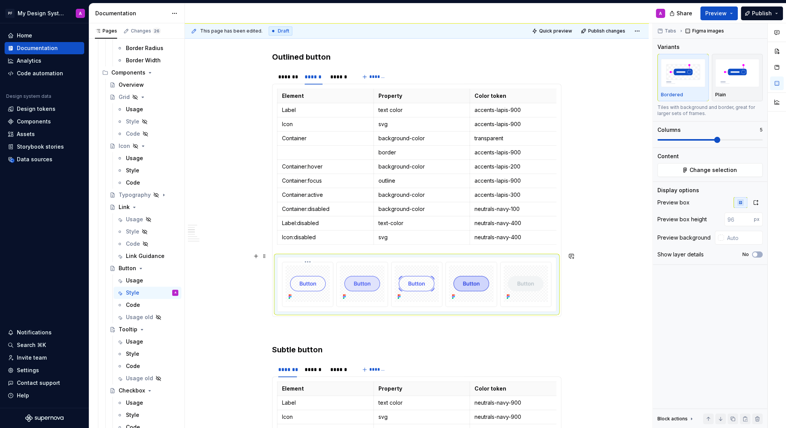
type textarea "*"
click at [741, 221] on input "number" at bounding box center [738, 220] width 29 height 14
type input "100"
click at [736, 240] on input "text" at bounding box center [743, 238] width 39 height 14
type input "#FFFFFF"
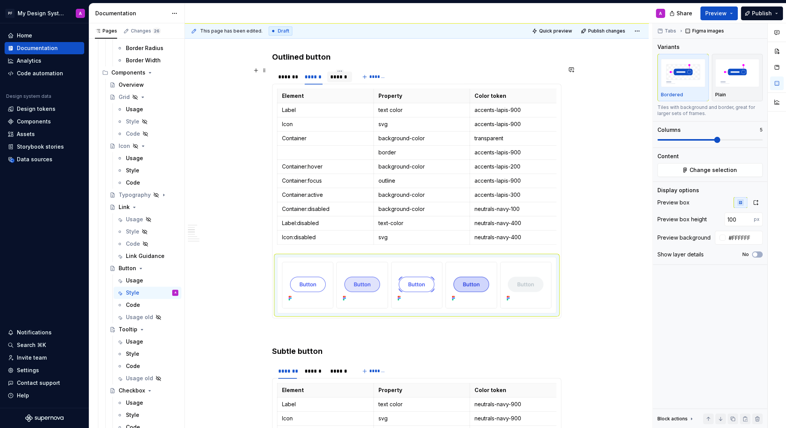
click at [342, 73] on div "******" at bounding box center [339, 77] width 19 height 8
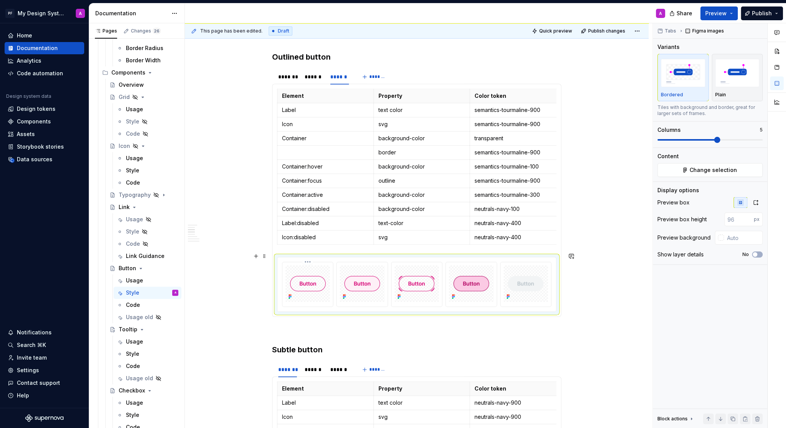
click at [288, 265] on div at bounding box center [307, 283] width 44 height 37
click at [737, 222] on input "number" at bounding box center [738, 220] width 29 height 14
type input "100"
click at [734, 236] on input "text" at bounding box center [743, 238] width 39 height 14
type input "#FFFFFF"
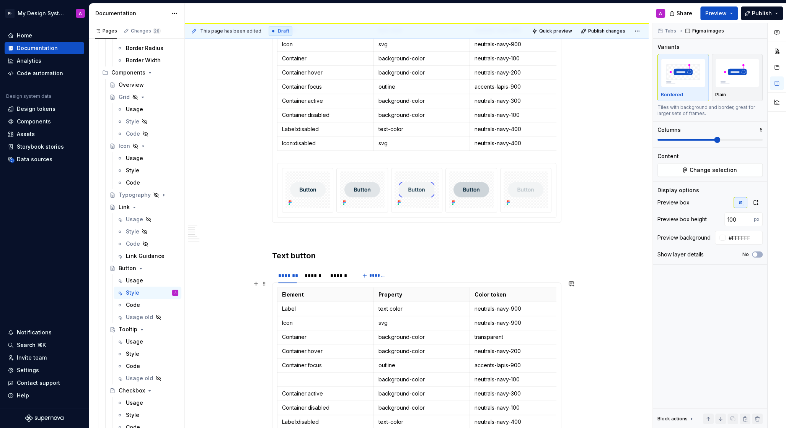
scroll to position [816, 0]
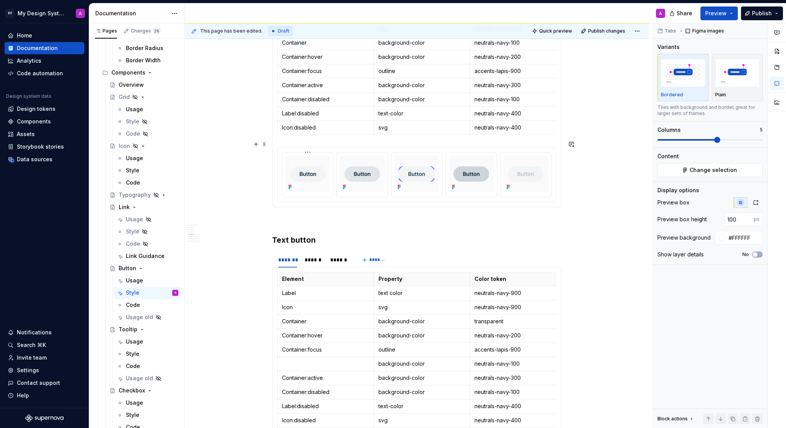
click at [283, 152] on div at bounding box center [307, 174] width 51 height 45
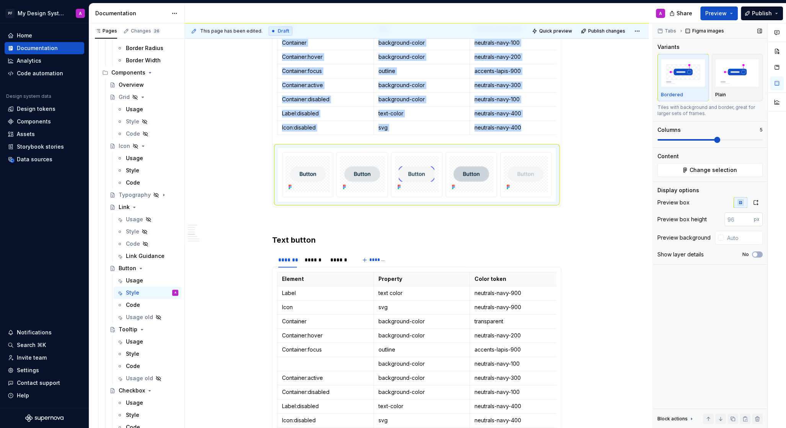
click at [736, 218] on input "number" at bounding box center [738, 220] width 29 height 14
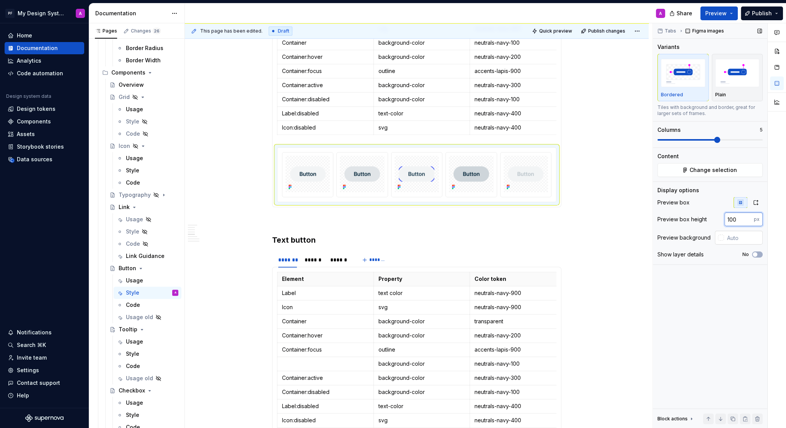
type input "100"
click at [742, 237] on input "text" at bounding box center [743, 238] width 39 height 14
type input "#FFFFFF"
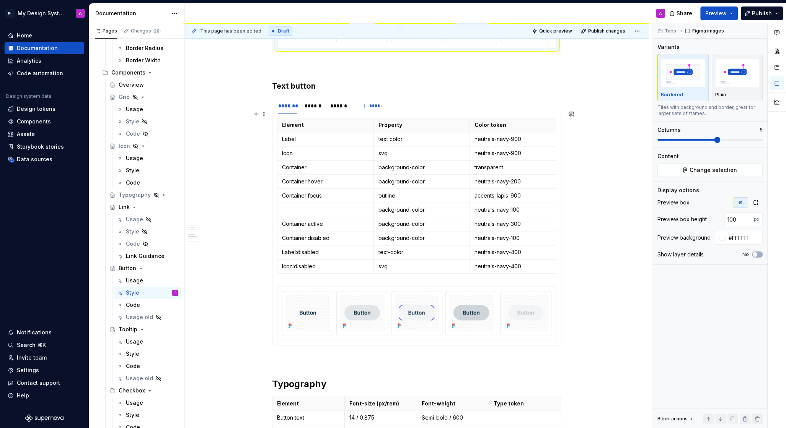
scroll to position [997, 0]
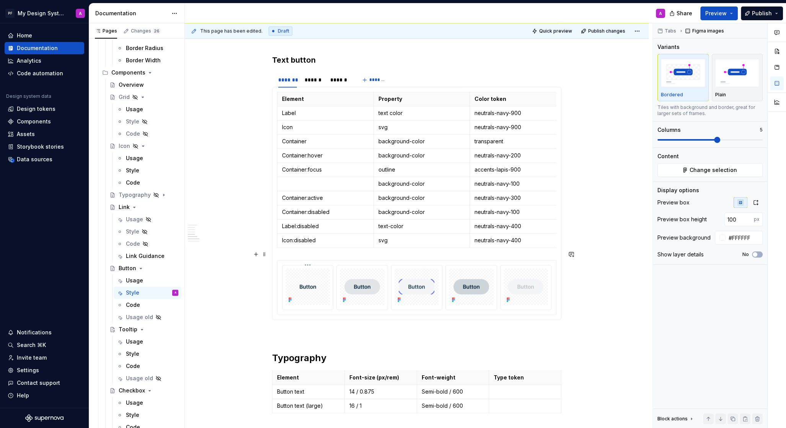
click at [294, 268] on div at bounding box center [307, 286] width 44 height 37
click at [738, 221] on input "number" at bounding box center [738, 220] width 29 height 14
type input "100"
click at [740, 239] on input "text" at bounding box center [743, 238] width 39 height 14
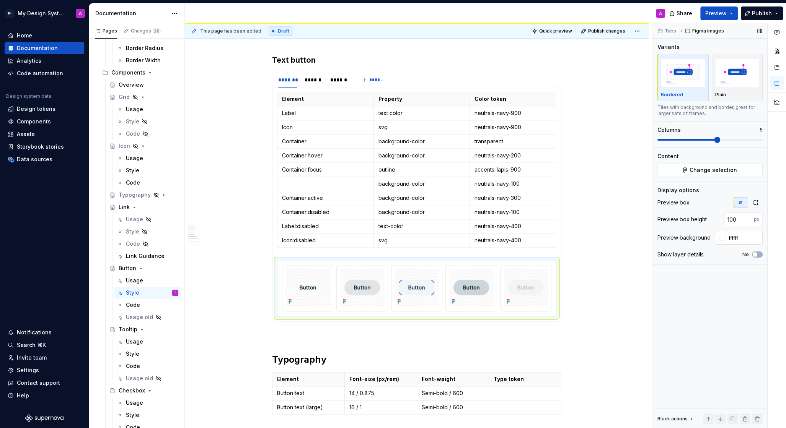
type input "#FFFFFF"
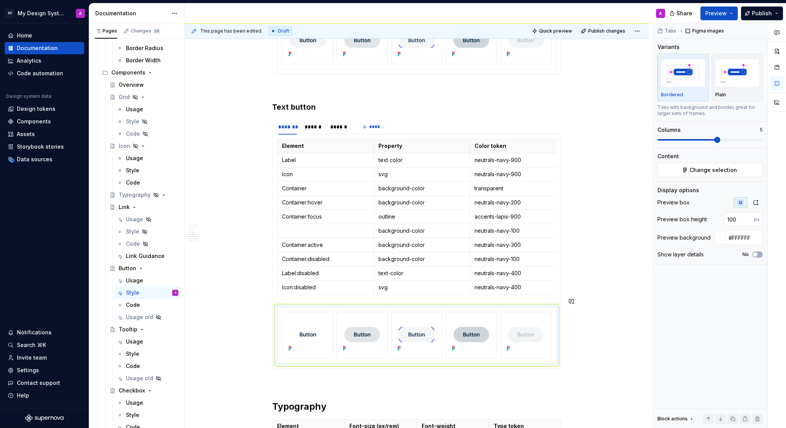
scroll to position [932, 0]
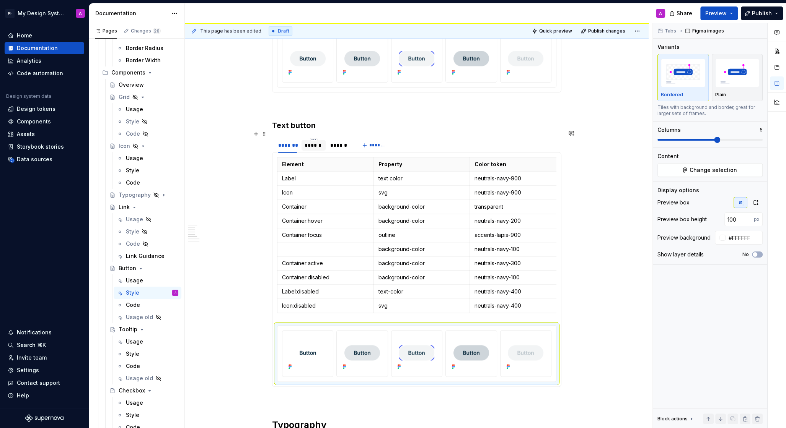
click at [317, 142] on div "******" at bounding box center [313, 146] width 18 height 8
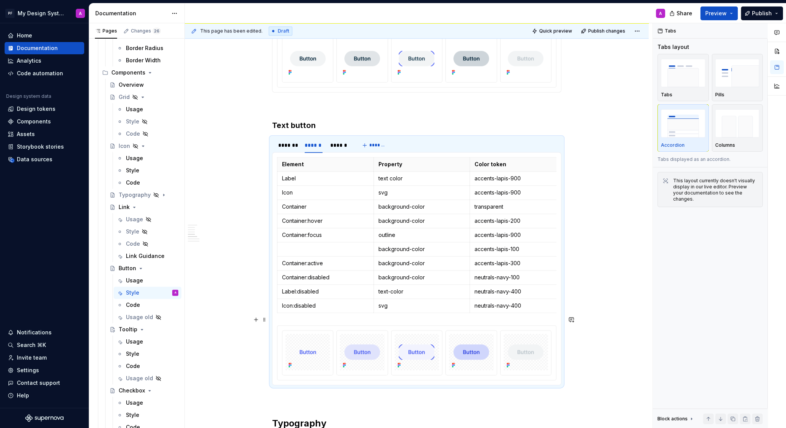
click at [290, 331] on div at bounding box center [307, 353] width 50 height 44
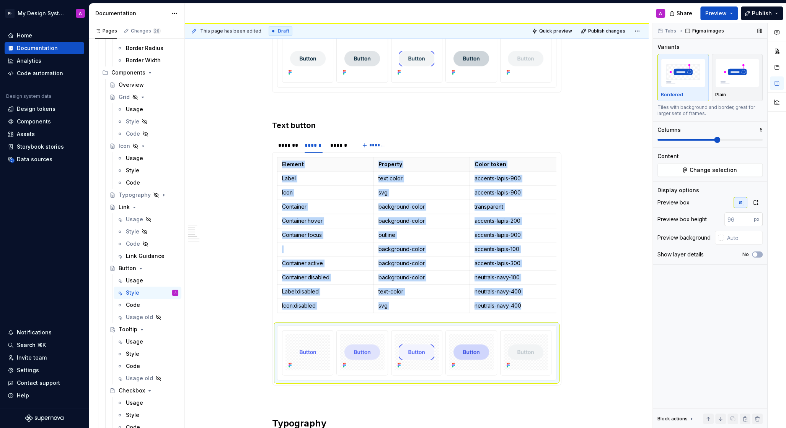
click at [740, 221] on input "number" at bounding box center [738, 220] width 29 height 14
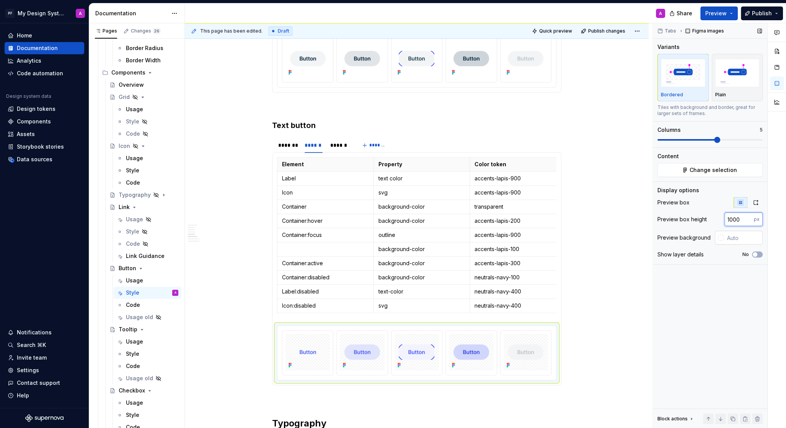
type input "1000"
click at [736, 235] on input "text" at bounding box center [743, 238] width 39 height 14
type input "1"
type input "#FFFFFF"
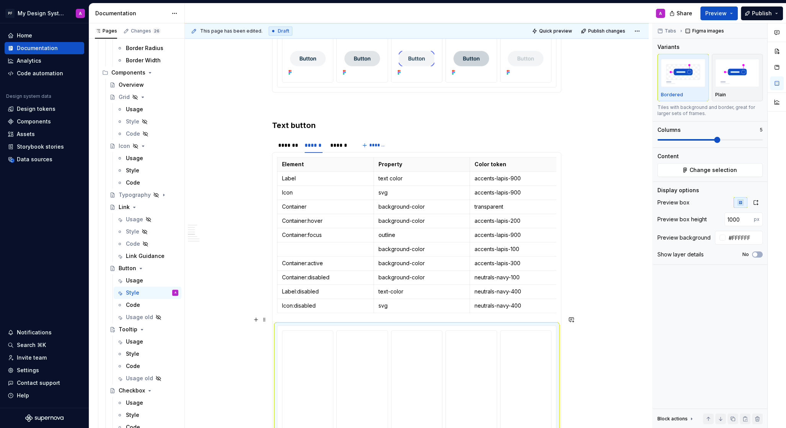
type textarea "*"
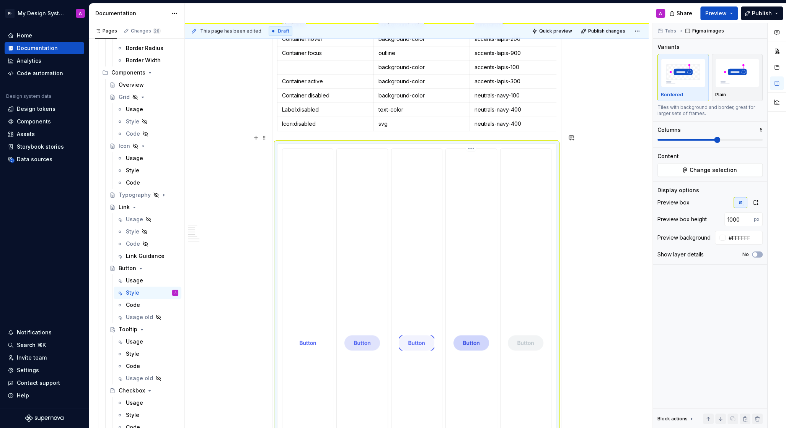
scroll to position [1150, 0]
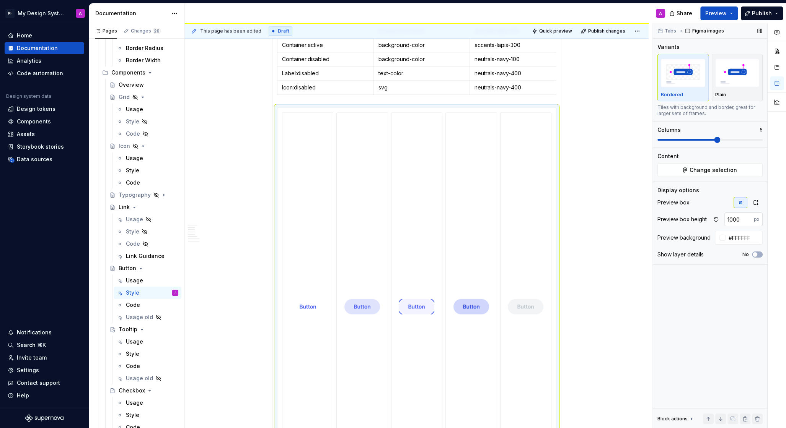
click at [745, 220] on input "1000" at bounding box center [738, 220] width 29 height 14
type input "100"
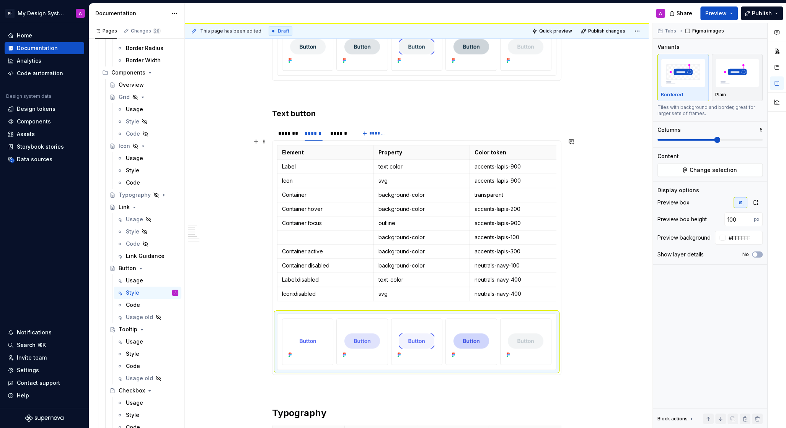
scroll to position [932, 0]
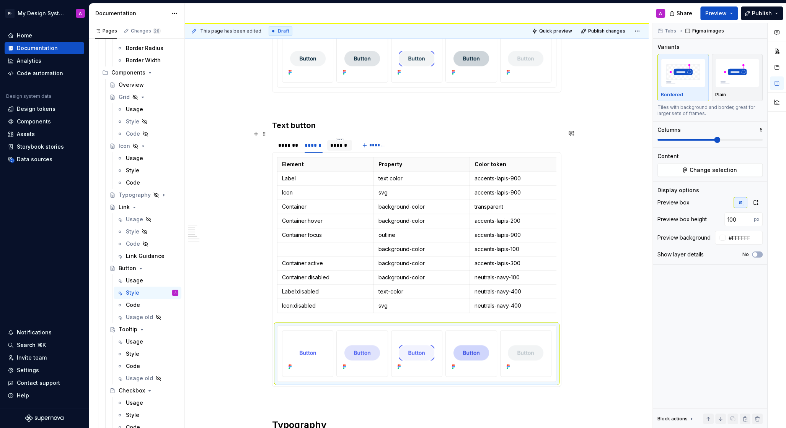
click at [343, 142] on div "******" at bounding box center [339, 146] width 19 height 8
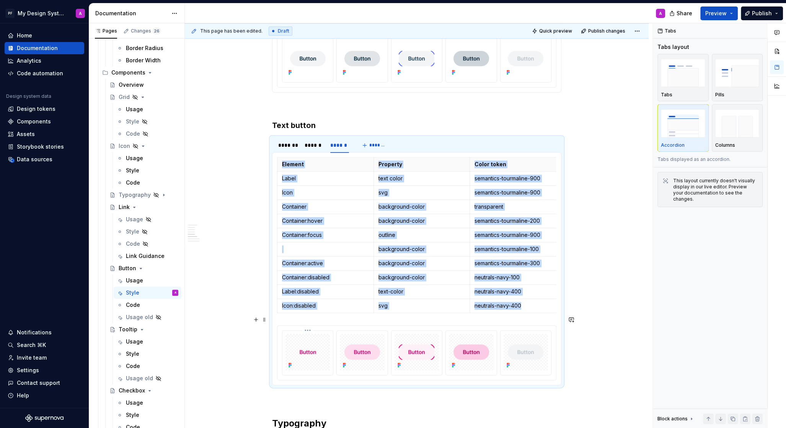
click at [293, 326] on div at bounding box center [416, 353] width 278 height 54
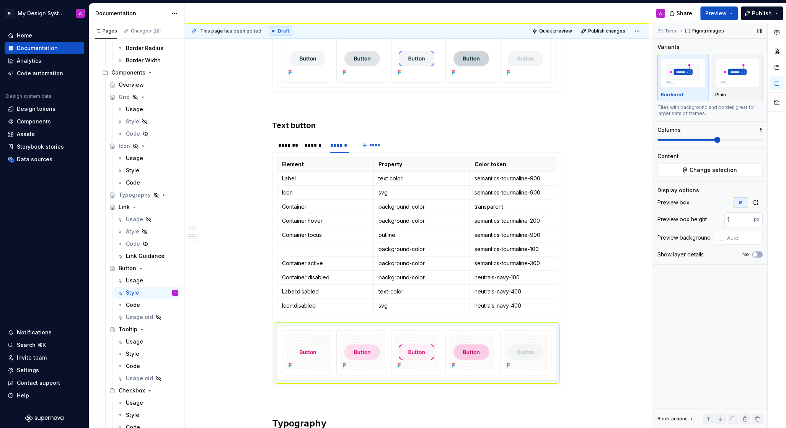
click at [747, 216] on input "1" at bounding box center [738, 220] width 29 height 14
type input "100"
click at [737, 238] on input "text" at bounding box center [743, 238] width 39 height 14
type input "#FFFFFF"
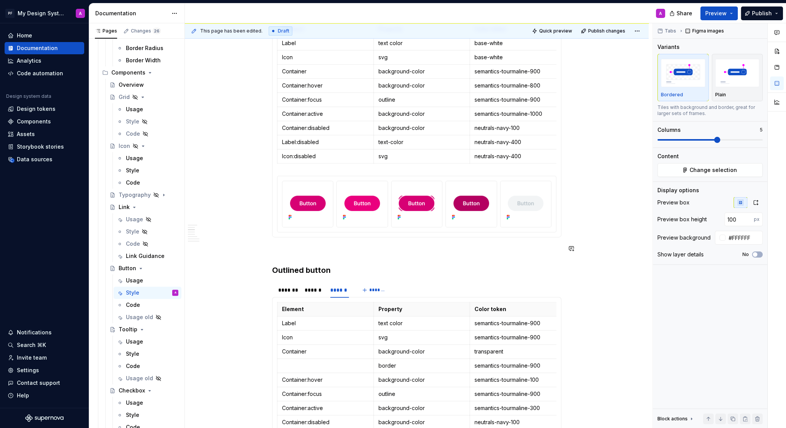
scroll to position [213, 0]
click at [260, 264] on button "button" at bounding box center [256, 267] width 11 height 11
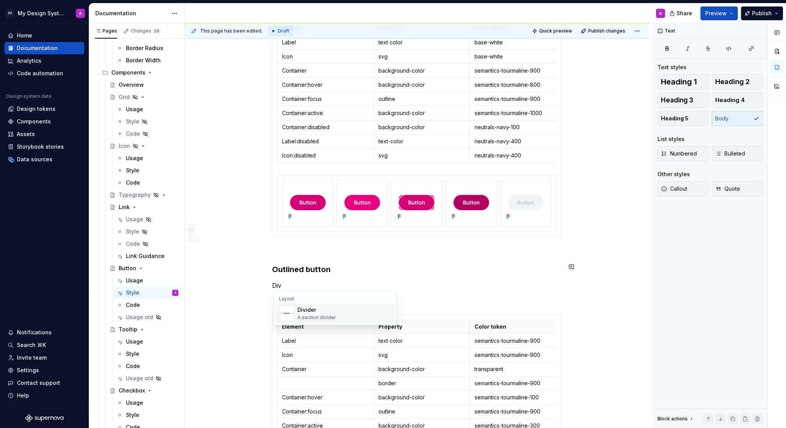
click at [288, 308] on img "Suggestions" at bounding box center [286, 313] width 15 height 15
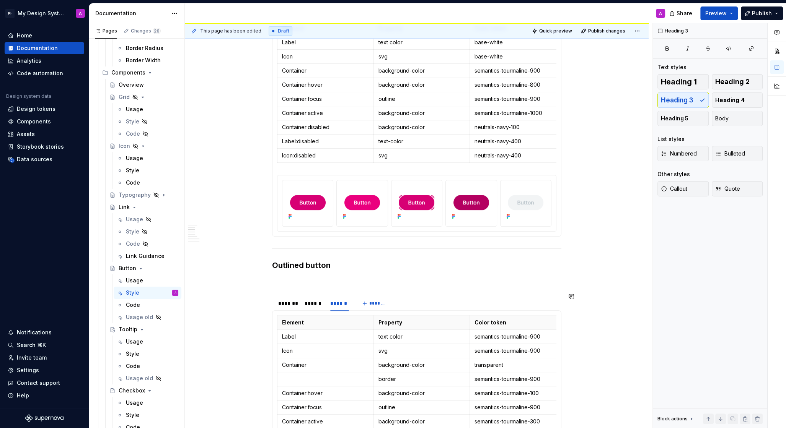
click at [283, 282] on p at bounding box center [416, 281] width 289 height 9
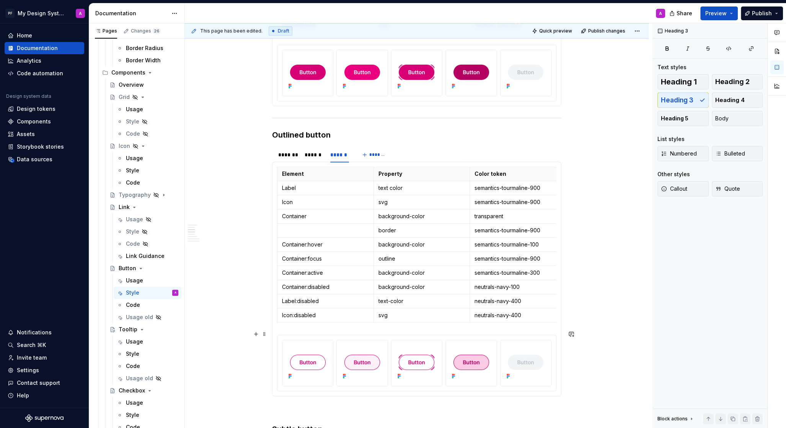
scroll to position [427, 0]
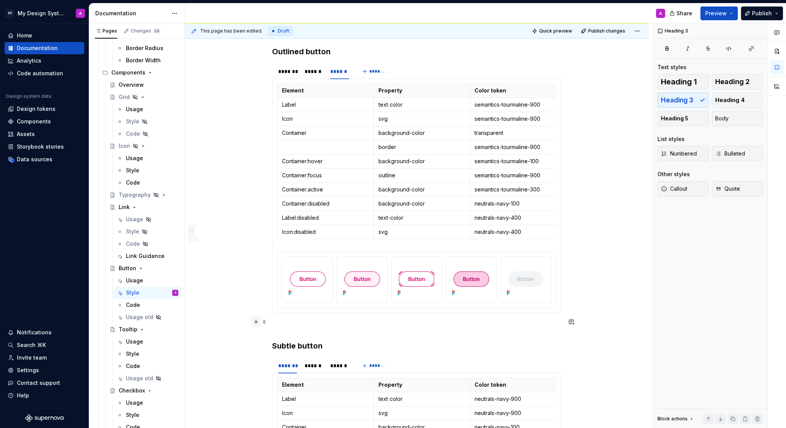
click at [257, 323] on button "button" at bounding box center [256, 322] width 11 height 11
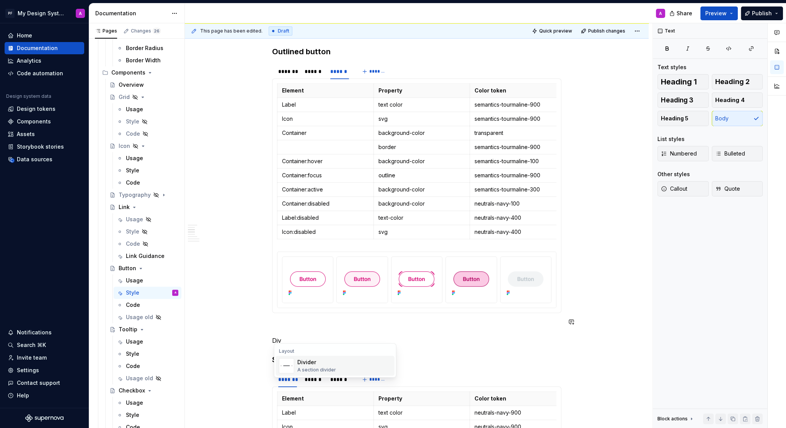
click at [298, 368] on div "A section divider" at bounding box center [316, 370] width 39 height 6
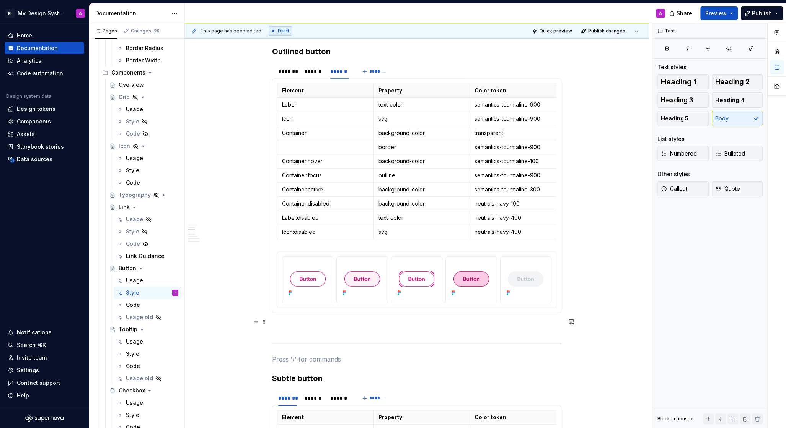
click at [281, 323] on p at bounding box center [416, 326] width 289 height 9
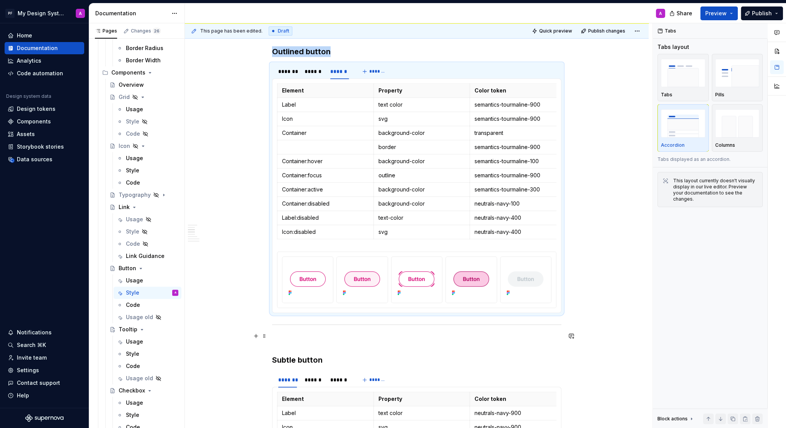
click at [283, 337] on p at bounding box center [416, 341] width 289 height 9
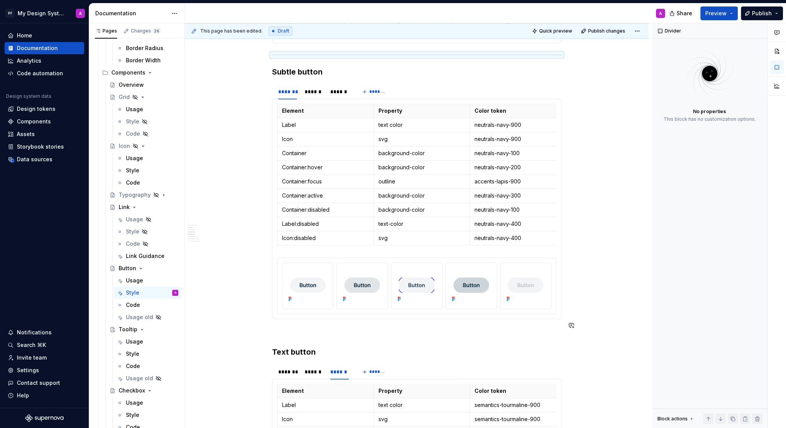
scroll to position [699, 0]
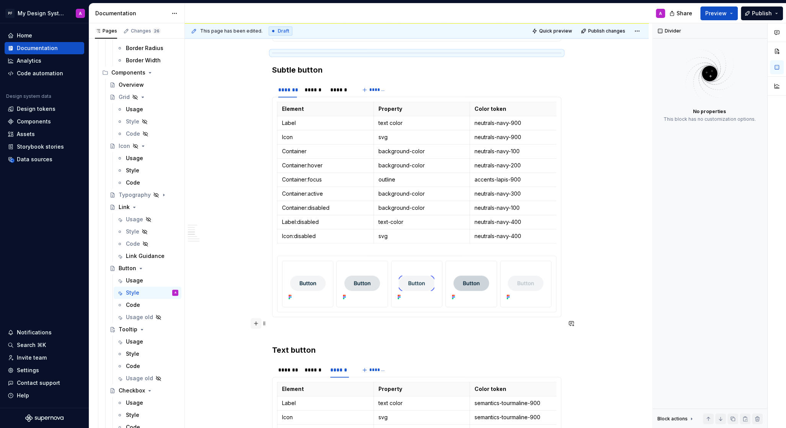
click at [260, 327] on button "button" at bounding box center [256, 323] width 11 height 11
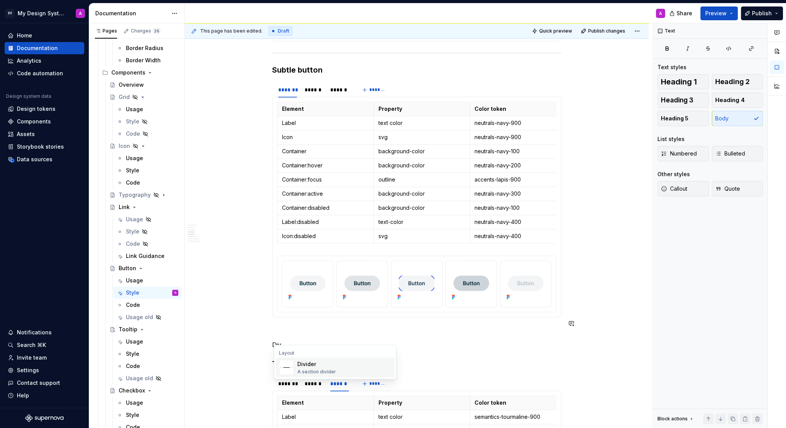
click at [297, 367] on div "Divider" at bounding box center [316, 365] width 39 height 8
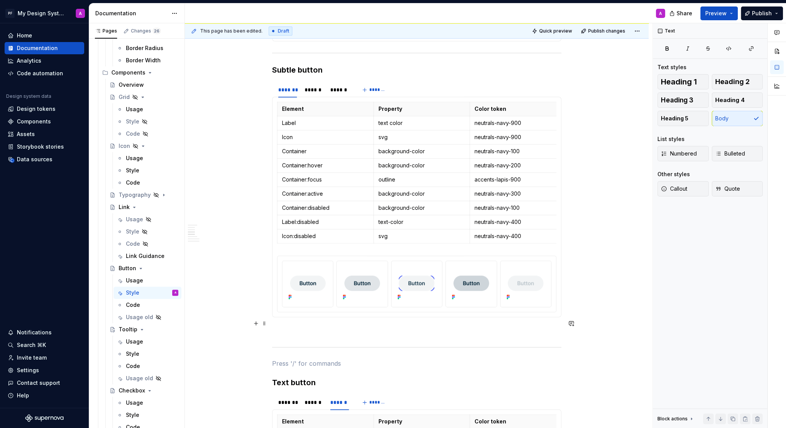
click at [288, 327] on p at bounding box center [416, 331] width 289 height 9
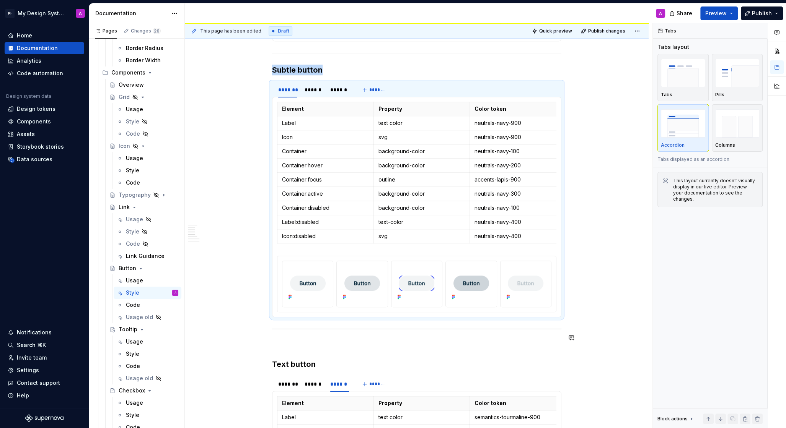
click at [288, 341] on p at bounding box center [416, 345] width 289 height 9
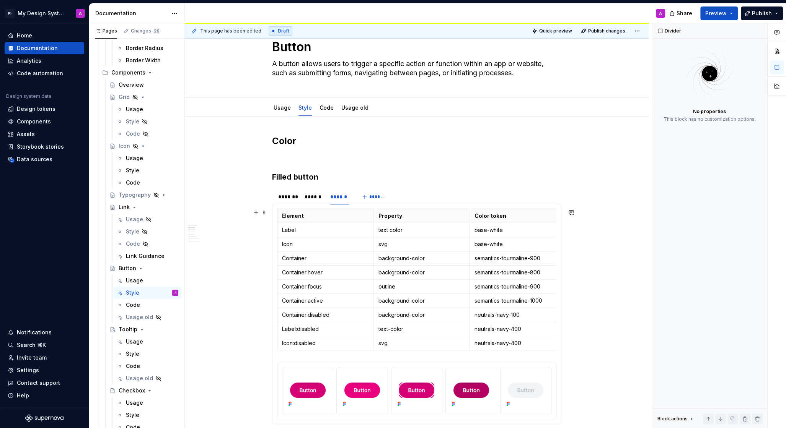
scroll to position [0, 0]
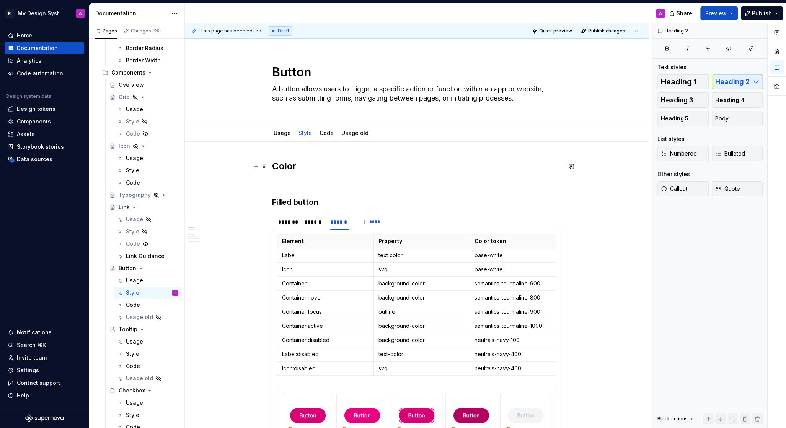
click at [277, 164] on h2 "Color" at bounding box center [416, 166] width 289 height 12
click at [338, 166] on h2 "Button Color" at bounding box center [416, 166] width 289 height 12
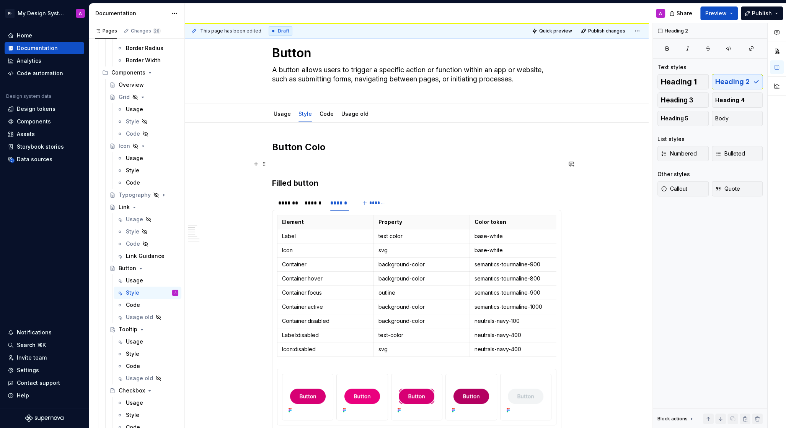
scroll to position [18, 0]
click at [330, 151] on h2 "Button Varients" at bounding box center [416, 148] width 289 height 12
click at [329, 147] on h2 "Button Varients" at bounding box center [416, 148] width 289 height 12
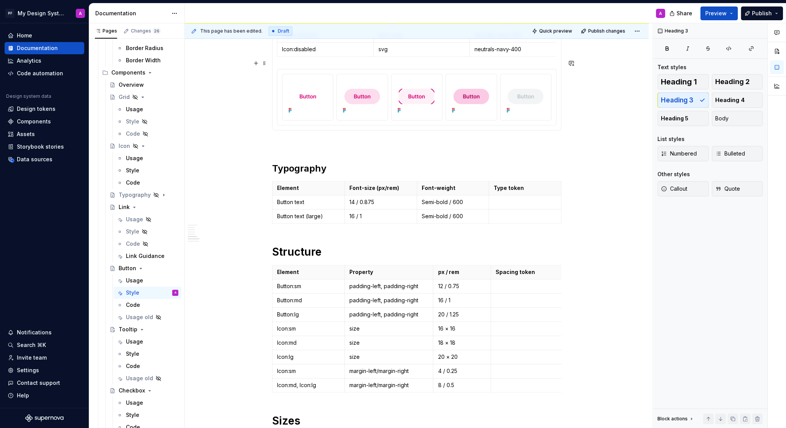
scroll to position [1170, 0]
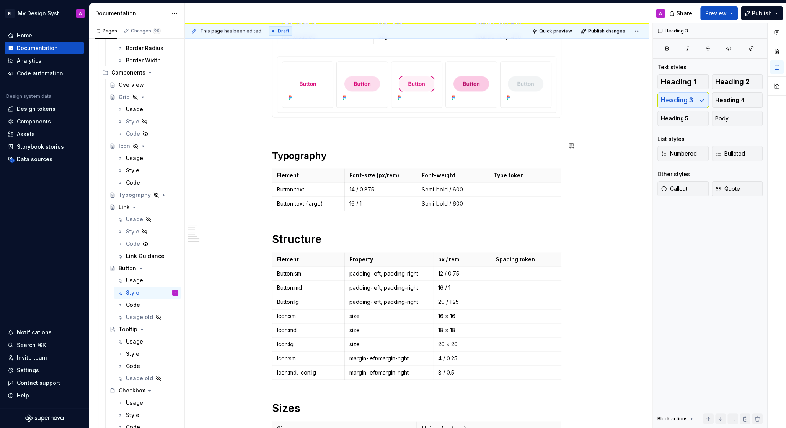
click at [267, 121] on span at bounding box center [264, 121] width 6 height 11
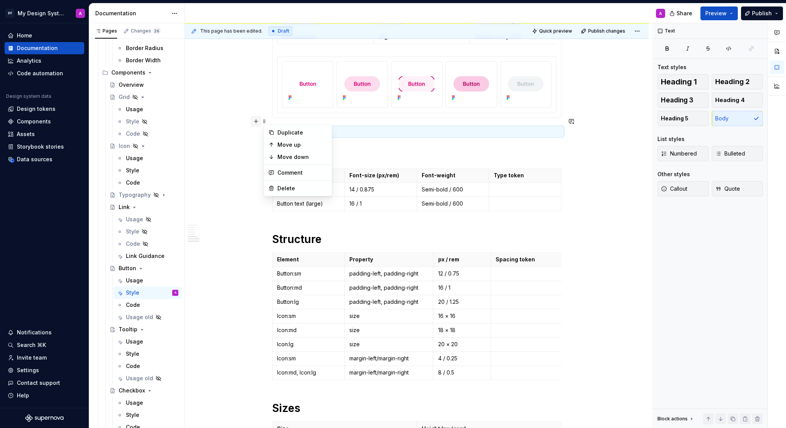
click at [261, 121] on button "button" at bounding box center [256, 121] width 11 height 11
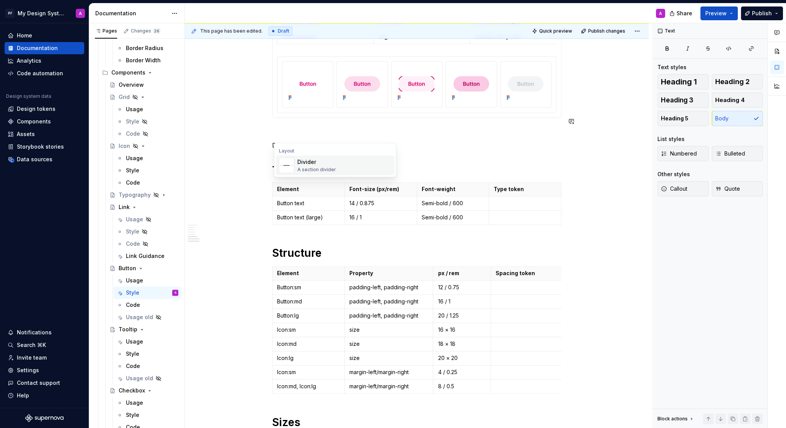
click at [293, 167] on img "Suggestions" at bounding box center [286, 165] width 15 height 15
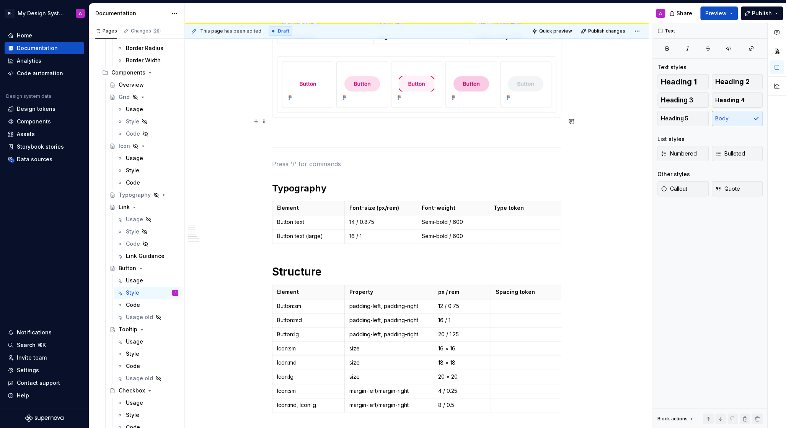
click at [288, 127] on p at bounding box center [416, 131] width 289 height 9
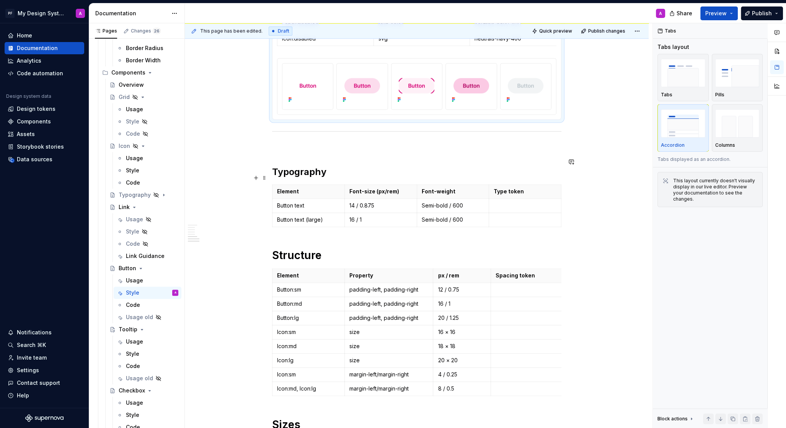
scroll to position [1212, 0]
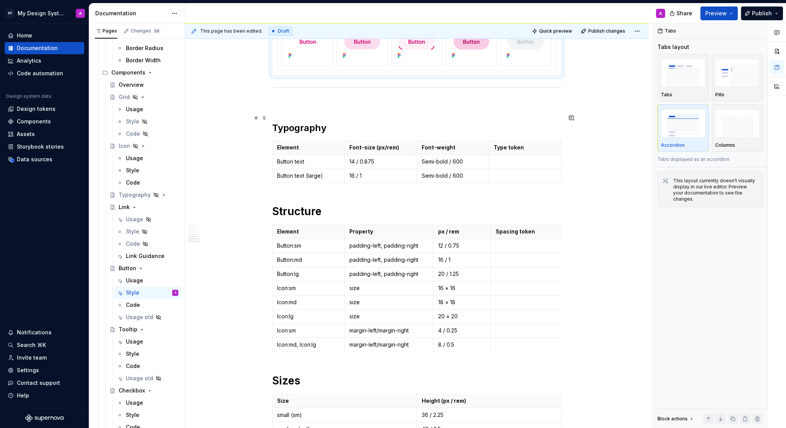
click at [273, 122] on h2 "Typography" at bounding box center [416, 128] width 289 height 12
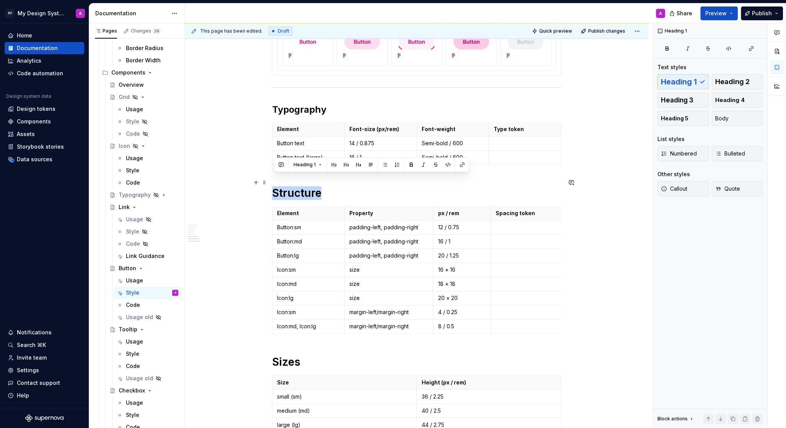
drag, startPoint x: 274, startPoint y: 182, endPoint x: 345, endPoint y: 183, distance: 70.8
click at [345, 186] on h1 "Structure" at bounding box center [416, 193] width 289 height 14
click at [304, 104] on h2 "Typography" at bounding box center [416, 110] width 289 height 12
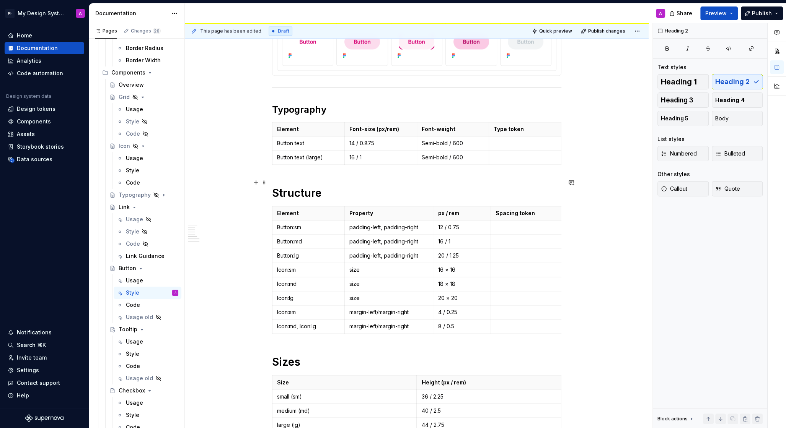
click at [321, 186] on h1 "Structure" at bounding box center [416, 193] width 289 height 14
click at [319, 187] on h1 "Structure" at bounding box center [416, 193] width 289 height 14
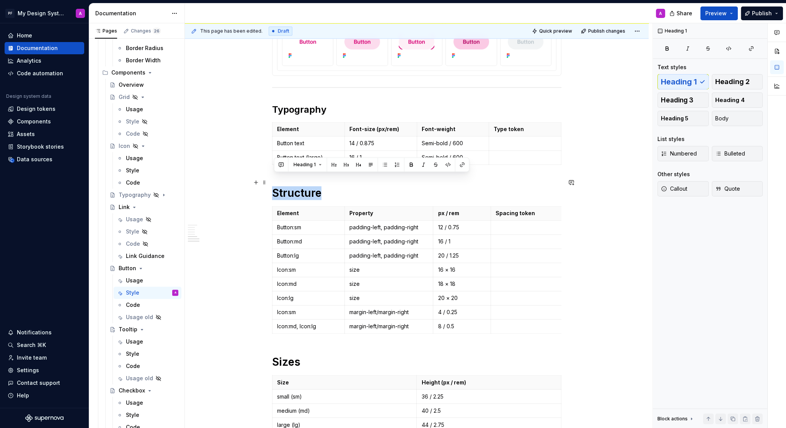
drag, startPoint x: 325, startPoint y: 186, endPoint x: 274, endPoint y: 185, distance: 50.9
click at [274, 186] on h1 "Structure" at bounding box center [416, 193] width 289 height 14
click at [332, 166] on button "button" at bounding box center [334, 164] width 11 height 11
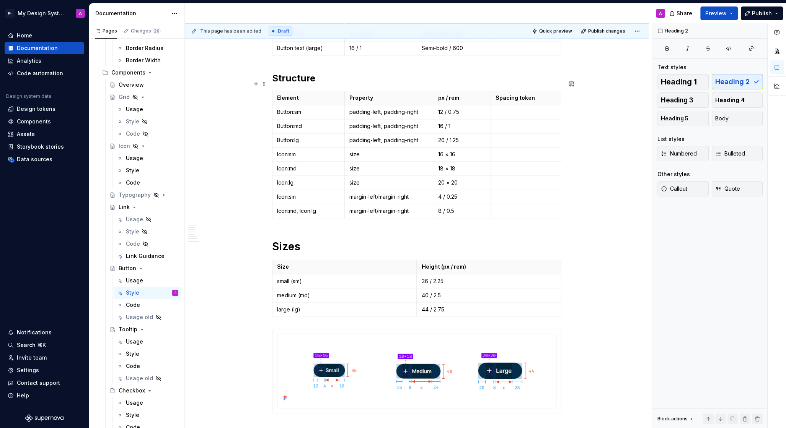
scroll to position [1371, 0]
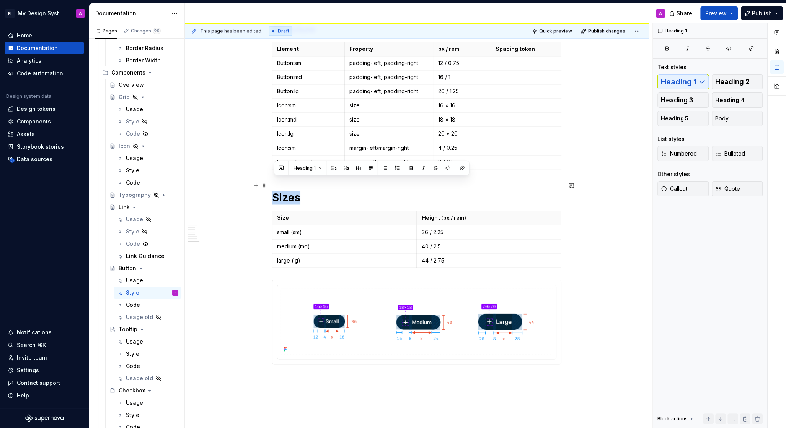
drag, startPoint x: 304, startPoint y: 189, endPoint x: 275, endPoint y: 184, distance: 28.7
click at [275, 191] on h1 "Sizes" at bounding box center [416, 198] width 289 height 14
click at [335, 168] on button "button" at bounding box center [334, 168] width 11 height 11
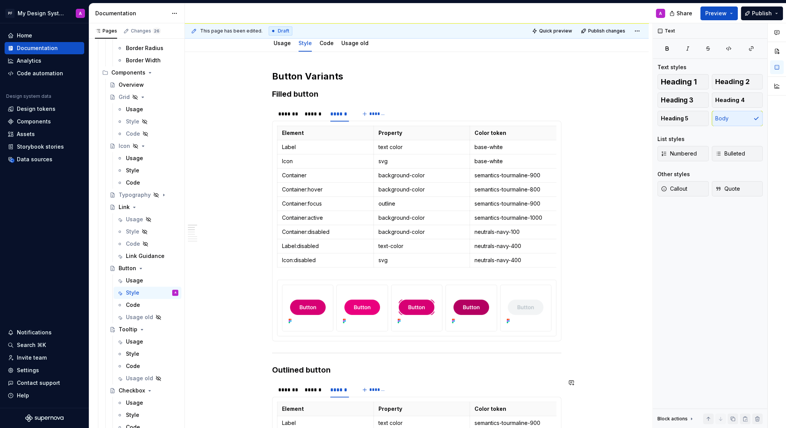
scroll to position [0, 0]
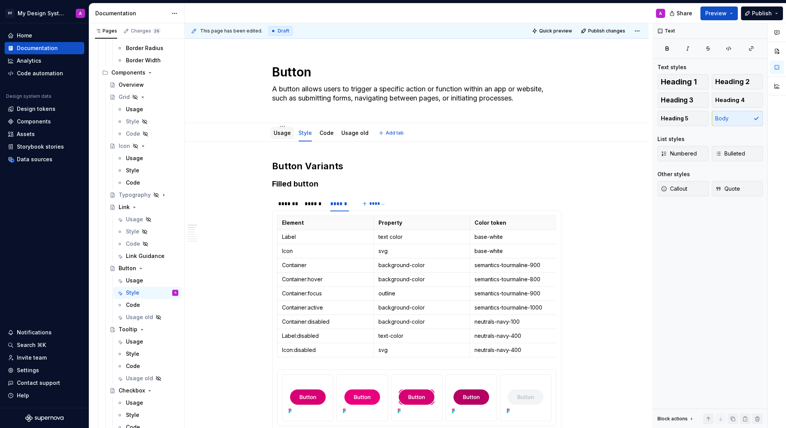
click at [285, 137] on div "Usage" at bounding box center [281, 133] width 17 height 9
click at [281, 135] on link "Usage" at bounding box center [281, 133] width 17 height 7
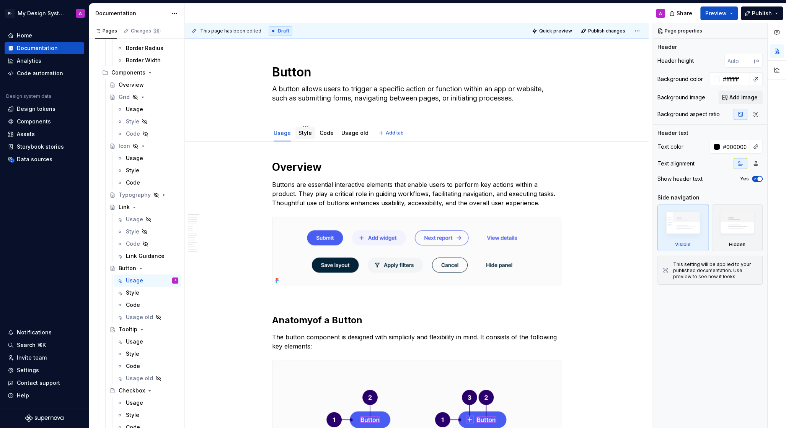
click at [304, 133] on link "Style" at bounding box center [304, 133] width 13 height 7
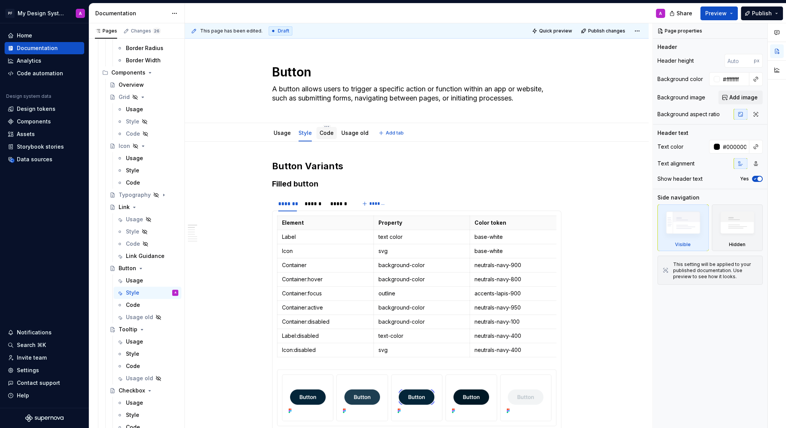
click at [324, 134] on link "Code" at bounding box center [326, 133] width 14 height 7
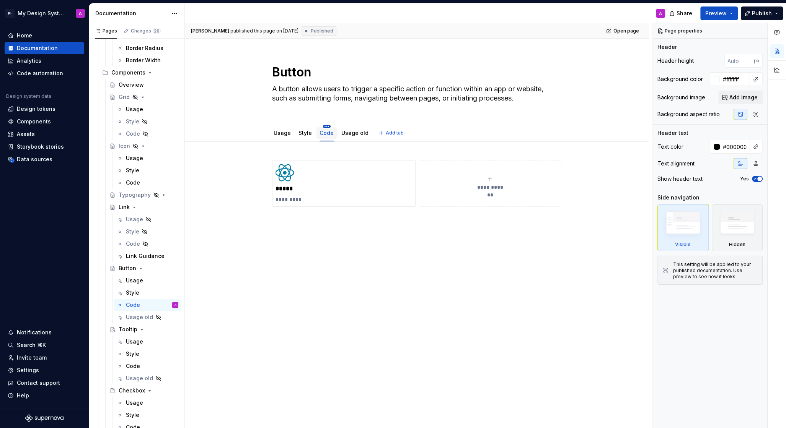
click at [327, 126] on html "PF My Design System A Home Documentation Analytics Code automation Design syste…" at bounding box center [393, 214] width 786 height 428
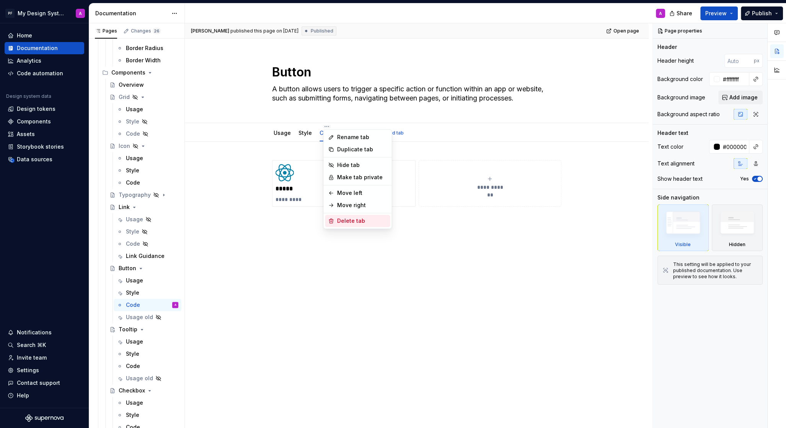
click at [364, 220] on div "Delete tab" at bounding box center [362, 221] width 50 height 8
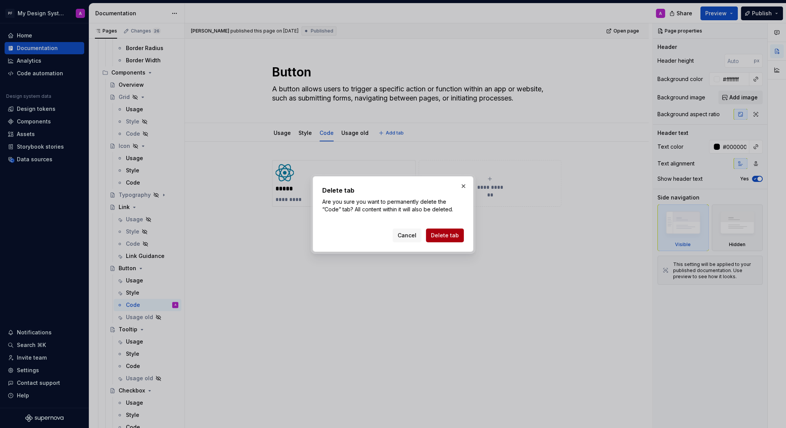
click at [455, 234] on span "Delete tab" at bounding box center [445, 236] width 28 height 8
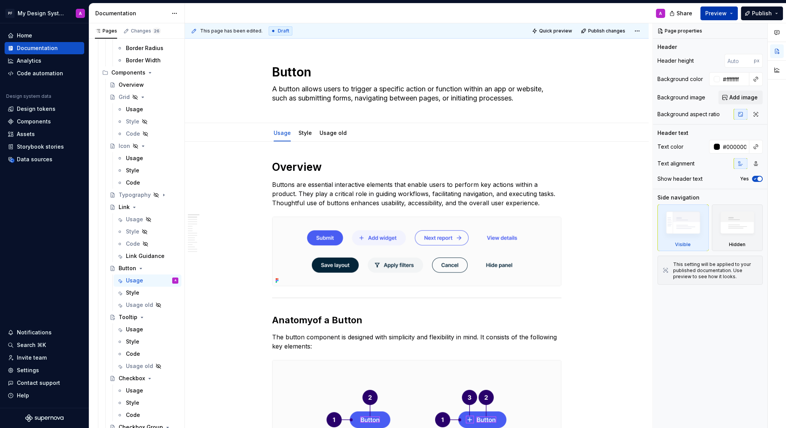
click at [722, 11] on span "Preview" at bounding box center [715, 14] width 21 height 8
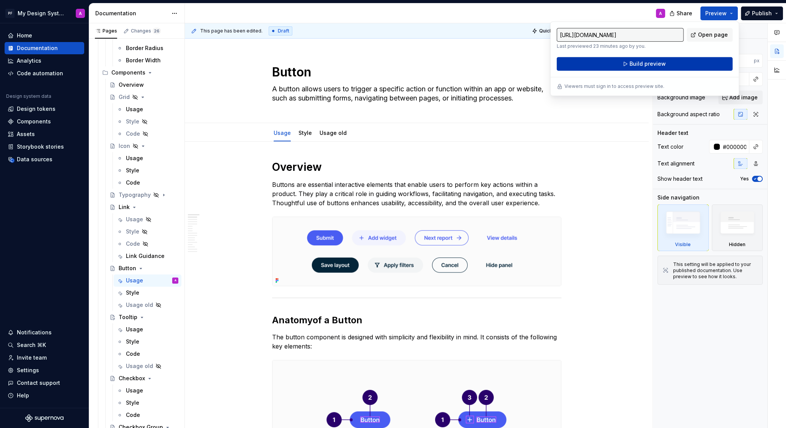
click at [661, 63] on span "Build preview" at bounding box center [647, 64] width 36 height 8
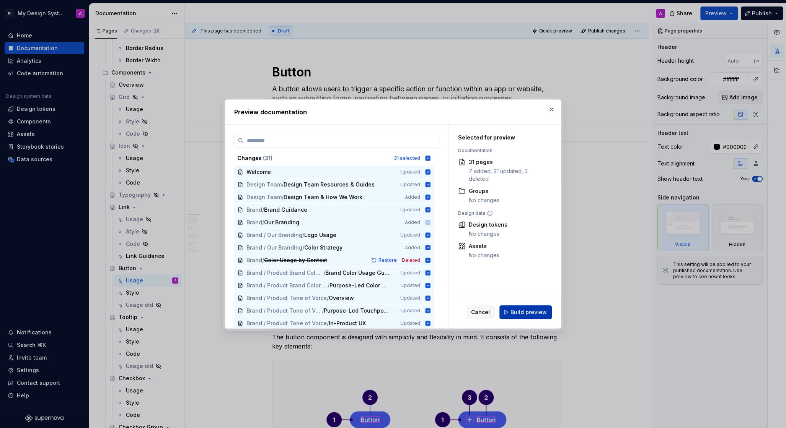
click at [527, 311] on span "Build preview" at bounding box center [528, 313] width 36 height 8
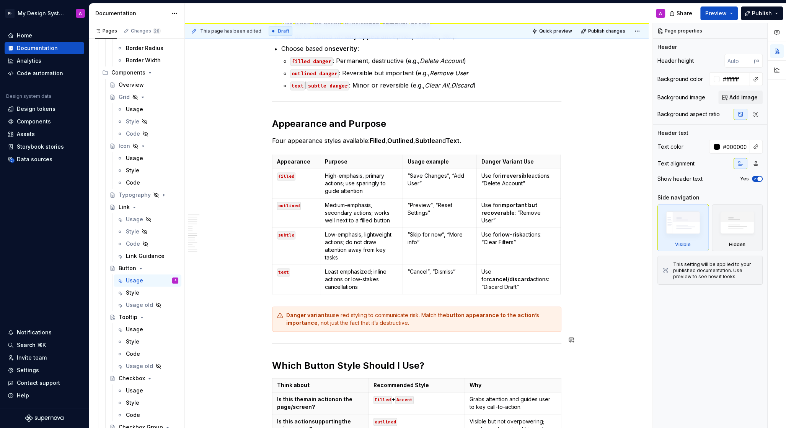
scroll to position [1215, 0]
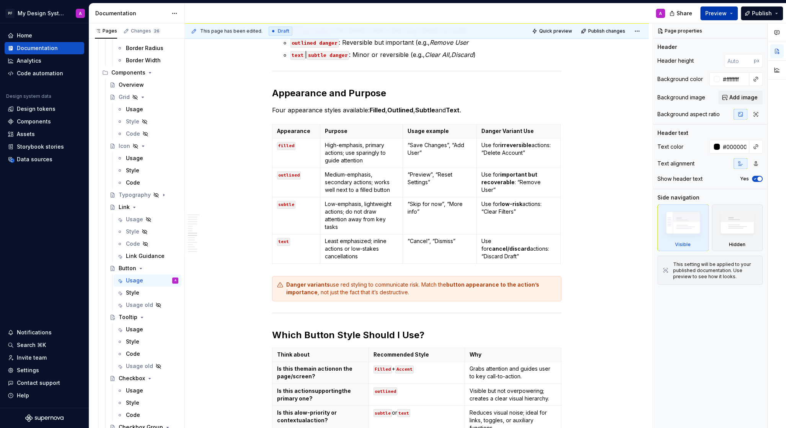
click at [718, 15] on span "Preview" at bounding box center [715, 14] width 21 height 8
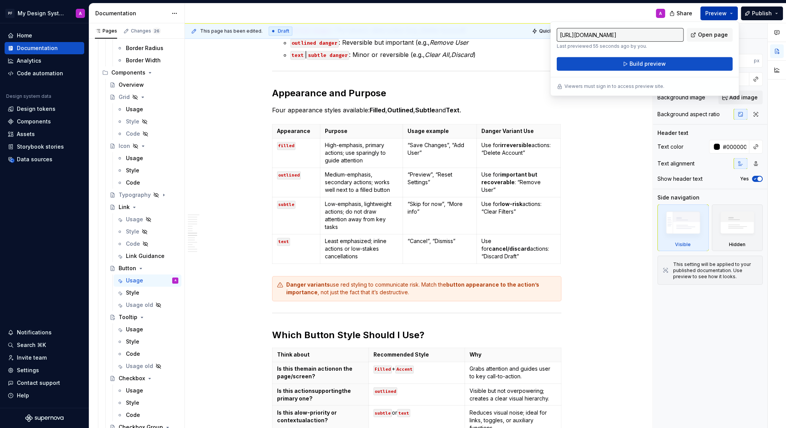
click at [703, 35] on span "Open page" at bounding box center [713, 35] width 30 height 8
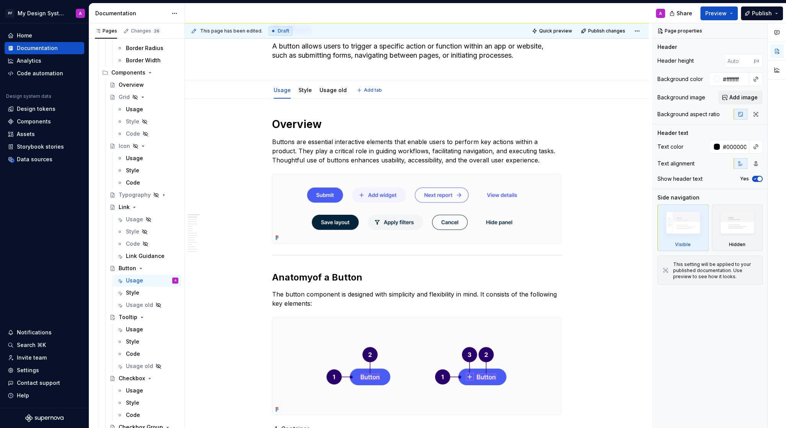
scroll to position [0, 0]
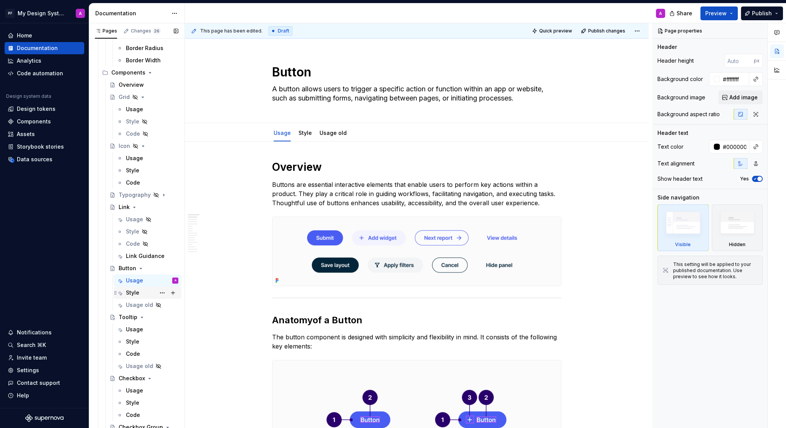
click at [140, 293] on div "Style" at bounding box center [152, 293] width 52 height 11
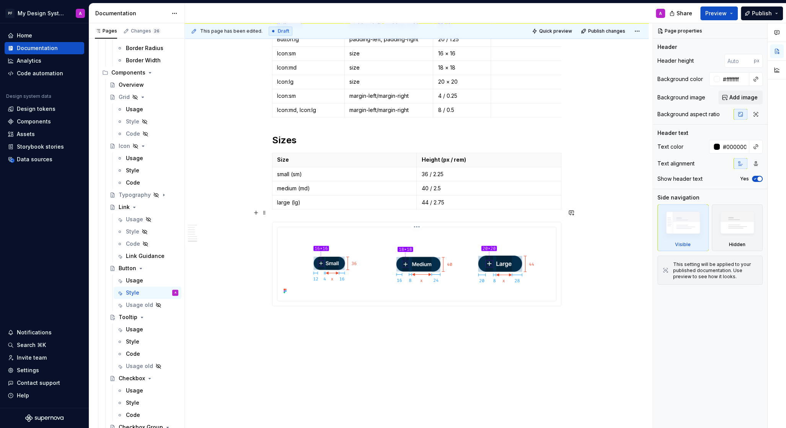
scroll to position [1442, 0]
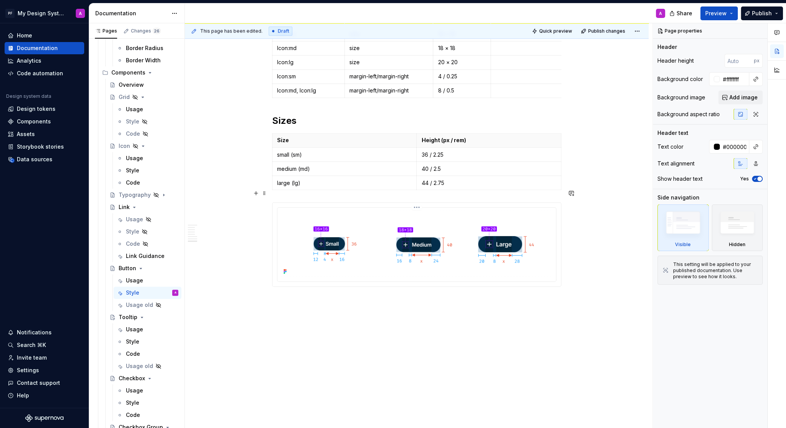
click at [299, 217] on img at bounding box center [416, 244] width 272 height 66
type textarea "*"
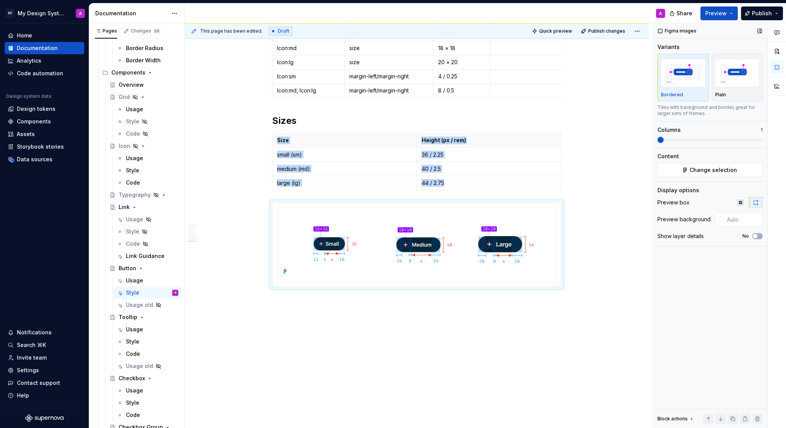
click at [755, 203] on icon "button" at bounding box center [755, 203] width 6 height 6
click at [741, 219] on input "text" at bounding box center [743, 220] width 39 height 14
type input "#FFFFFF"
click at [714, 10] on span "Preview" at bounding box center [715, 14] width 21 height 8
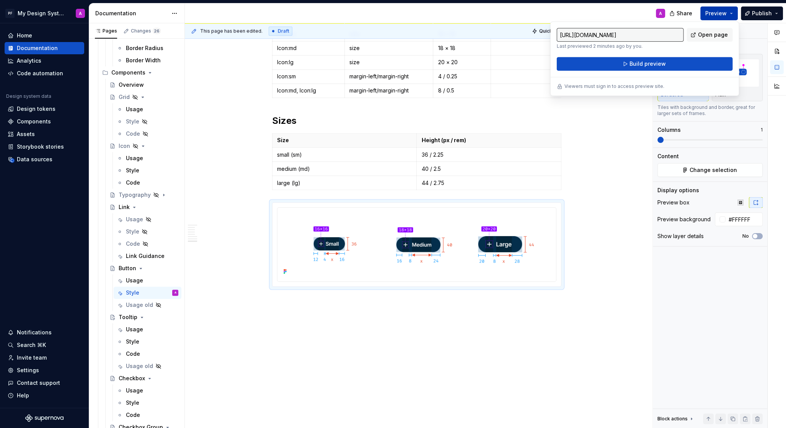
click at [662, 65] on span "Build preview" at bounding box center [647, 64] width 36 height 8
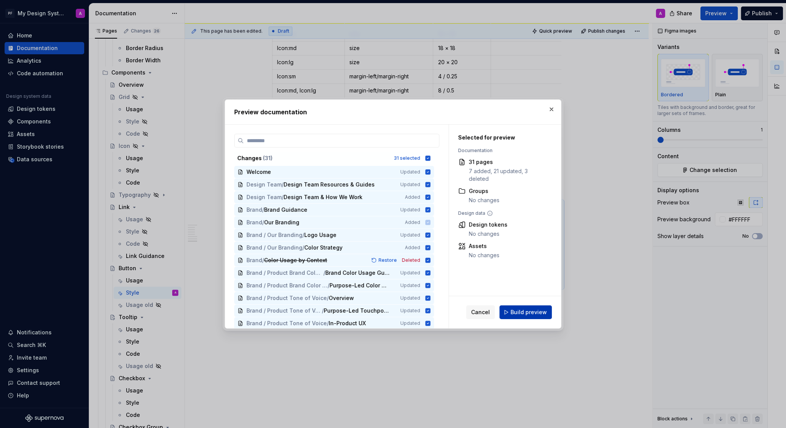
click at [522, 312] on span "Build preview" at bounding box center [528, 313] width 36 height 8
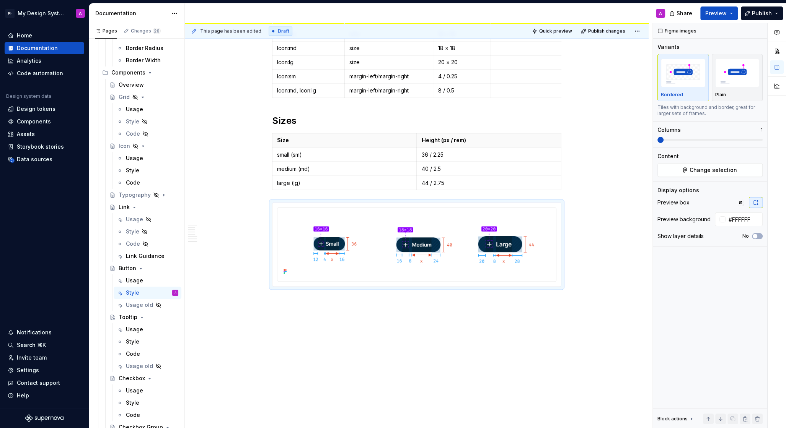
click at [724, 21] on div "Share Preview Publish" at bounding box center [728, 13] width 115 height 20
click at [720, 15] on span "Preview" at bounding box center [715, 14] width 21 height 8
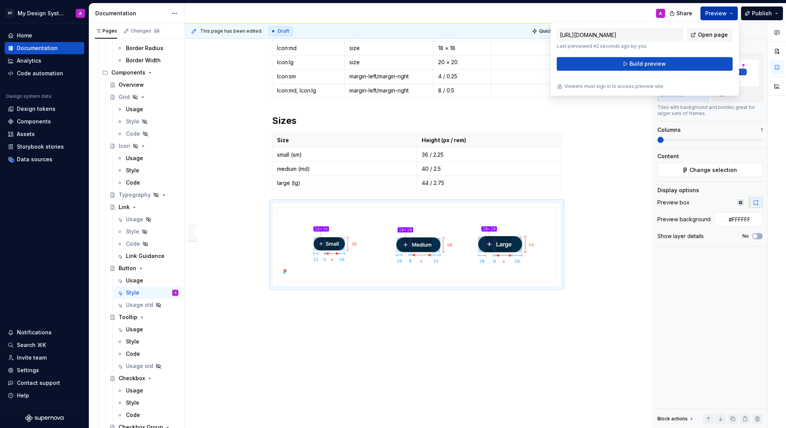
click at [640, 64] on span "Build preview" at bounding box center [647, 64] width 36 height 8
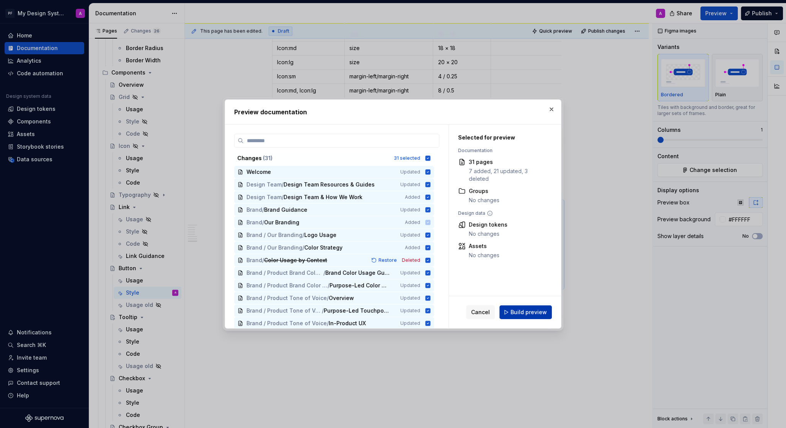
click at [513, 313] on span "Build preview" at bounding box center [528, 313] width 36 height 8
type textarea "*"
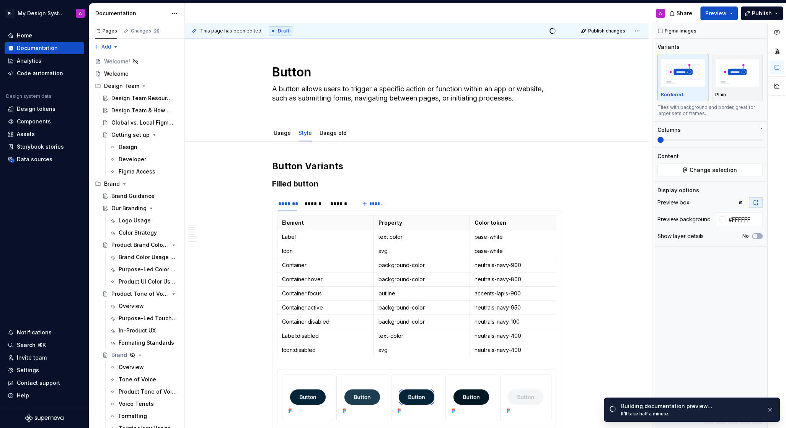
scroll to position [1442, 0]
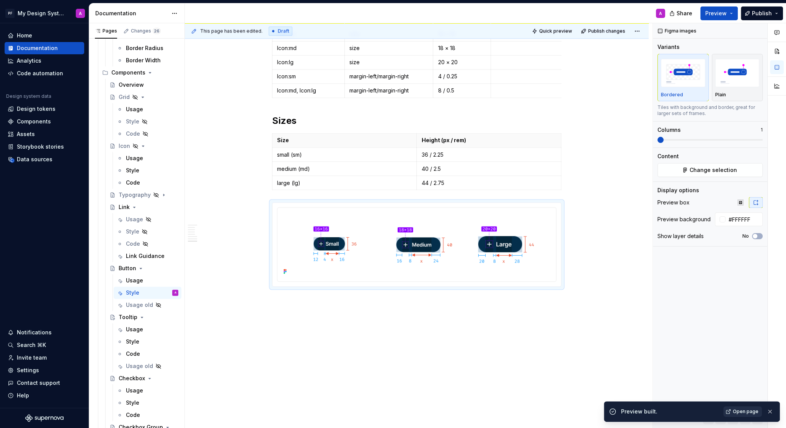
click at [745, 411] on span "Open page" at bounding box center [745, 412] width 26 height 6
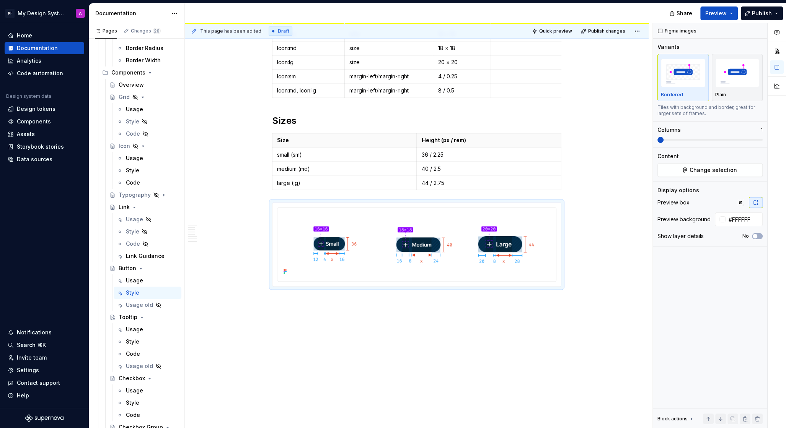
type textarea "*"
